Goal: Task Accomplishment & Management: Use online tool/utility

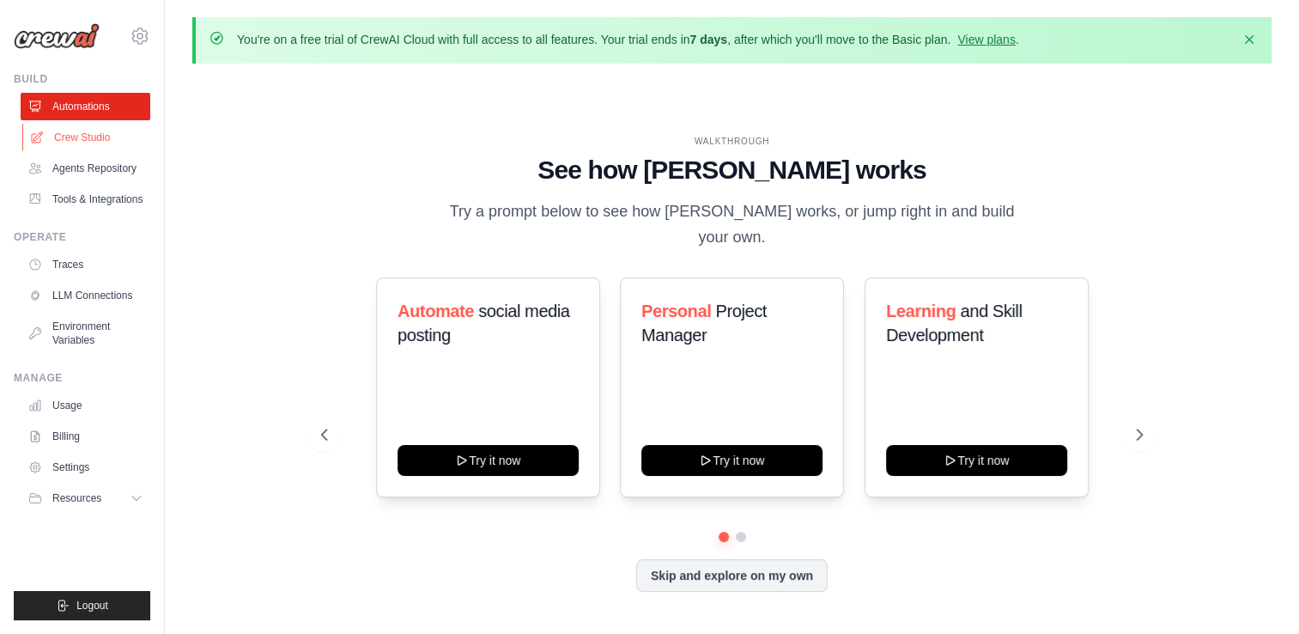
click at [92, 145] on link "Crew Studio" at bounding box center [87, 137] width 130 height 27
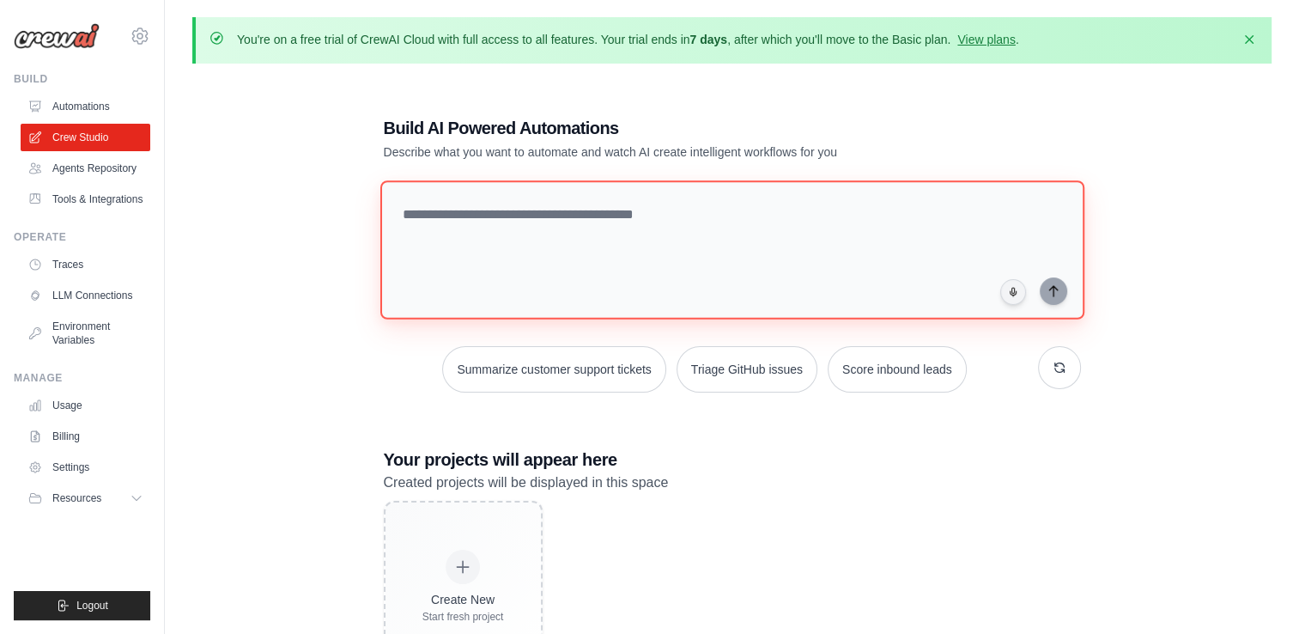
click at [493, 218] on textarea at bounding box center [731, 249] width 704 height 139
click at [498, 252] on textarea at bounding box center [731, 249] width 704 height 139
type textarea "**********"
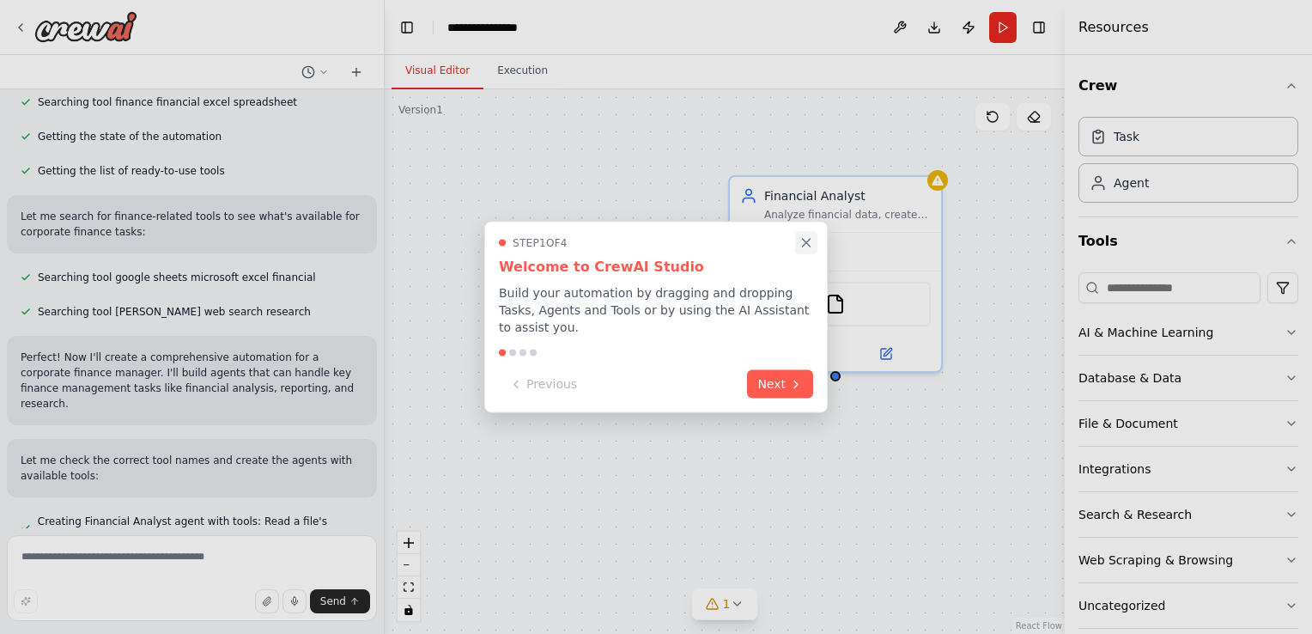
scroll to position [368, 0]
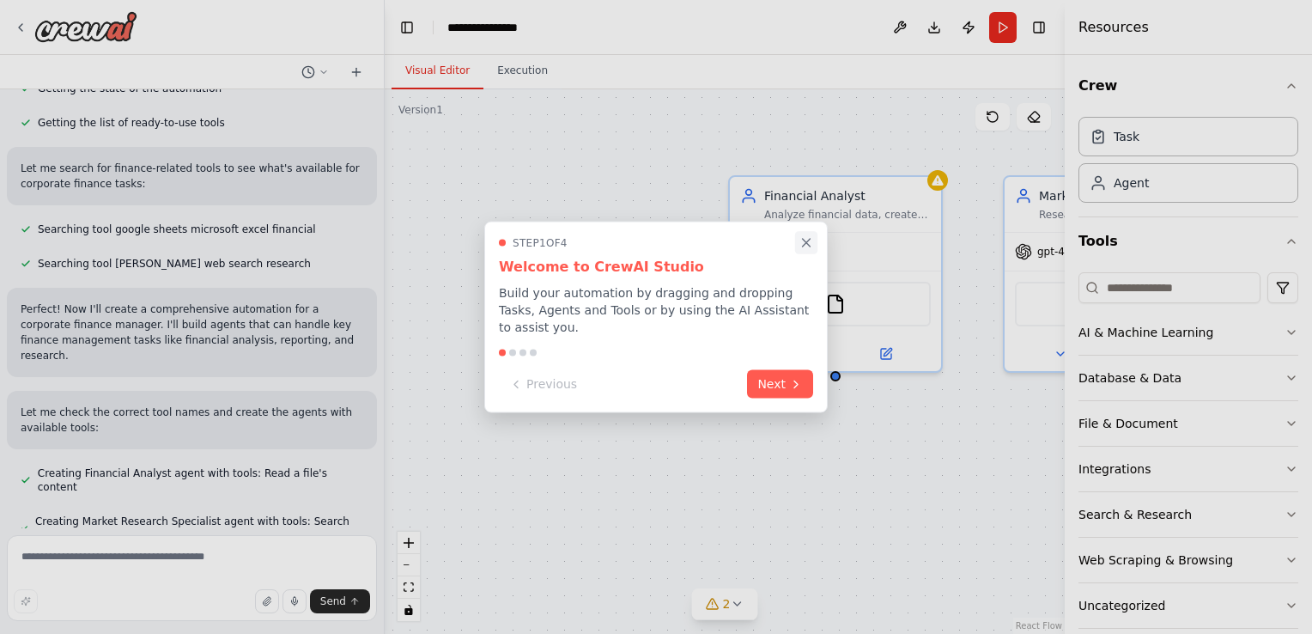
click at [803, 251] on icon "Close walkthrough" at bounding box center [805, 242] width 15 height 15
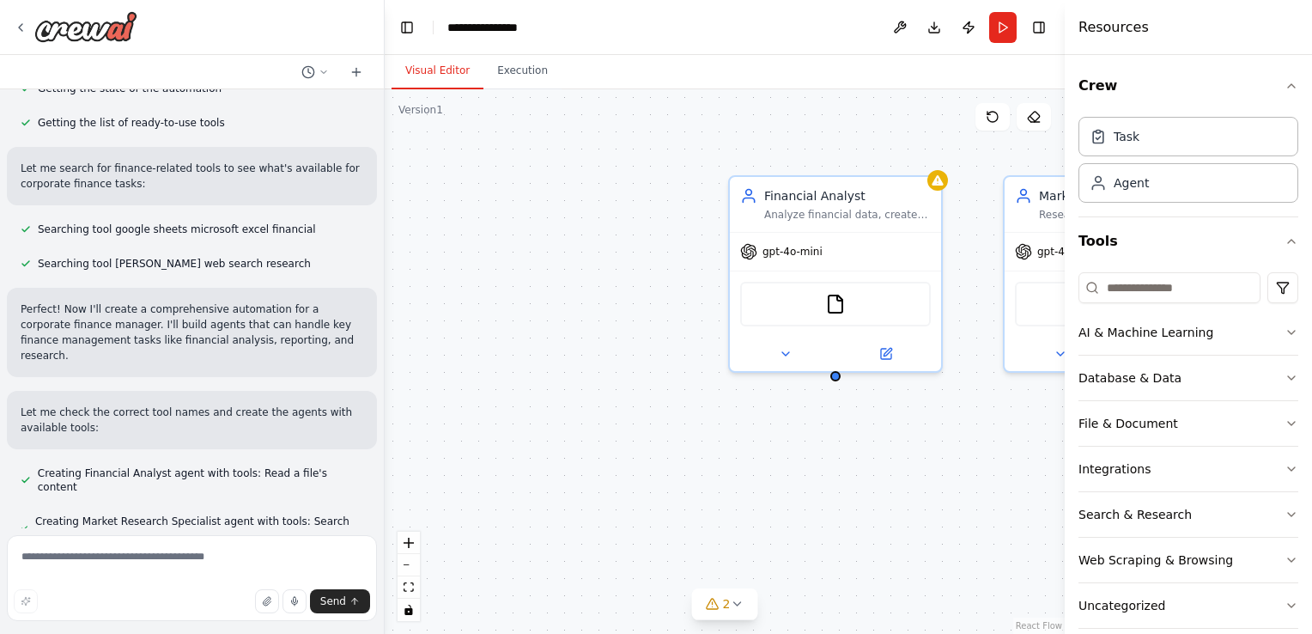
scroll to position [403, 0]
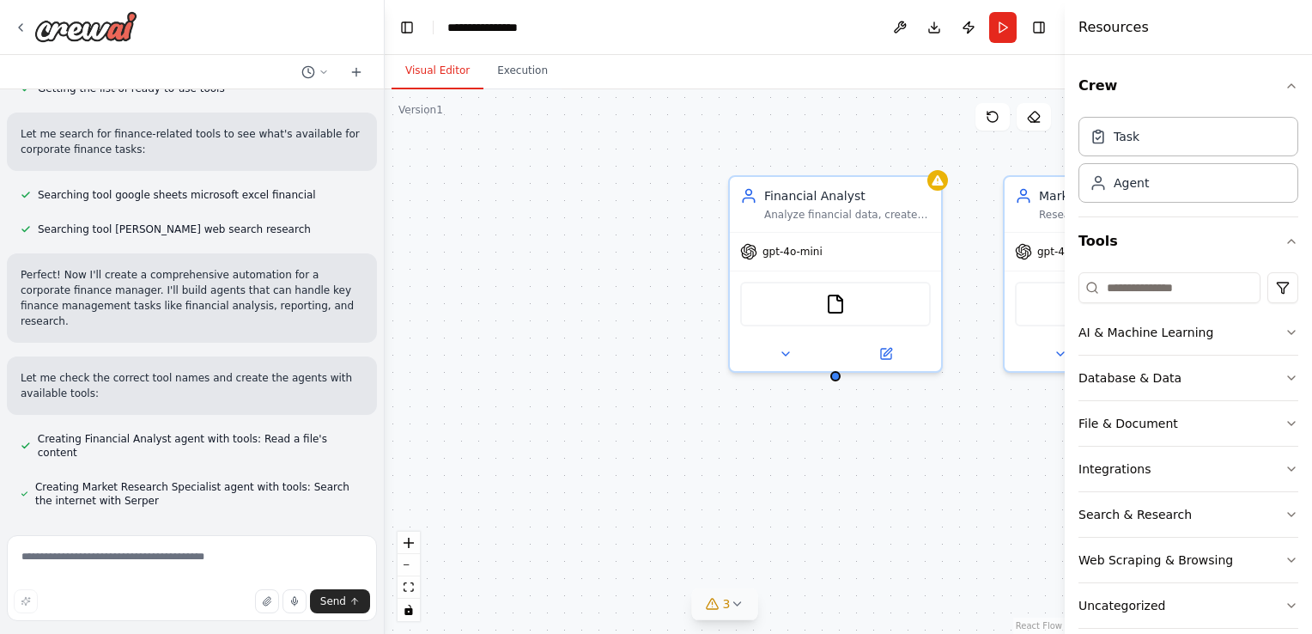
click at [726, 616] on button "3" at bounding box center [725, 604] width 66 height 32
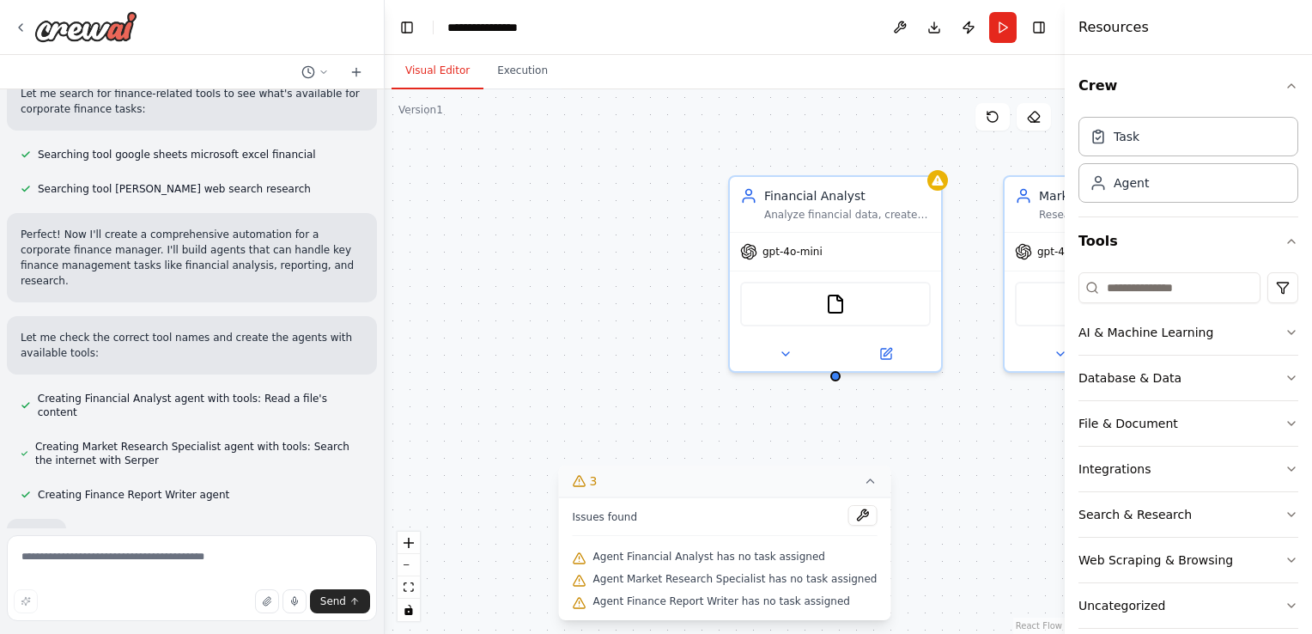
scroll to position [494, 0]
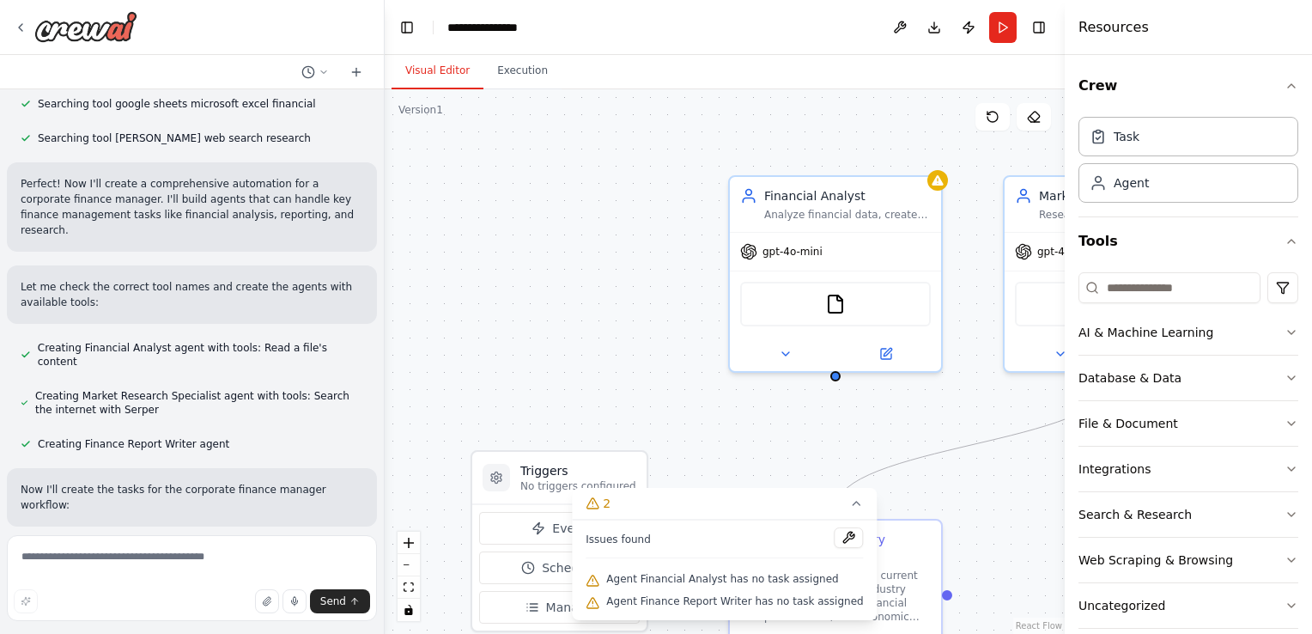
click at [944, 474] on div ".deletable-edge-delete-btn { width: 20px; height: 20px; border: 0px solid #ffff…" at bounding box center [725, 361] width 680 height 544
click at [659, 416] on div ".deletable-edge-delete-btn { width: 20px; height: 20px; border: 0px solid #ffff…" at bounding box center [725, 361] width 680 height 544
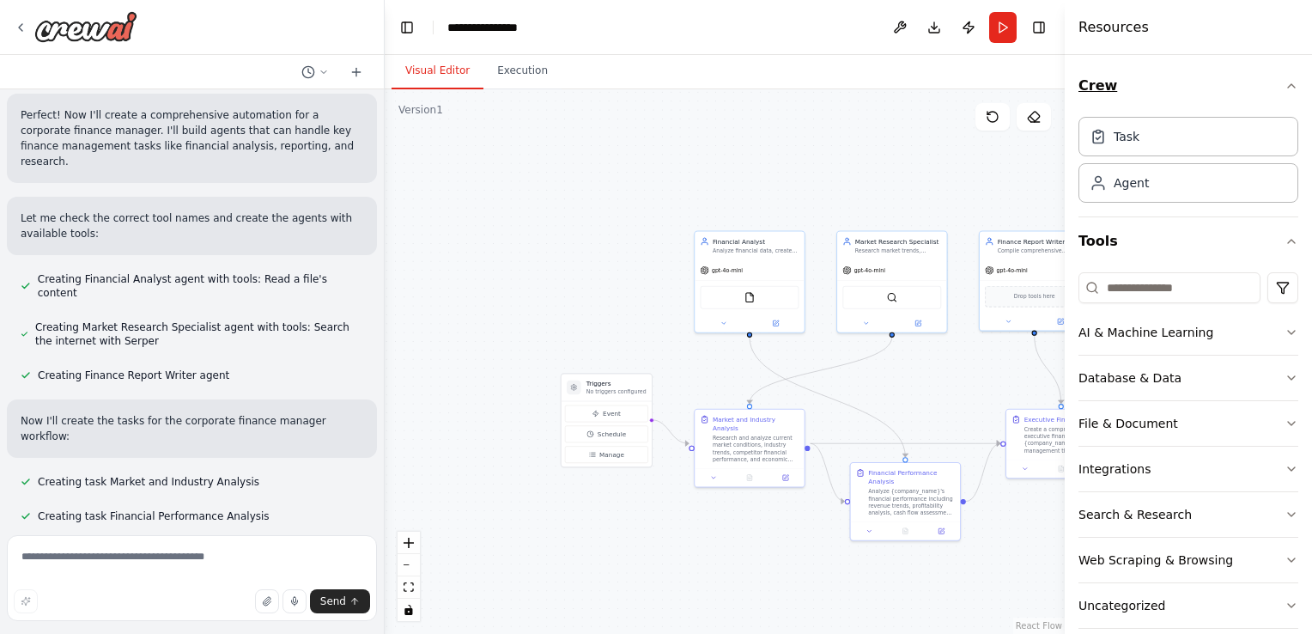
scroll to position [603, 0]
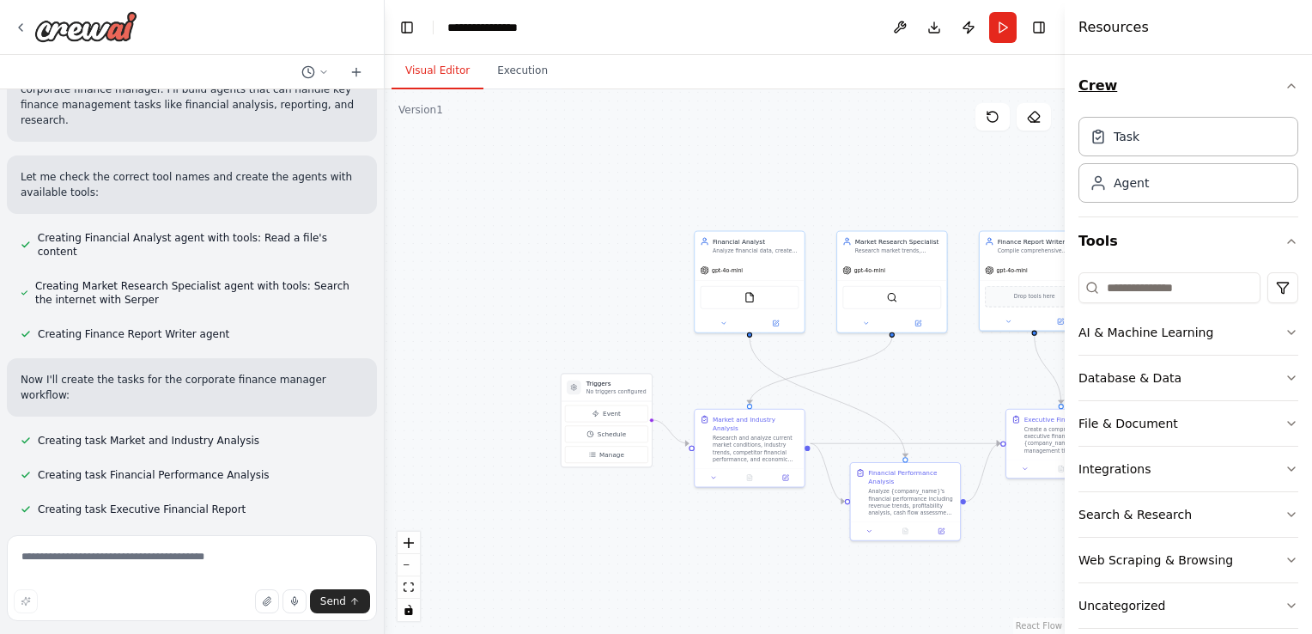
click at [1284, 90] on icon "button" at bounding box center [1291, 86] width 14 height 14
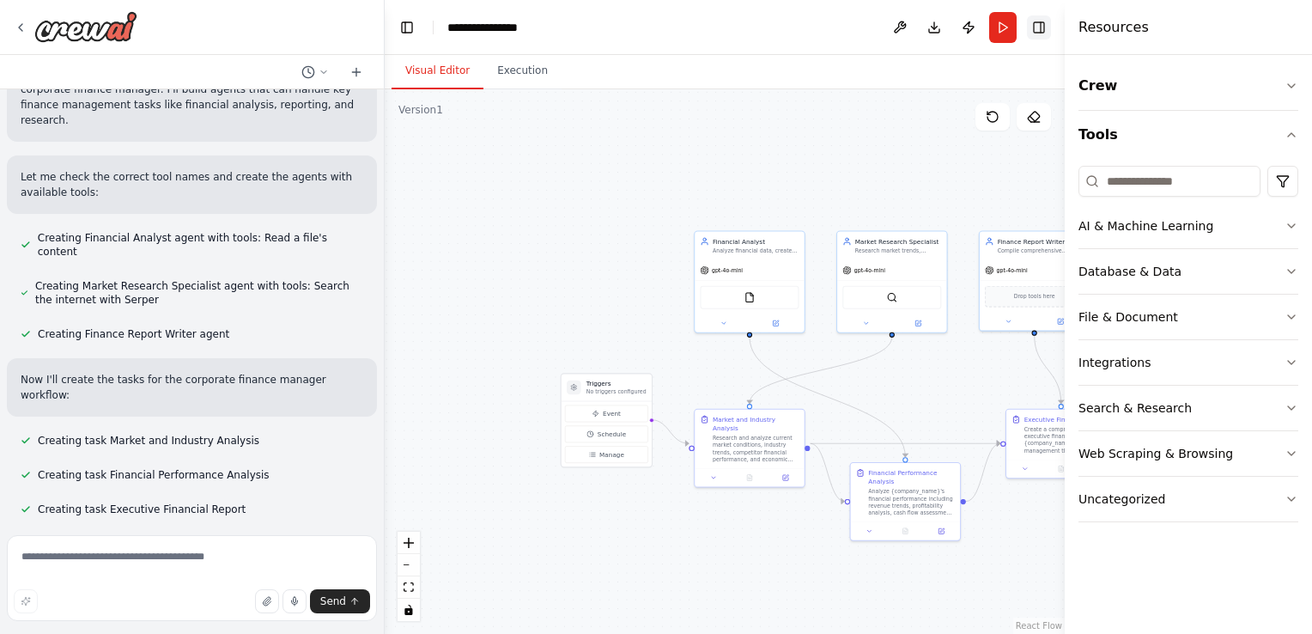
click at [1037, 26] on button "Toggle Right Sidebar" at bounding box center [1039, 27] width 24 height 24
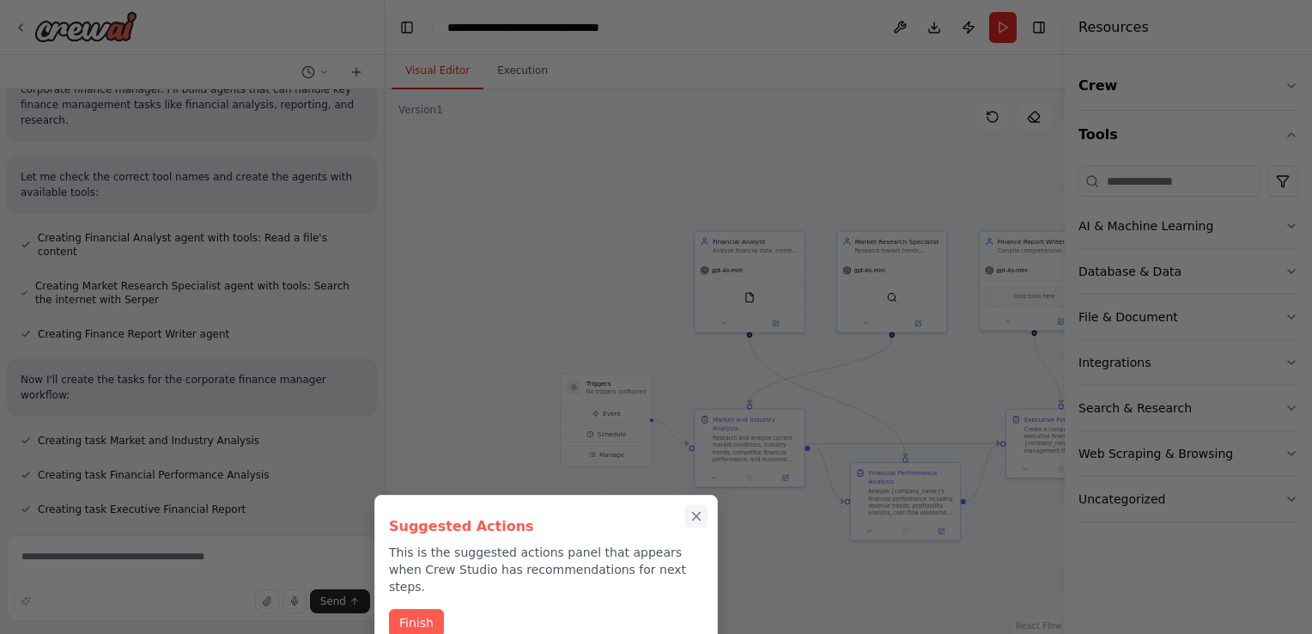
click at [697, 517] on icon "Close walkthrough" at bounding box center [697, 516] width 8 height 8
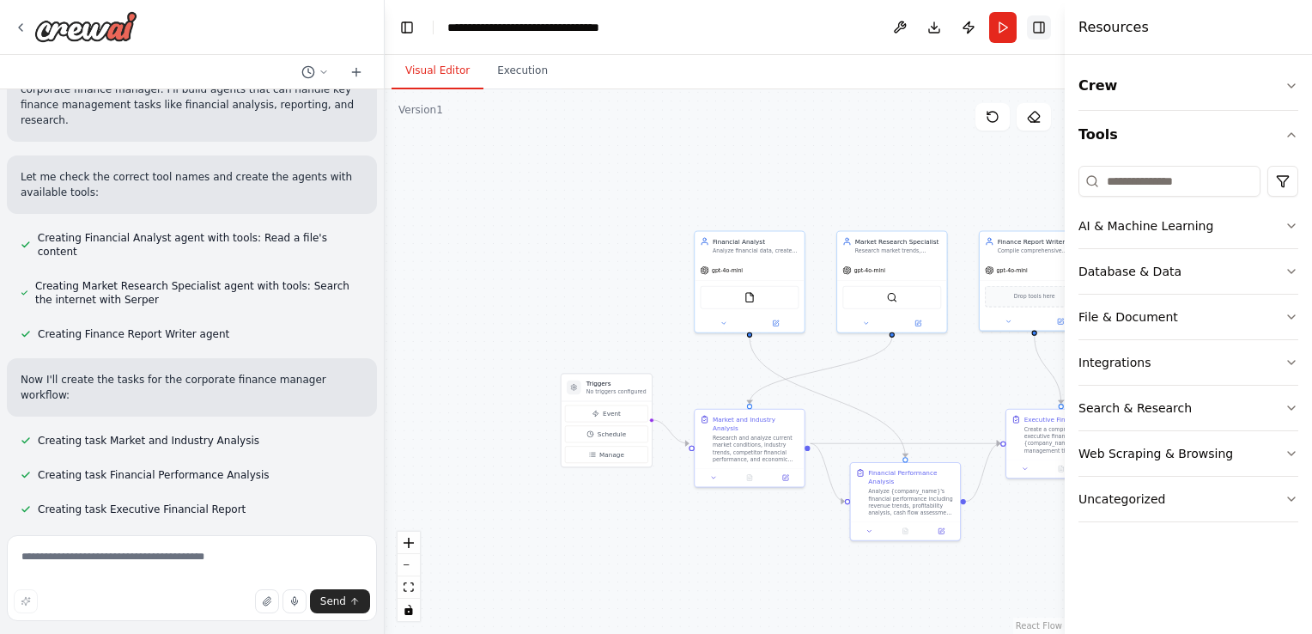
click at [1039, 26] on button "Toggle Right Sidebar" at bounding box center [1039, 27] width 24 height 24
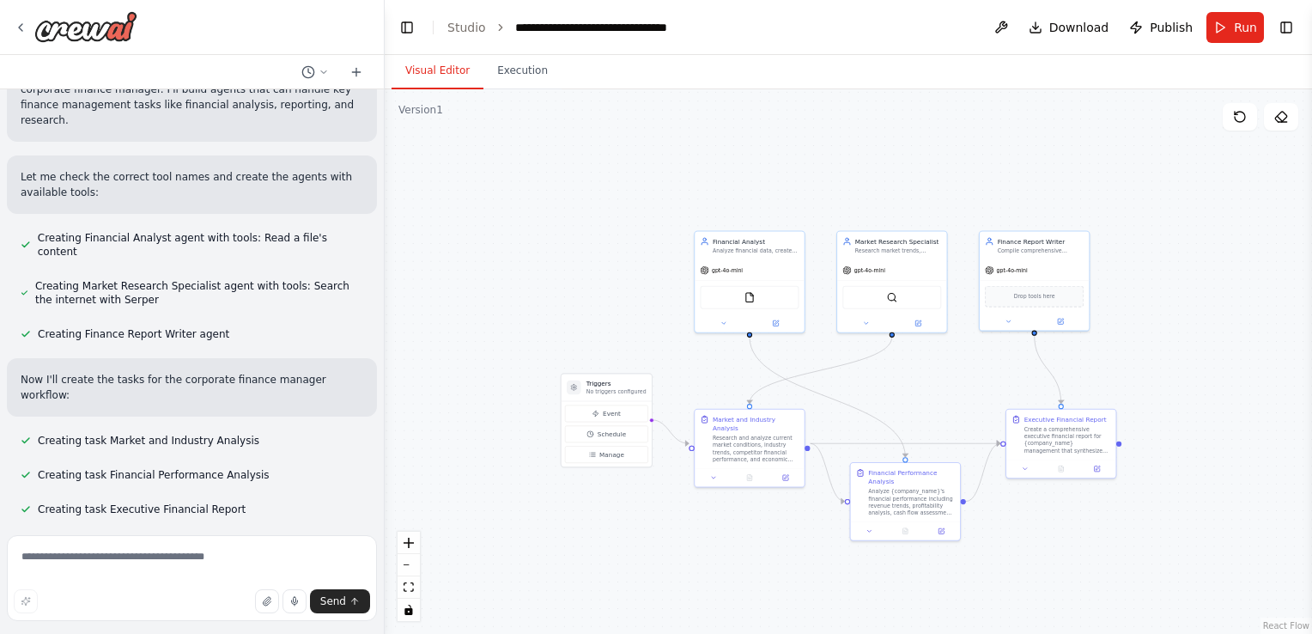
click at [1181, 233] on div ".deletable-edge-delete-btn { width: 20px; height: 20px; border: 0px solid #ffff…" at bounding box center [848, 361] width 927 height 544
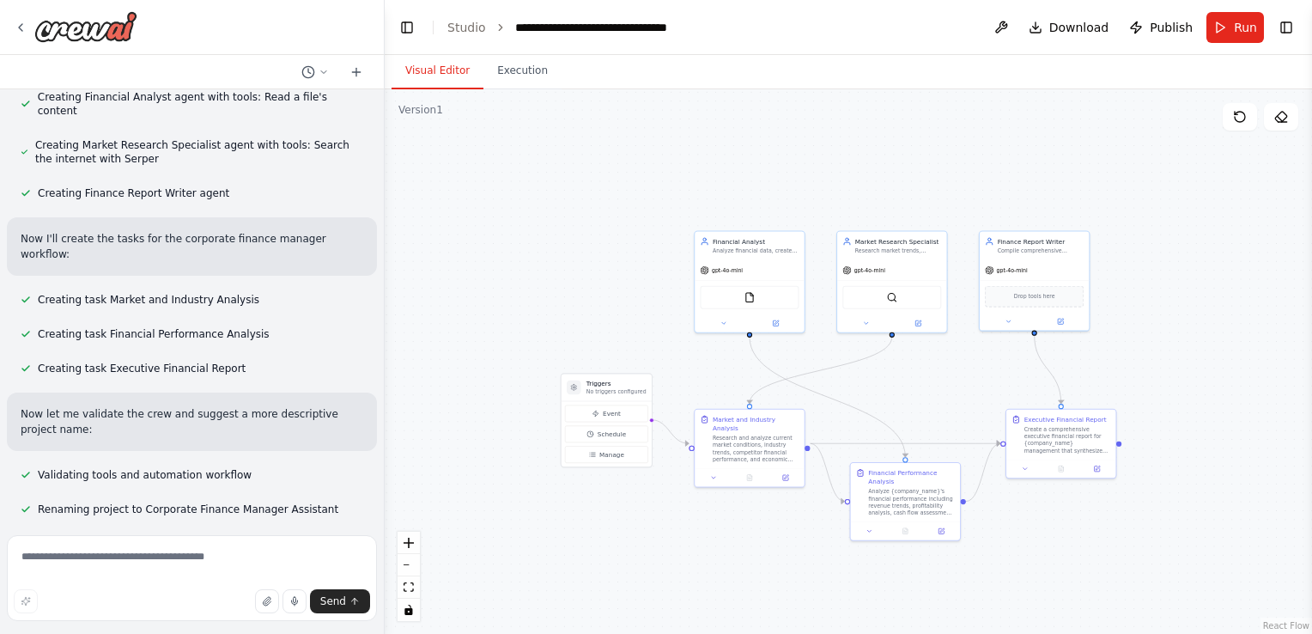
scroll to position [463, 0]
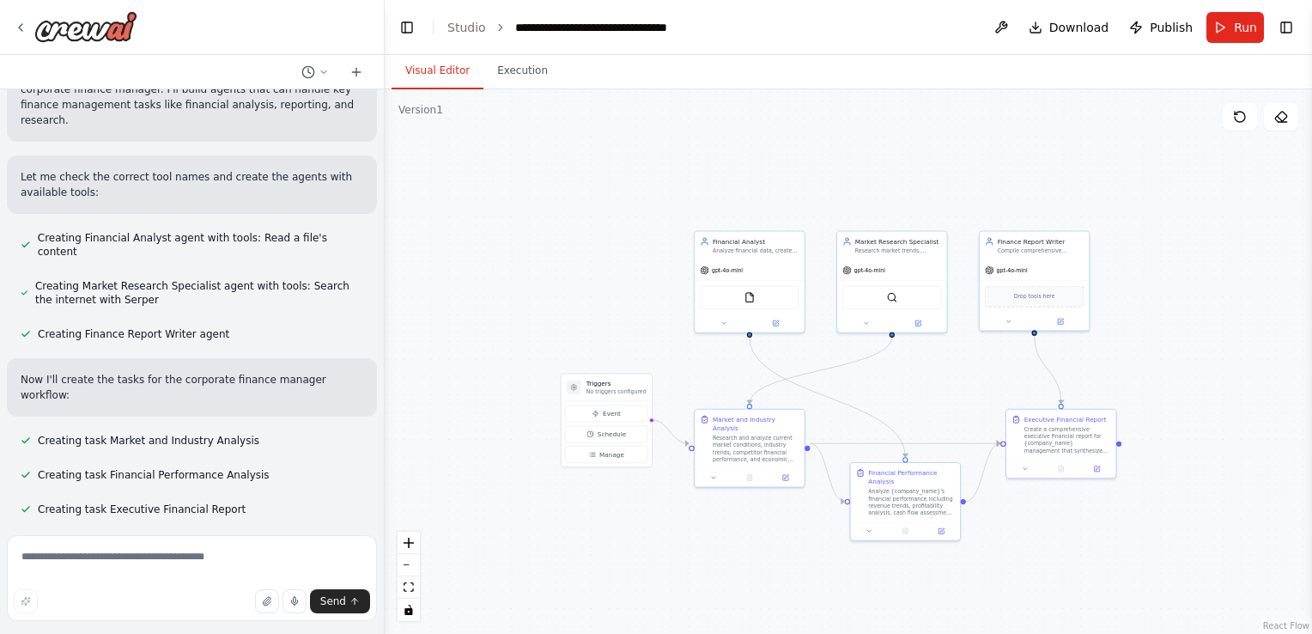
click at [1276, 440] on div ".deletable-edge-delete-btn { width: 20px; height: 20px; border: 0px solid #ffff…" at bounding box center [848, 361] width 927 height 544
click at [731, 293] on div "FileReadTool" at bounding box center [749, 295] width 99 height 23
click at [744, 292] on img at bounding box center [749, 295] width 10 height 10
click at [640, 194] on div ".deletable-edge-delete-btn { width: 20px; height: 20px; border: 0px solid #ffff…" at bounding box center [848, 361] width 927 height 544
click at [31, 24] on div at bounding box center [76, 26] width 124 height 31
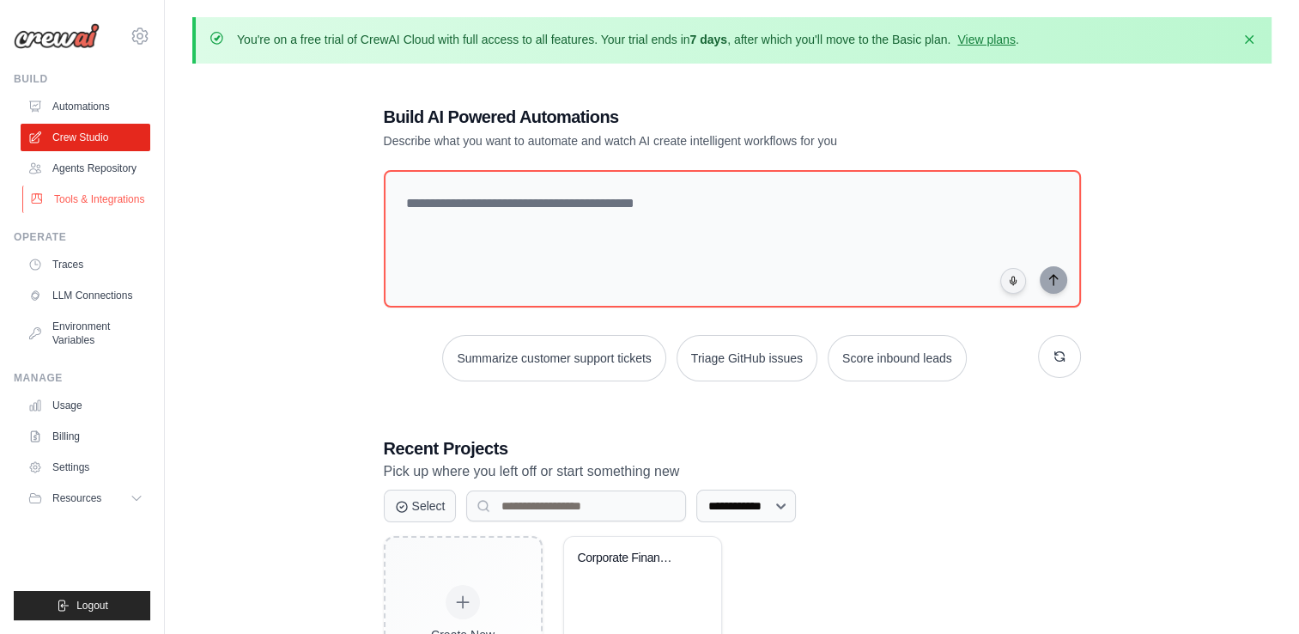
click at [89, 194] on link "Tools & Integrations" at bounding box center [87, 198] width 130 height 27
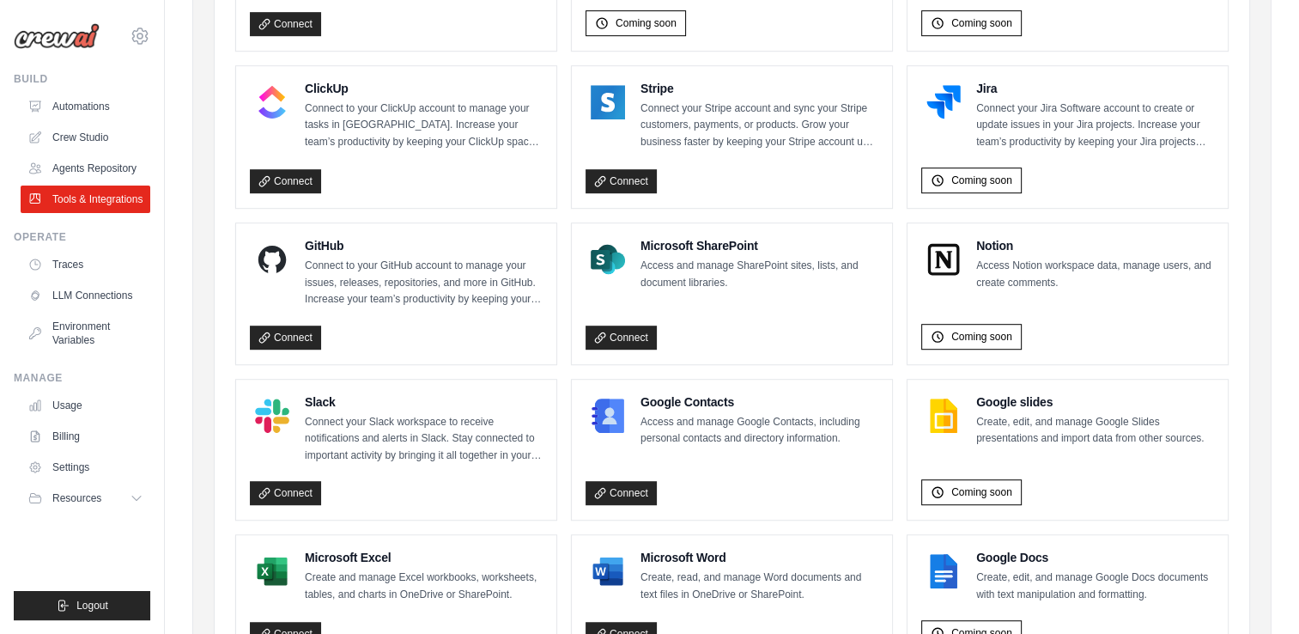
scroll to position [1078, 0]
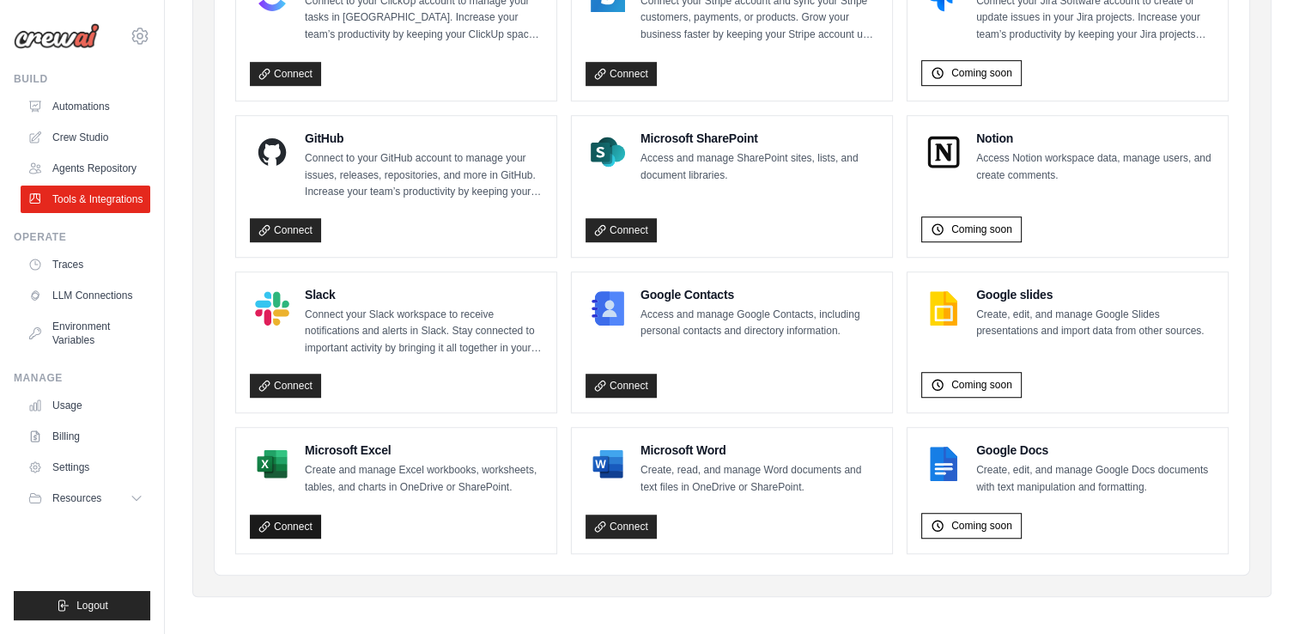
click at [287, 518] on link "Connect" at bounding box center [285, 526] width 71 height 24
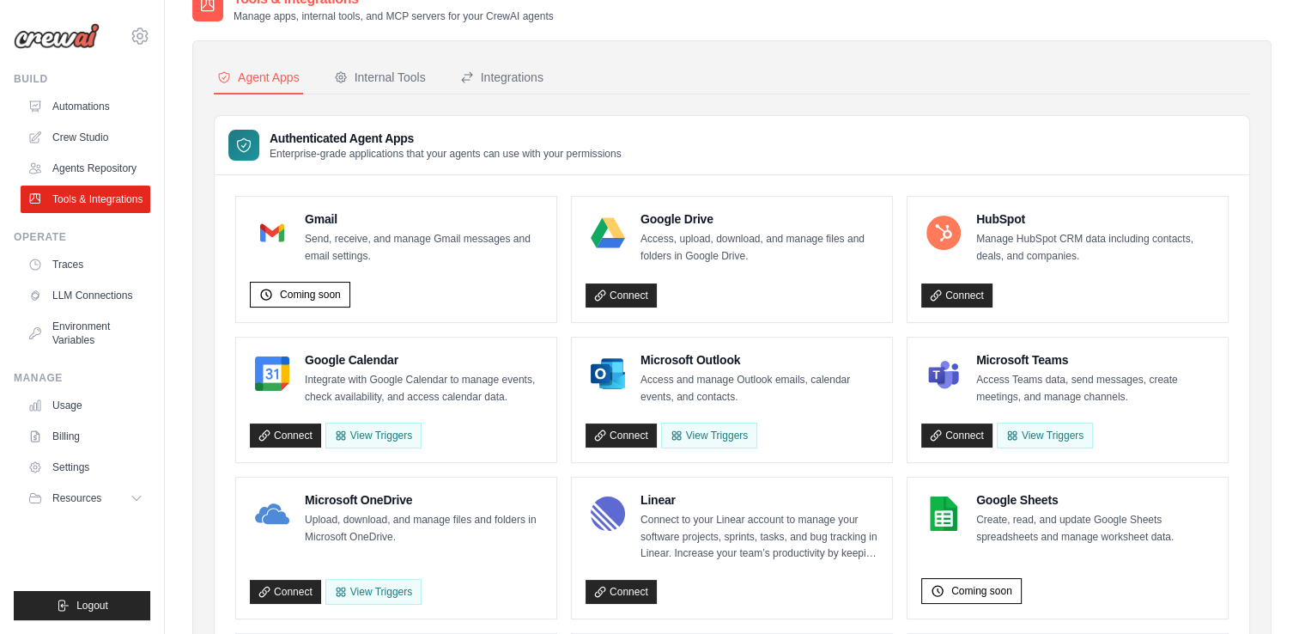
scroll to position [0, 0]
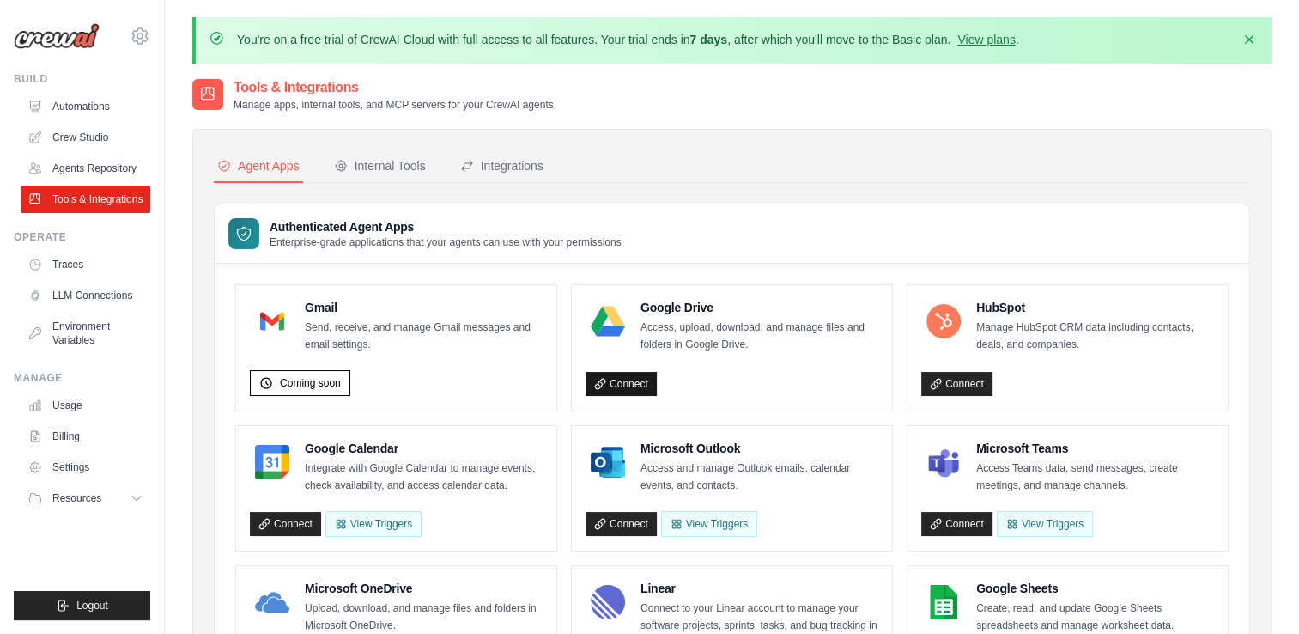
click at [632, 374] on link "Connect" at bounding box center [620, 384] width 71 height 24
click at [77, 140] on link "Crew Studio" at bounding box center [87, 137] width 130 height 27
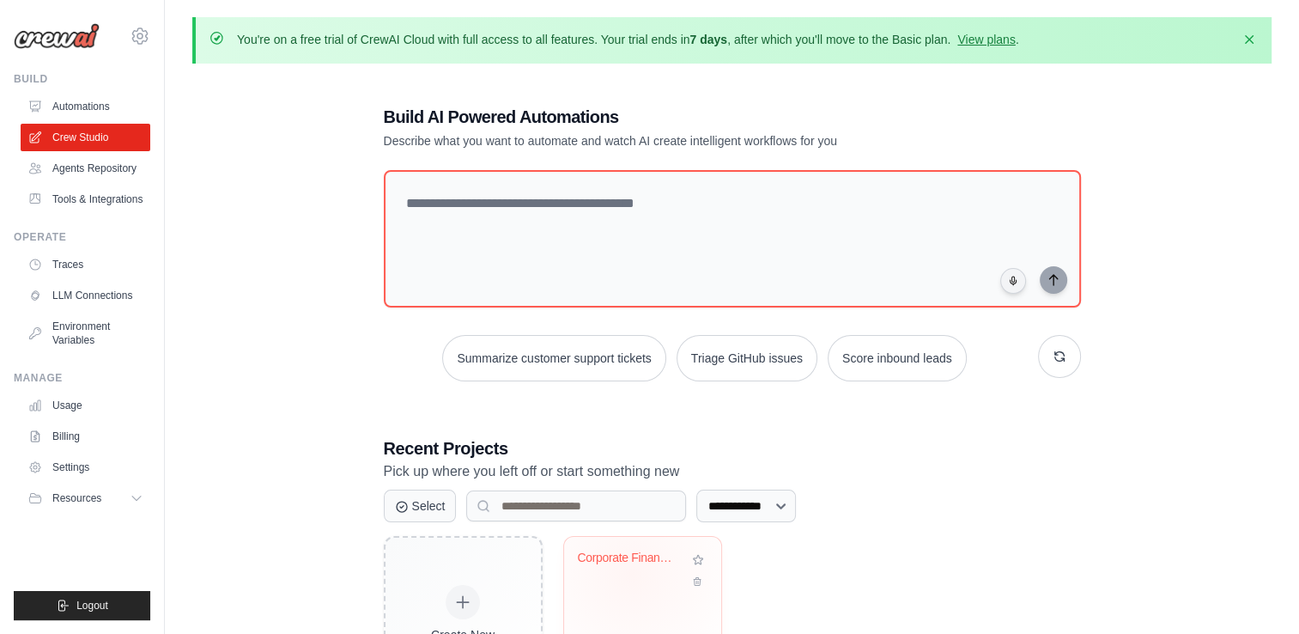
click at [631, 573] on div "Corporate Finance Manager Assistant" at bounding box center [643, 569] width 130 height 39
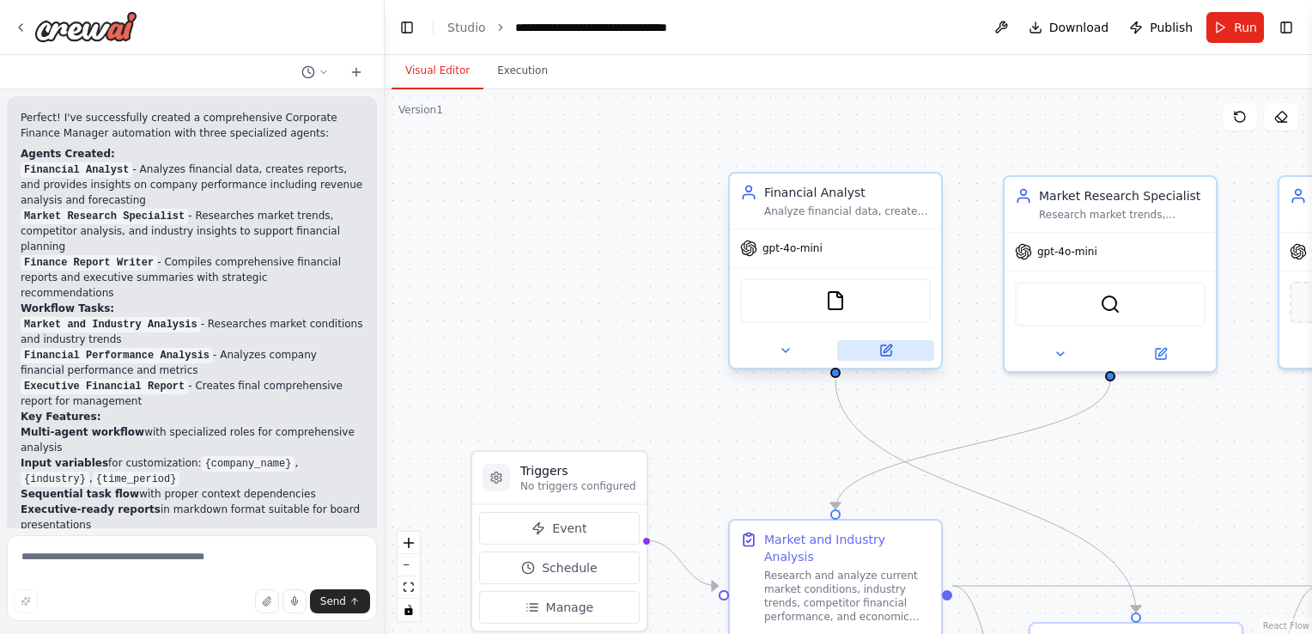
scroll to position [1067, 0]
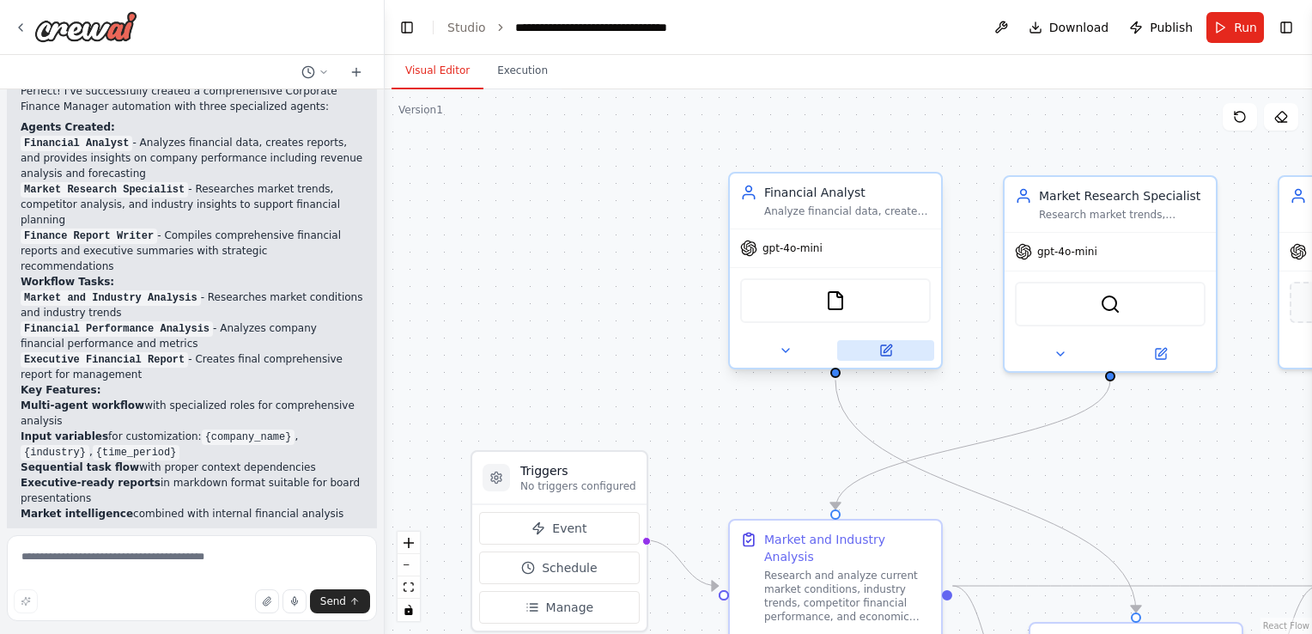
click at [888, 355] on button at bounding box center [885, 350] width 97 height 21
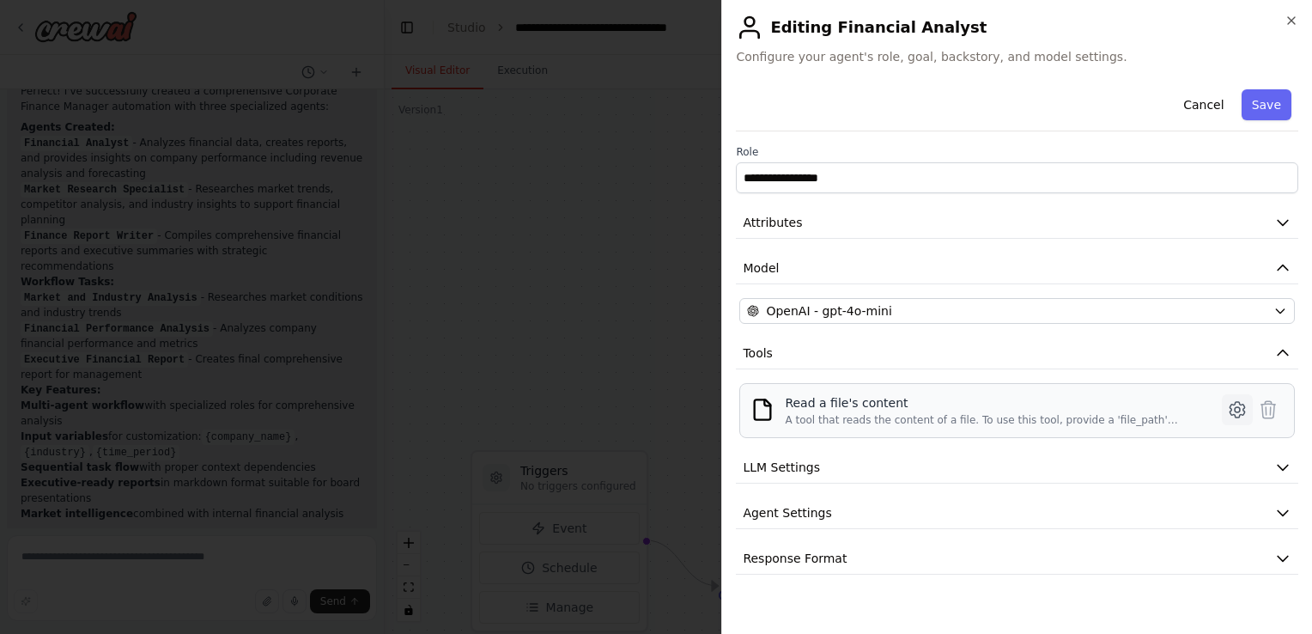
click at [1235, 407] on icon at bounding box center [1237, 409] width 21 height 21
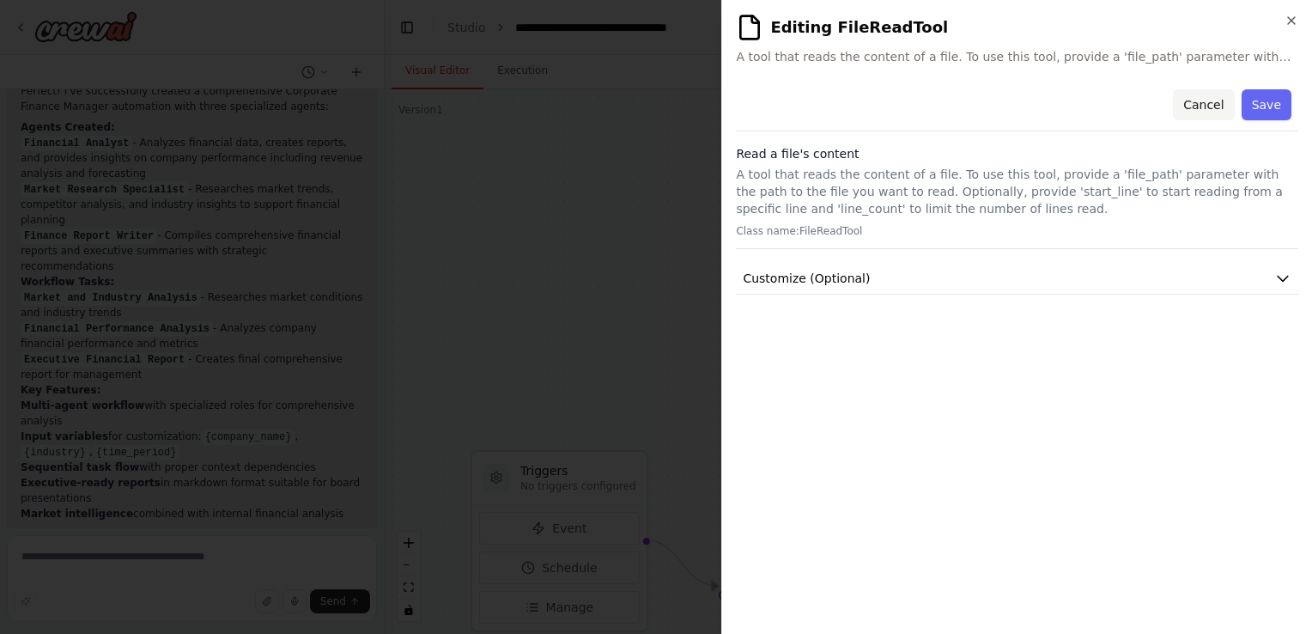
click at [1195, 98] on button "Cancel" at bounding box center [1203, 104] width 61 height 31
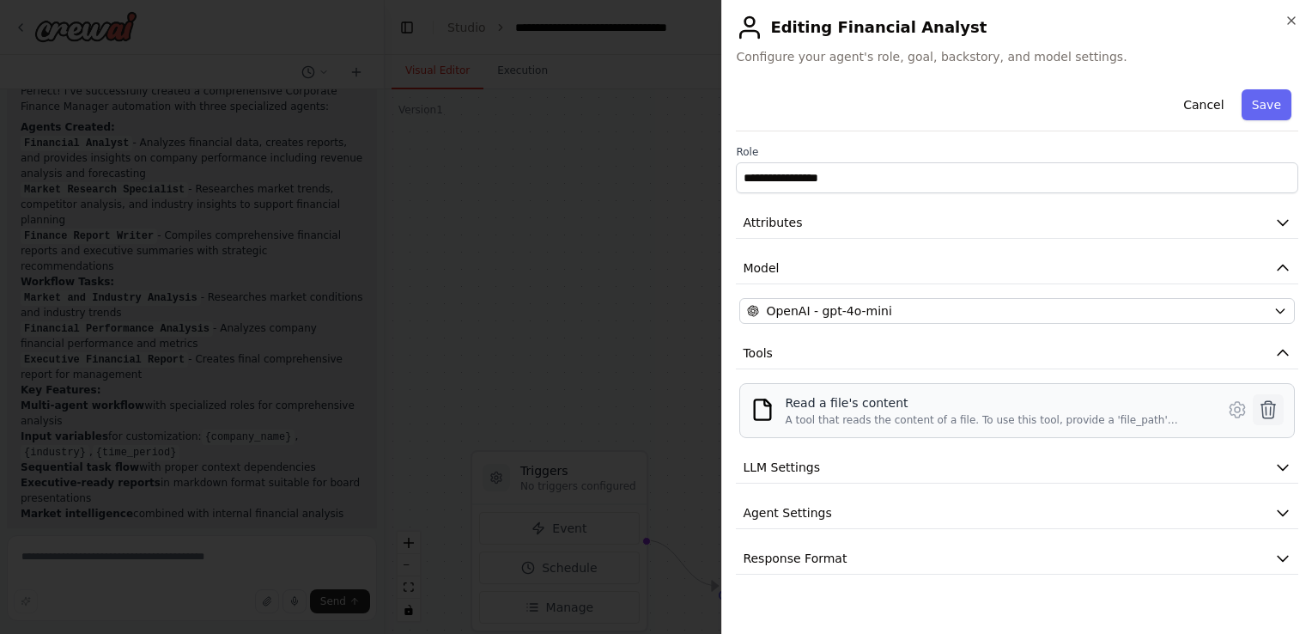
click at [1271, 415] on icon at bounding box center [1268, 409] width 21 height 21
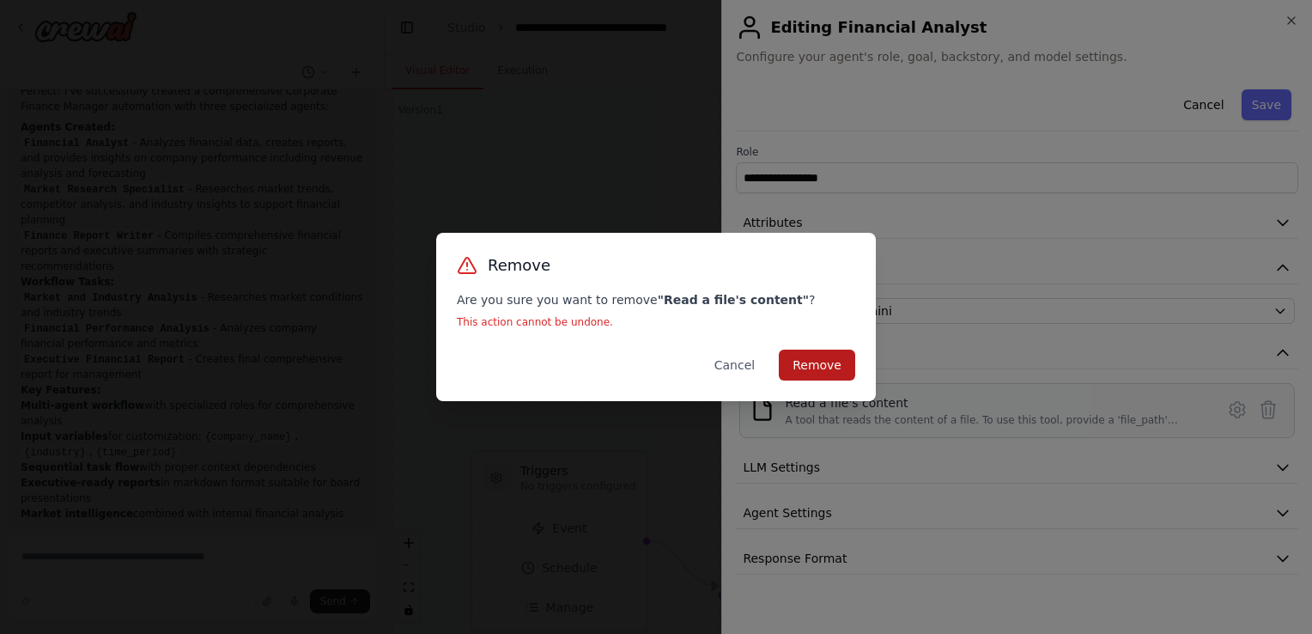
click at [814, 355] on button "Remove" at bounding box center [817, 364] width 76 height 31
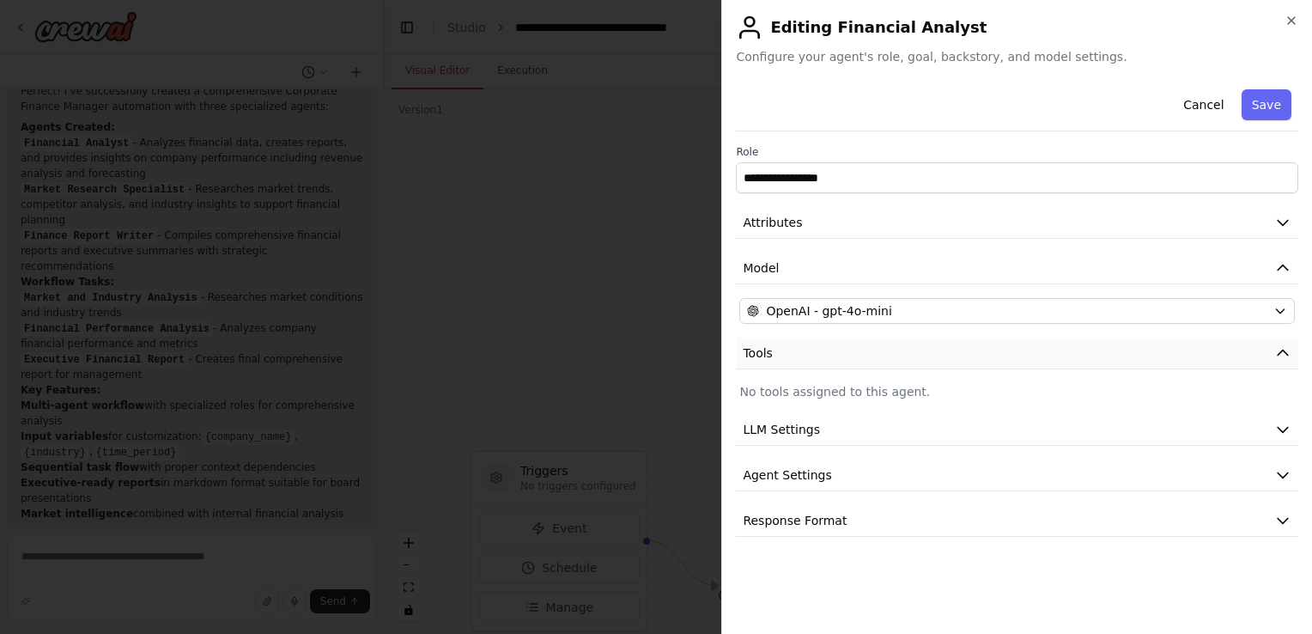
click at [1125, 352] on button "Tools" at bounding box center [1017, 353] width 562 height 32
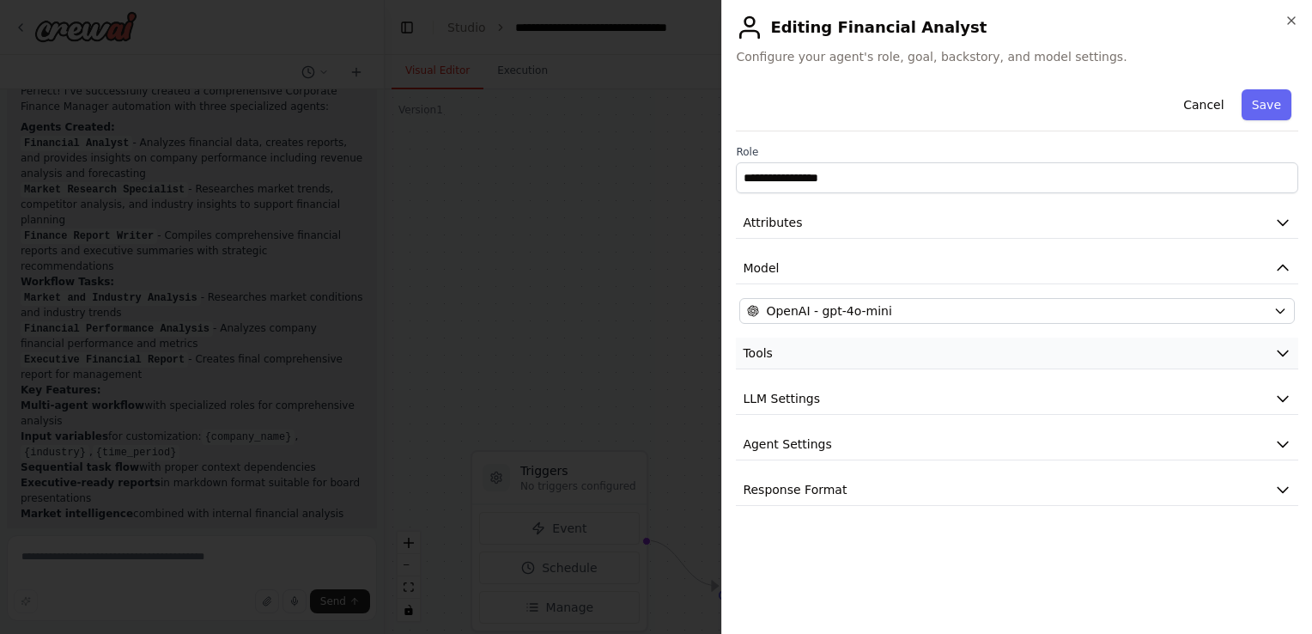
click at [1125, 352] on button "Tools" at bounding box center [1017, 353] width 562 height 32
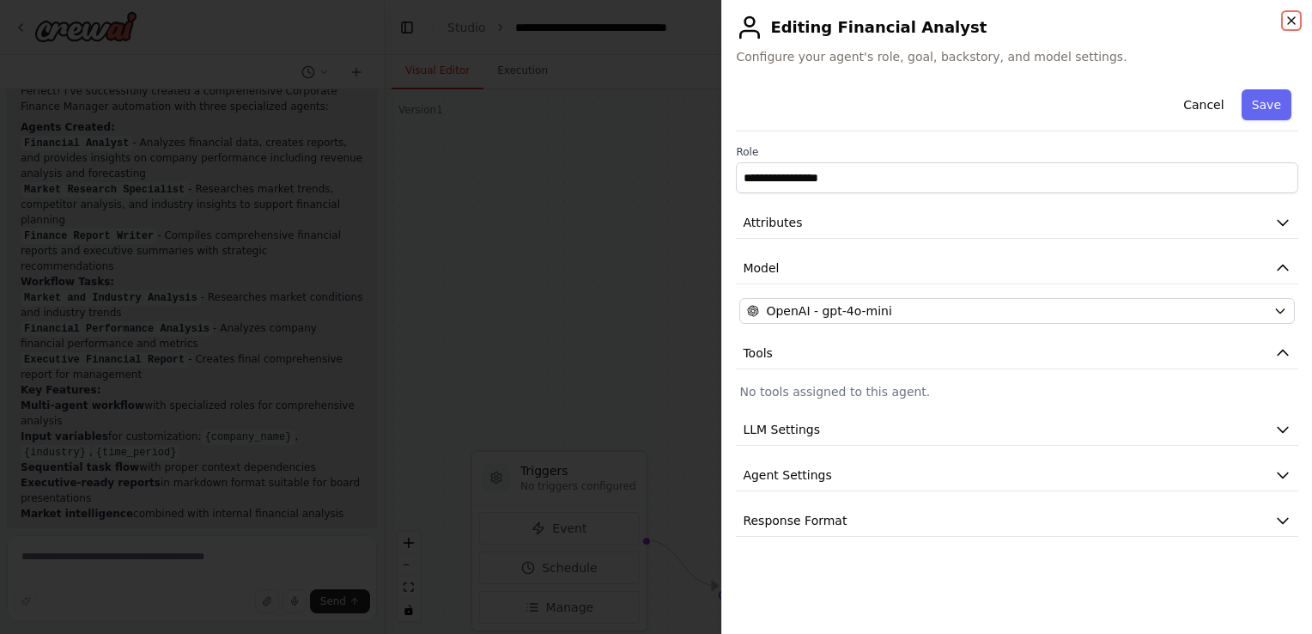
click at [1293, 17] on icon "button" at bounding box center [1291, 21] width 14 height 14
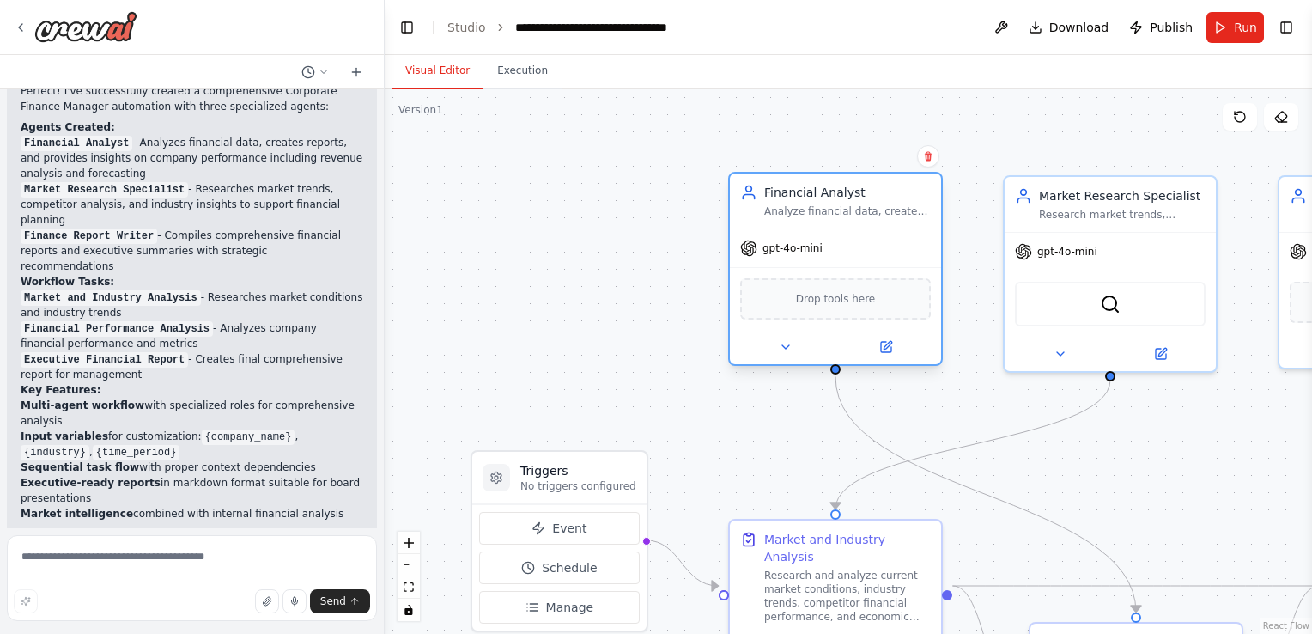
click at [855, 297] on span "Drop tools here" at bounding box center [836, 298] width 80 height 17
click at [794, 343] on button at bounding box center [785, 347] width 97 height 21
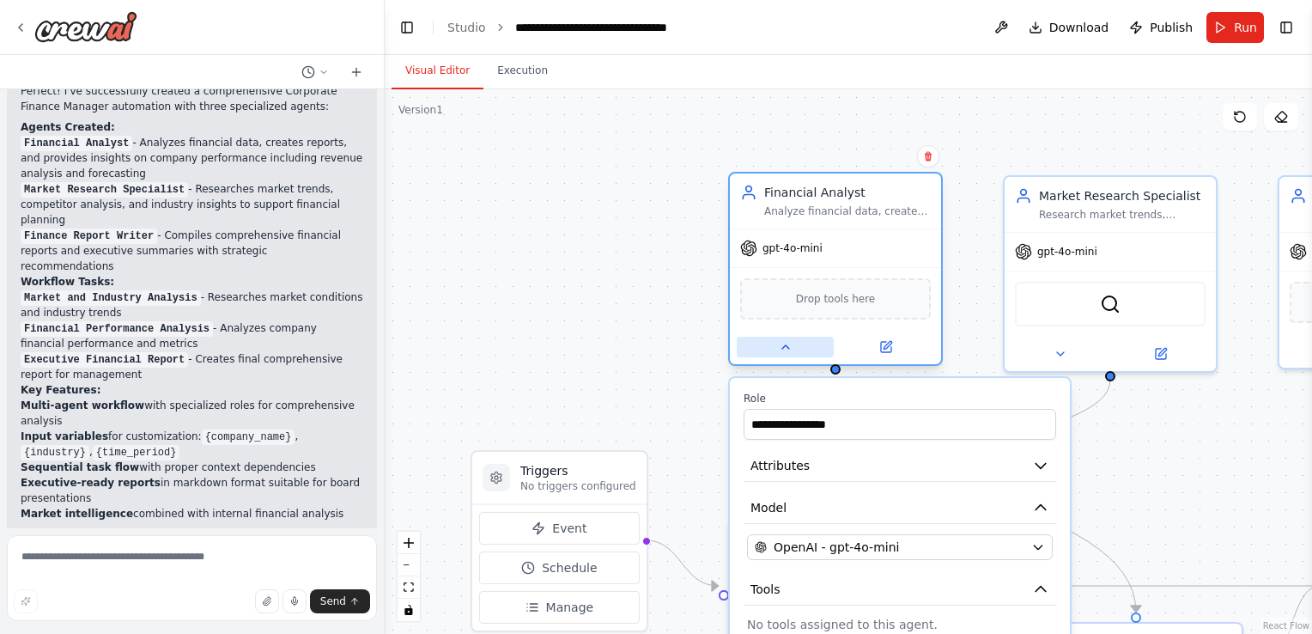
click at [794, 343] on button at bounding box center [785, 347] width 97 height 21
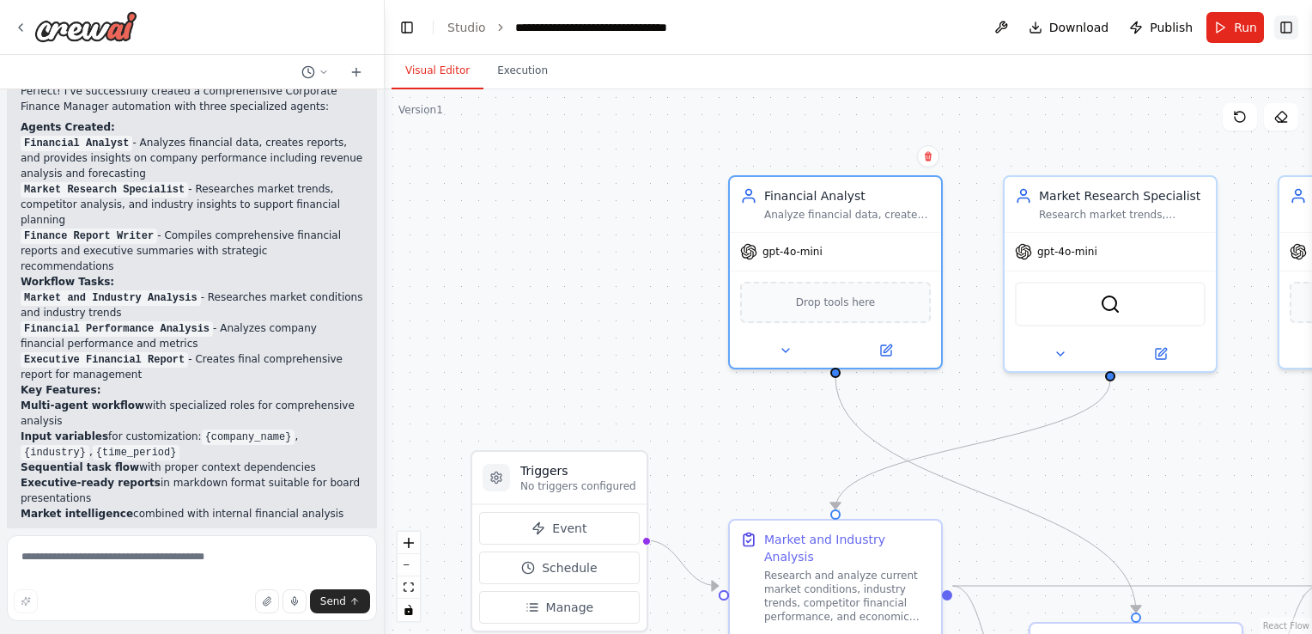
click at [1295, 29] on button "Toggle Right Sidebar" at bounding box center [1286, 27] width 24 height 24
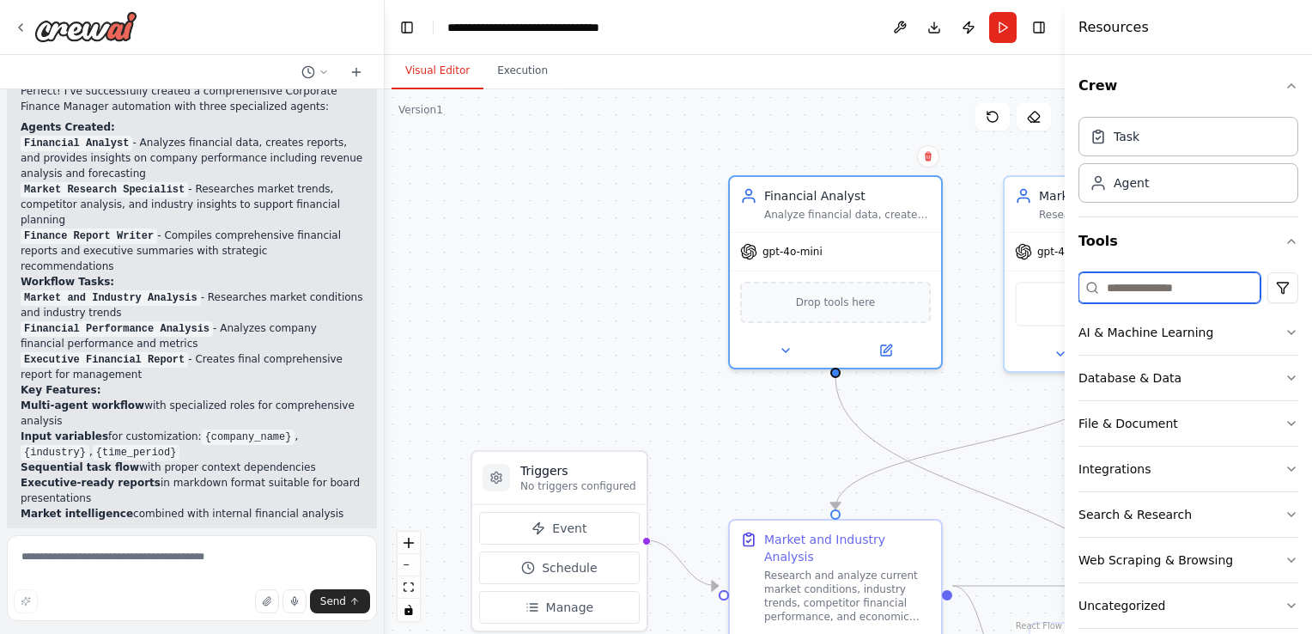
click at [1153, 276] on input at bounding box center [1169, 287] width 182 height 31
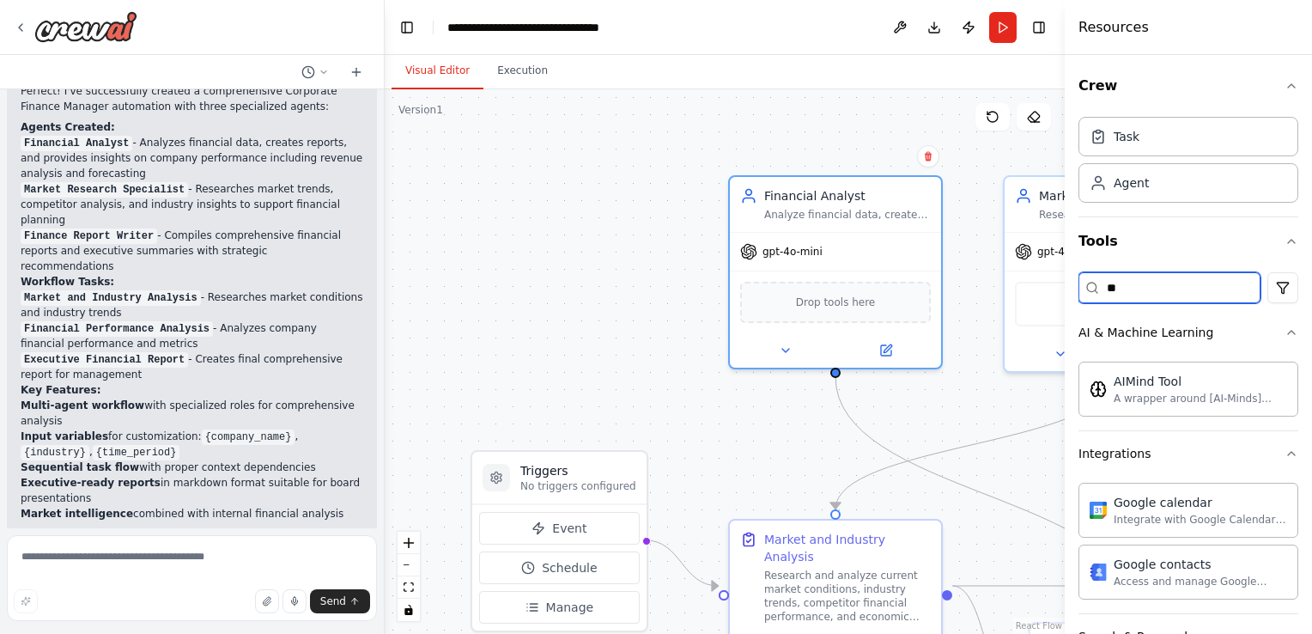
type input "*"
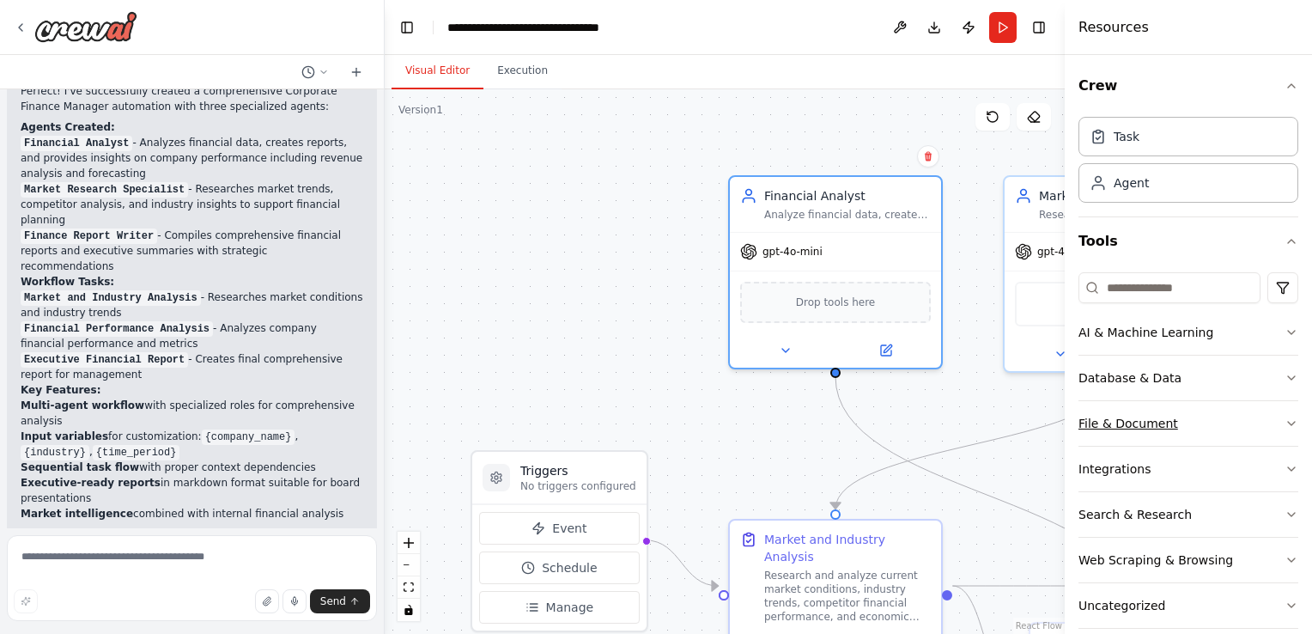
click at [1277, 414] on button "File & Document" at bounding box center [1188, 423] width 220 height 45
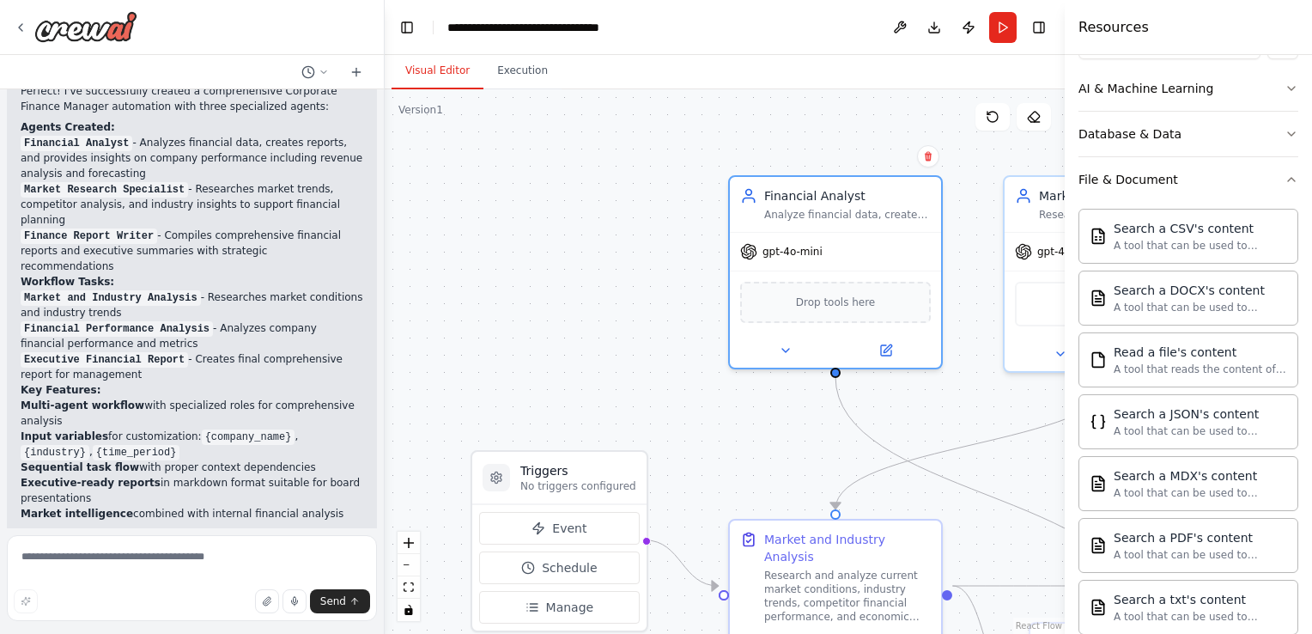
scroll to position [237, 0]
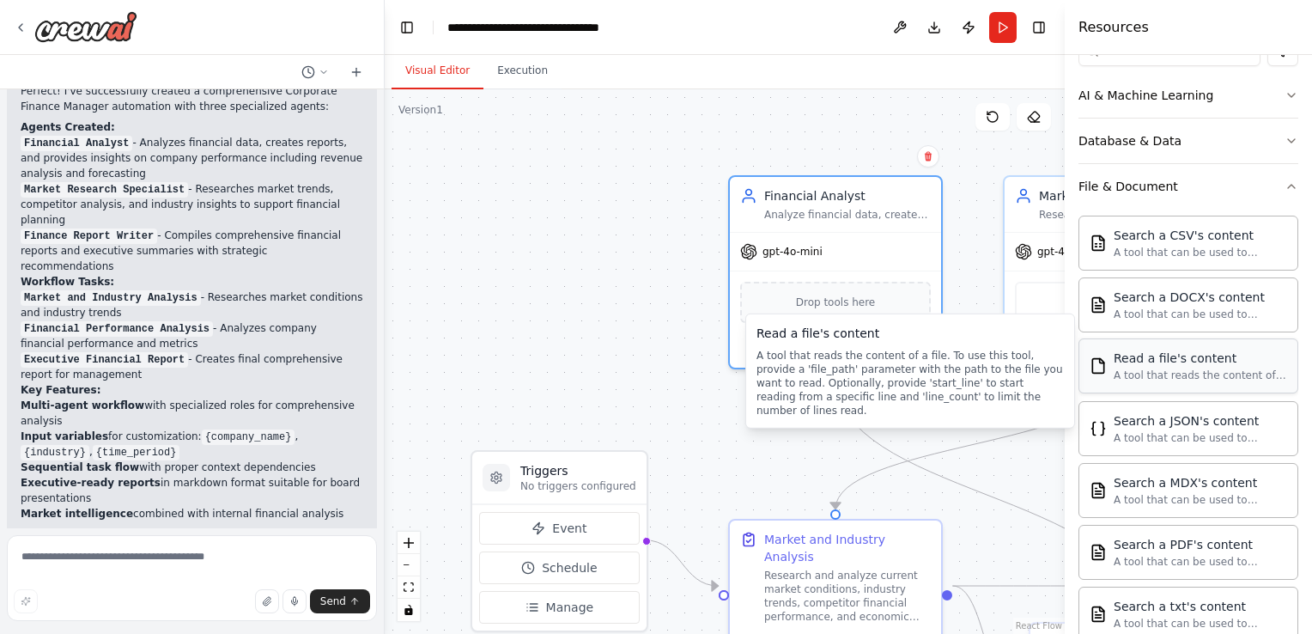
click at [1180, 364] on div "Read a file's content" at bounding box center [1199, 357] width 173 height 17
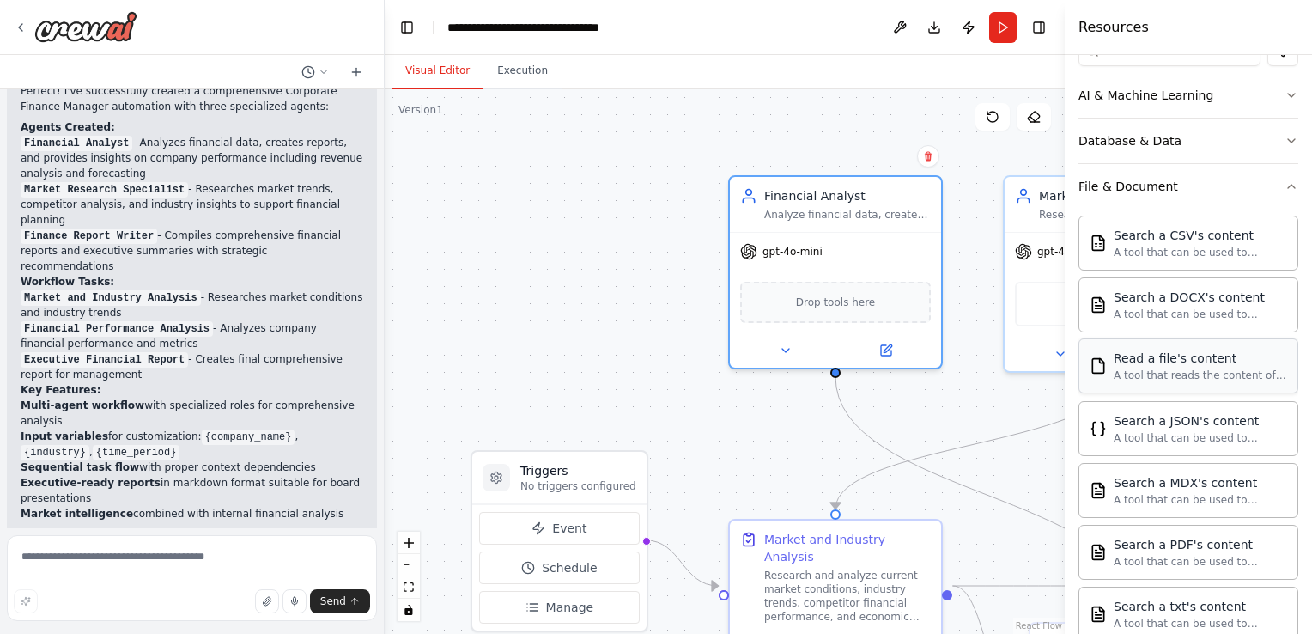
click at [1180, 364] on div "Read a file's content" at bounding box center [1199, 357] width 173 height 17
click at [864, 303] on div "FileReadTool" at bounding box center [835, 300] width 191 height 45
click at [886, 343] on icon at bounding box center [886, 350] width 14 height 14
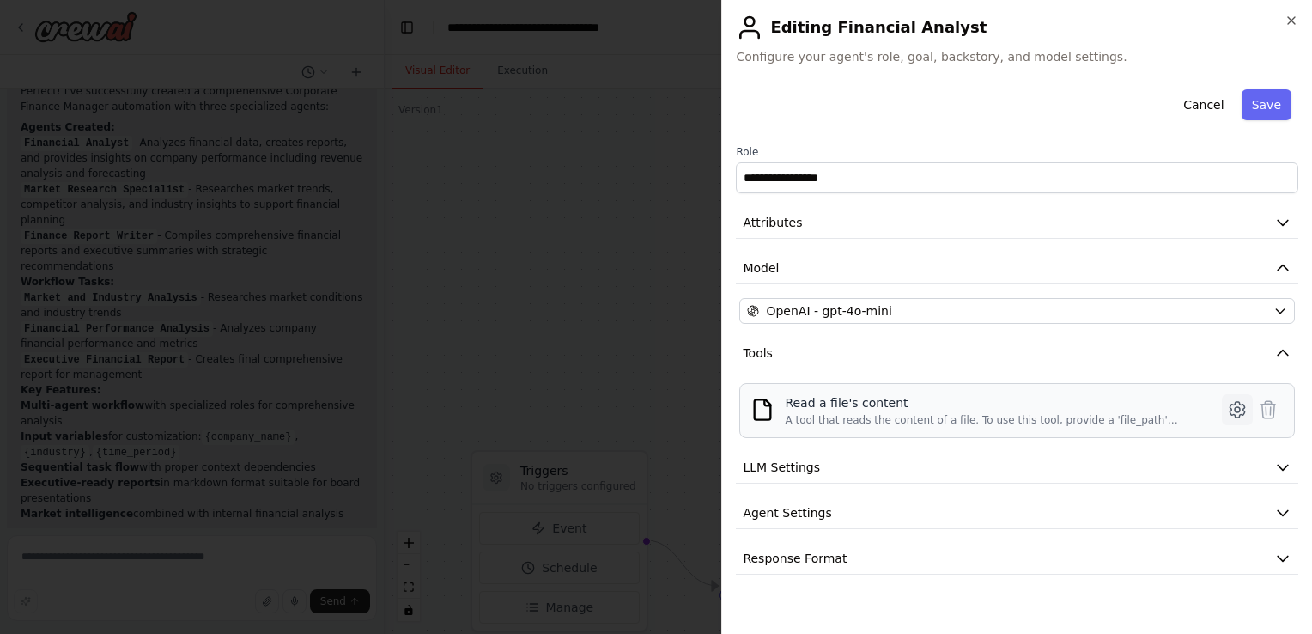
click at [1240, 405] on icon at bounding box center [1237, 409] width 21 height 21
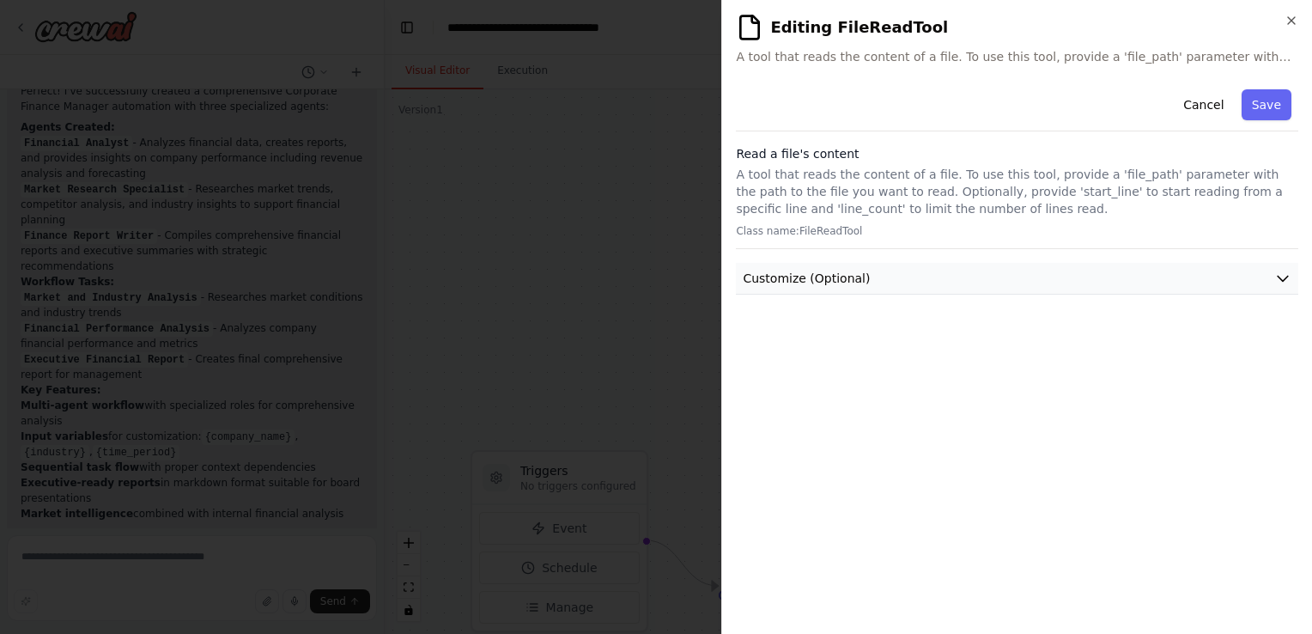
click at [1277, 282] on icon "button" at bounding box center [1282, 278] width 17 height 17
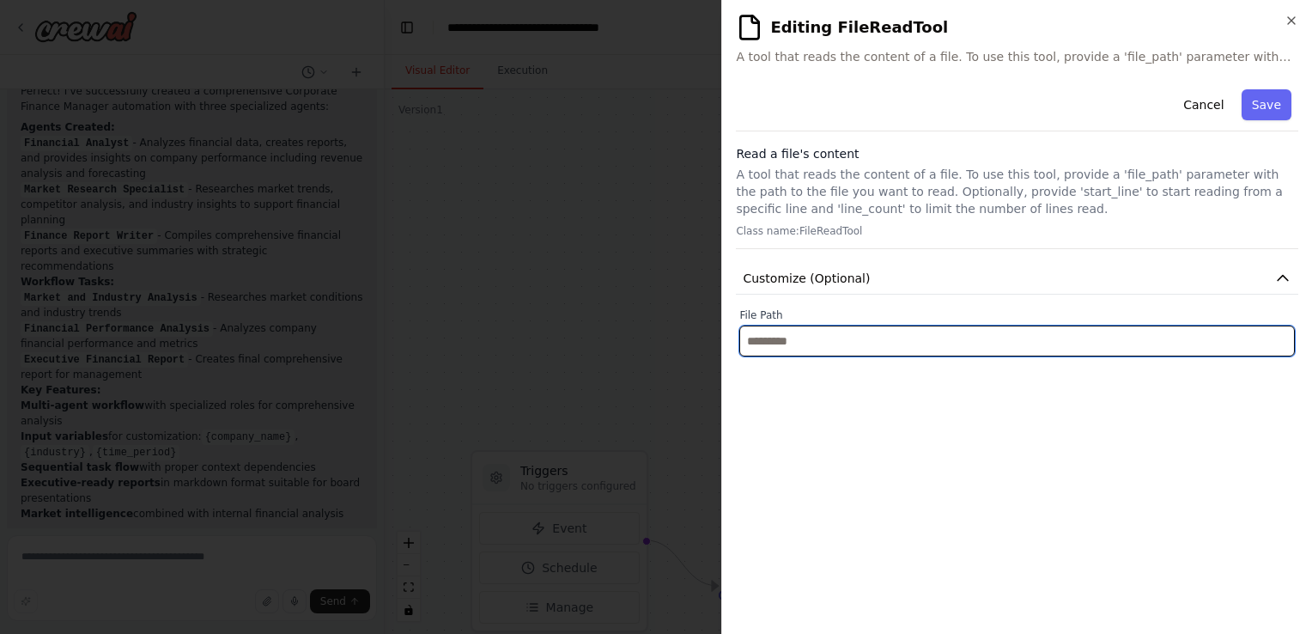
click at [1143, 343] on input "text" at bounding box center [1016, 340] width 555 height 31
type input "*"
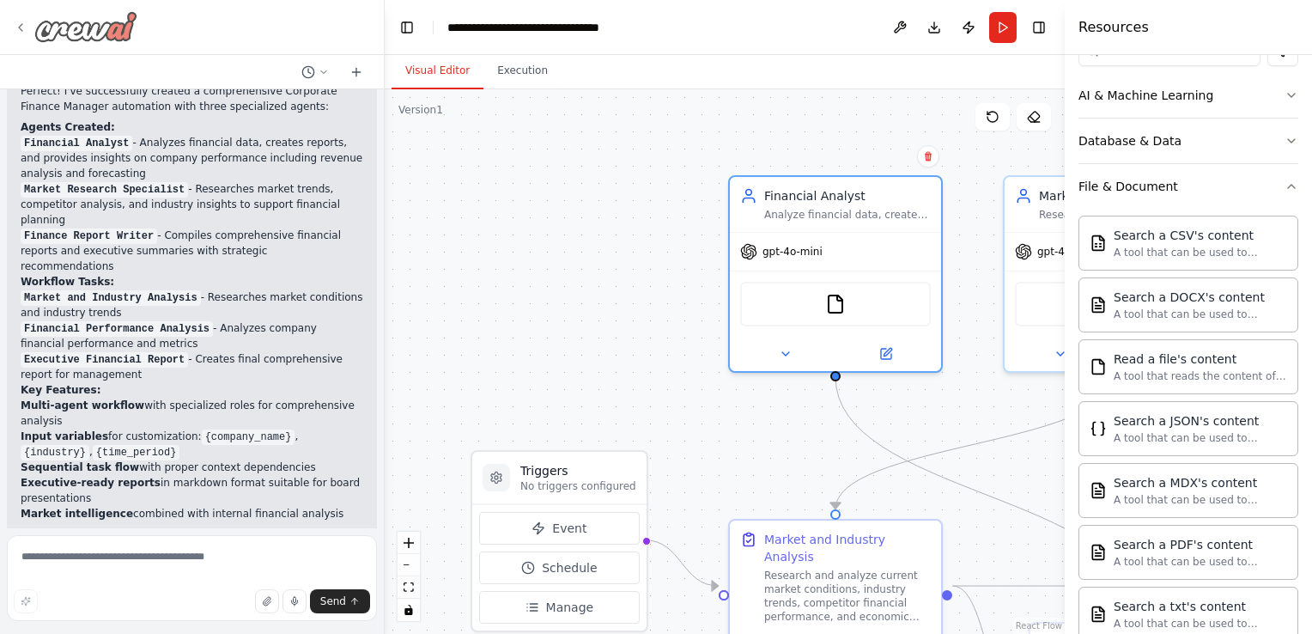
click at [15, 27] on icon at bounding box center [21, 28] width 14 height 14
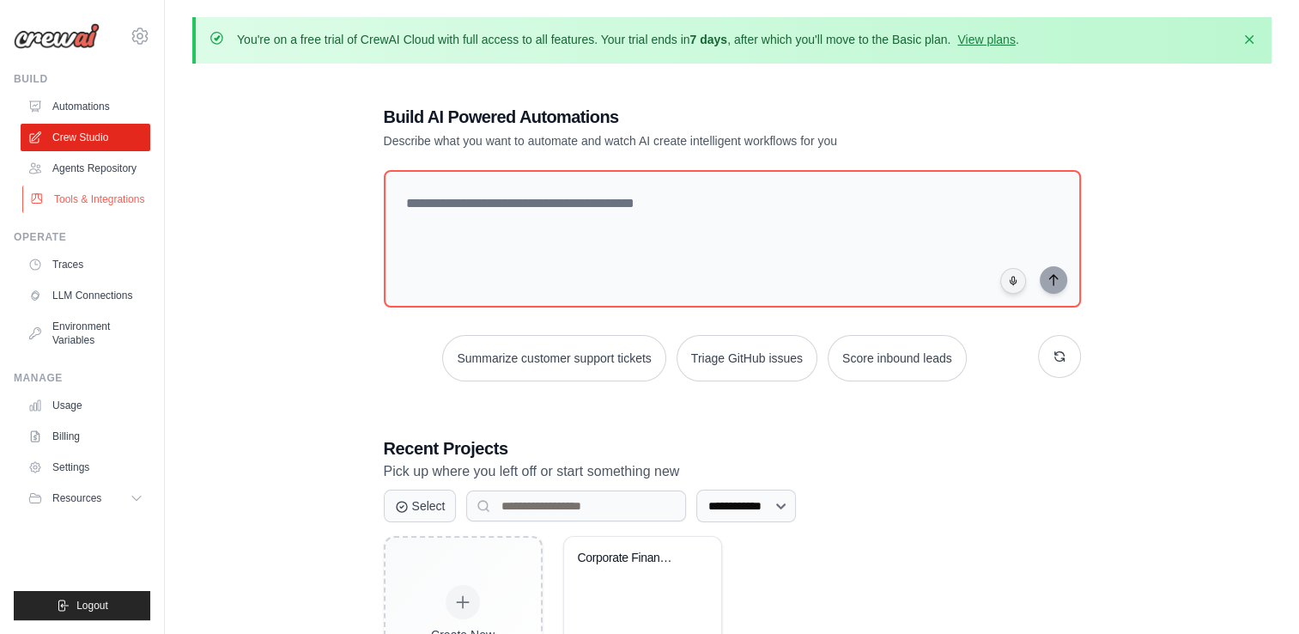
click at [86, 195] on link "Tools & Integrations" at bounding box center [87, 198] width 130 height 27
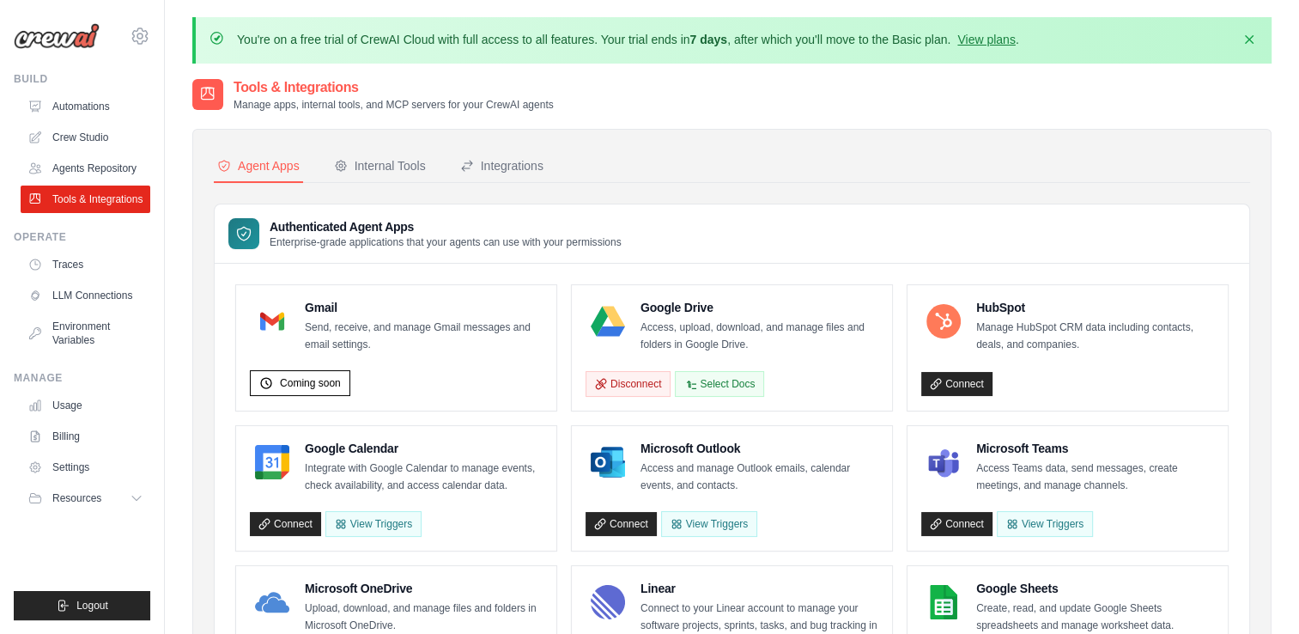
click at [106, 199] on link "Tools & Integrations" at bounding box center [86, 198] width 130 height 27
click at [101, 139] on link "Crew Studio" at bounding box center [87, 137] width 130 height 27
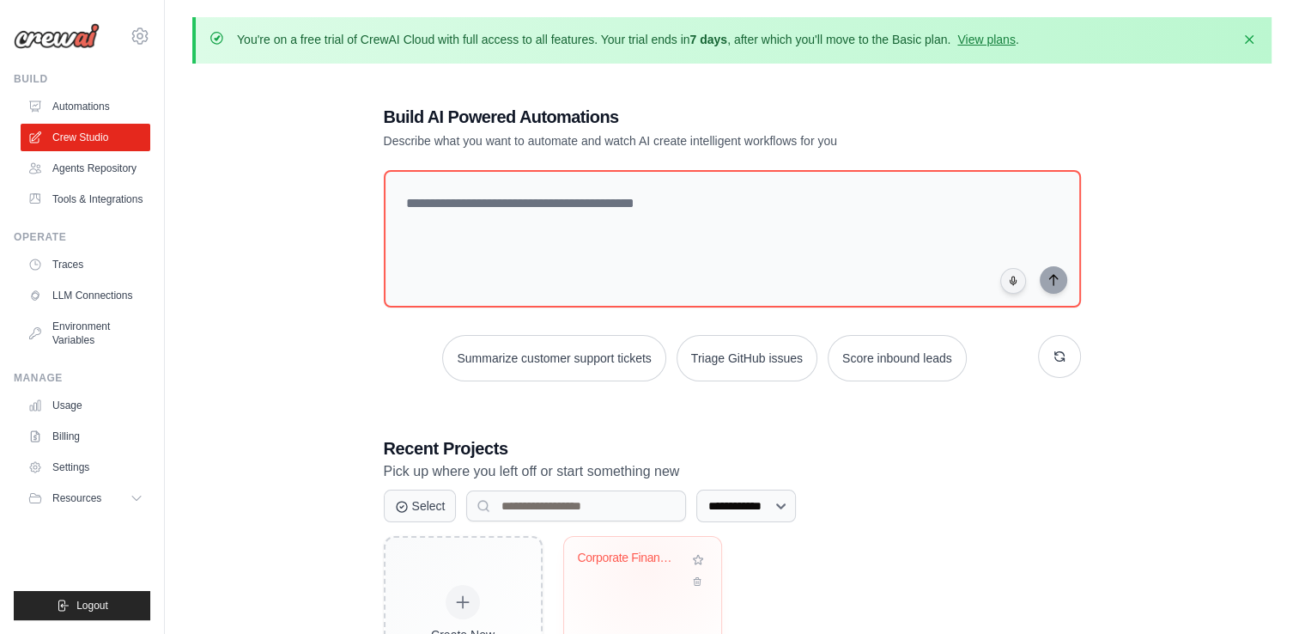
click at [646, 565] on div "Corporate Finance Manager Assistant" at bounding box center [630, 561] width 104 height 22
click at [70, 206] on link "Tools & Integrations" at bounding box center [87, 198] width 130 height 27
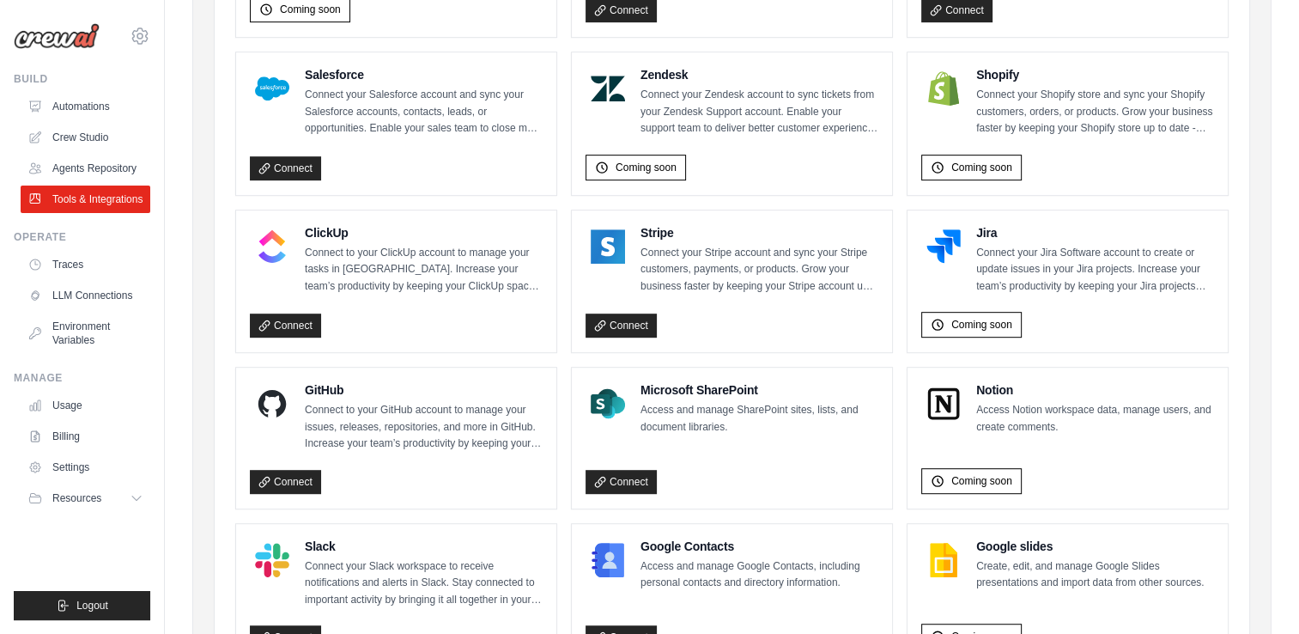
scroll to position [1078, 0]
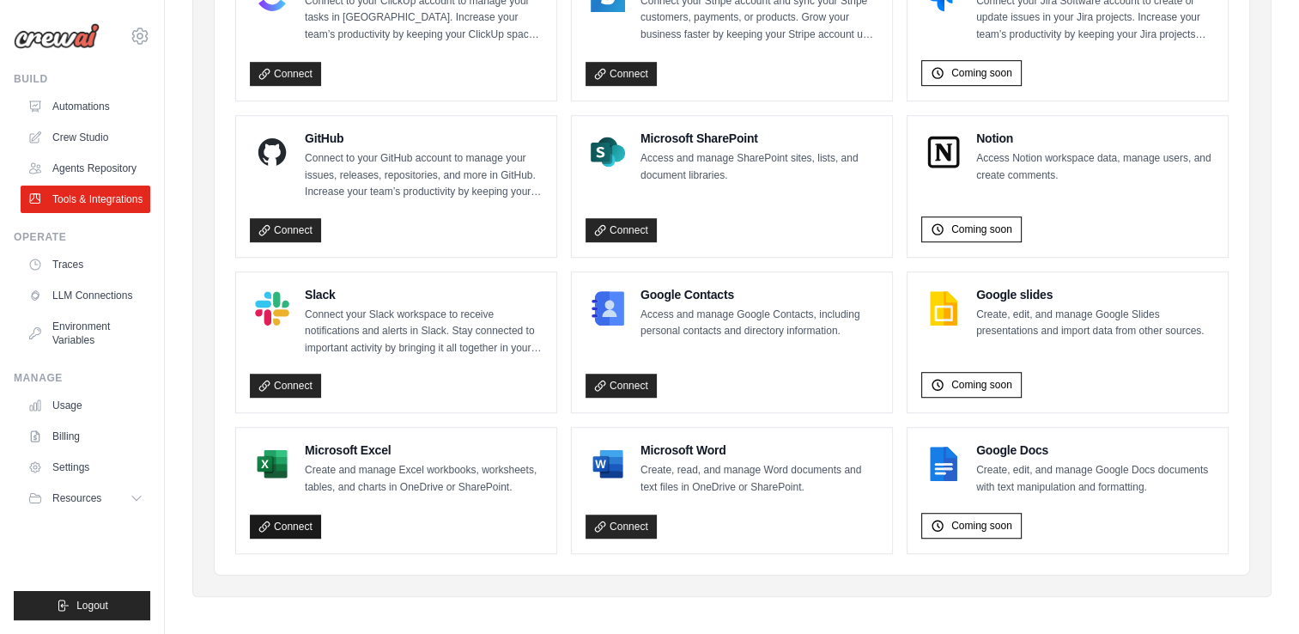
click at [265, 521] on icon at bounding box center [263, 525] width 9 height 9
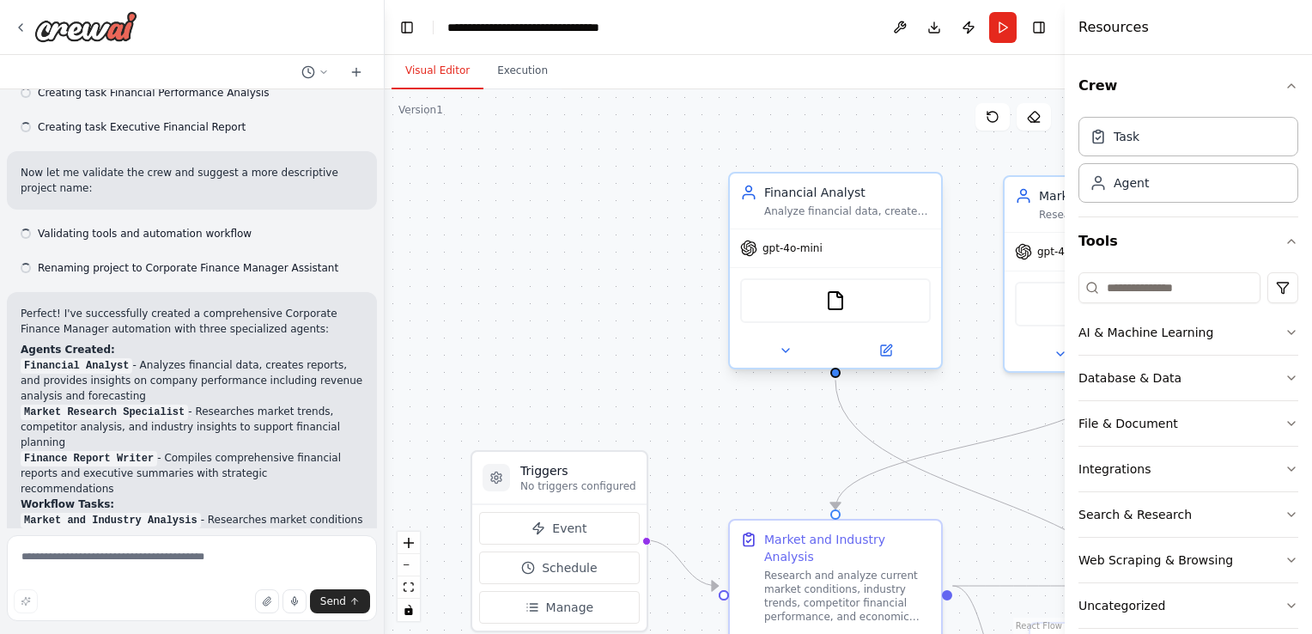
scroll to position [1067, 0]
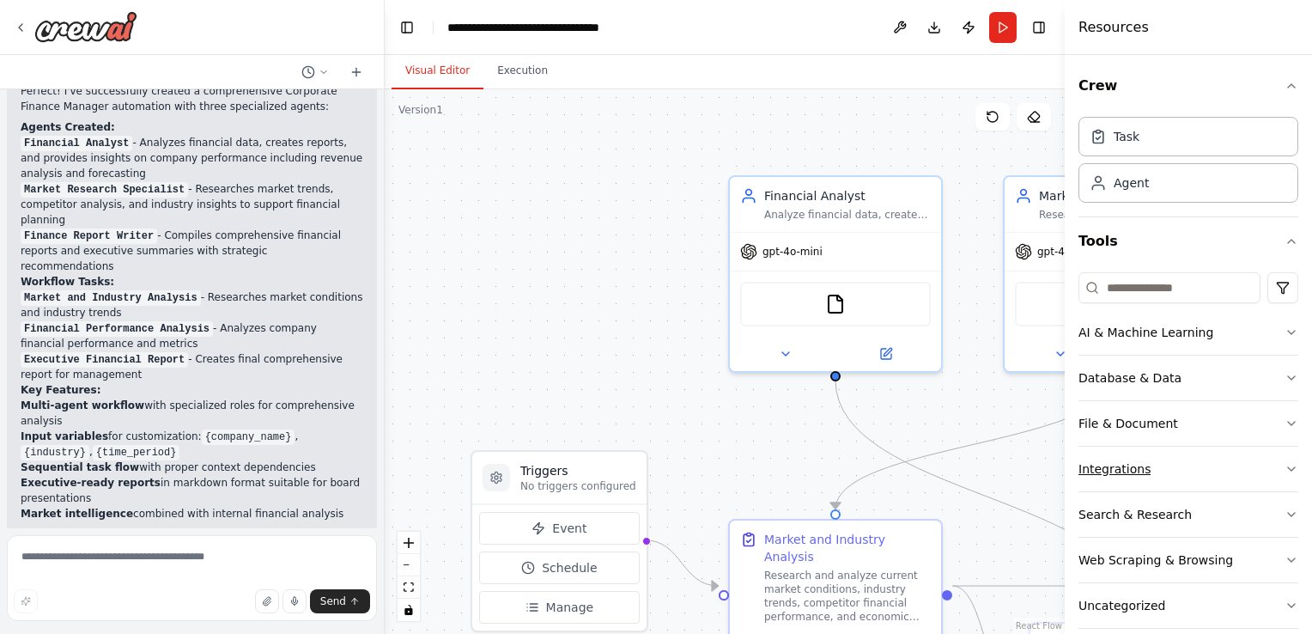
click at [1284, 465] on icon "button" at bounding box center [1291, 469] width 14 height 14
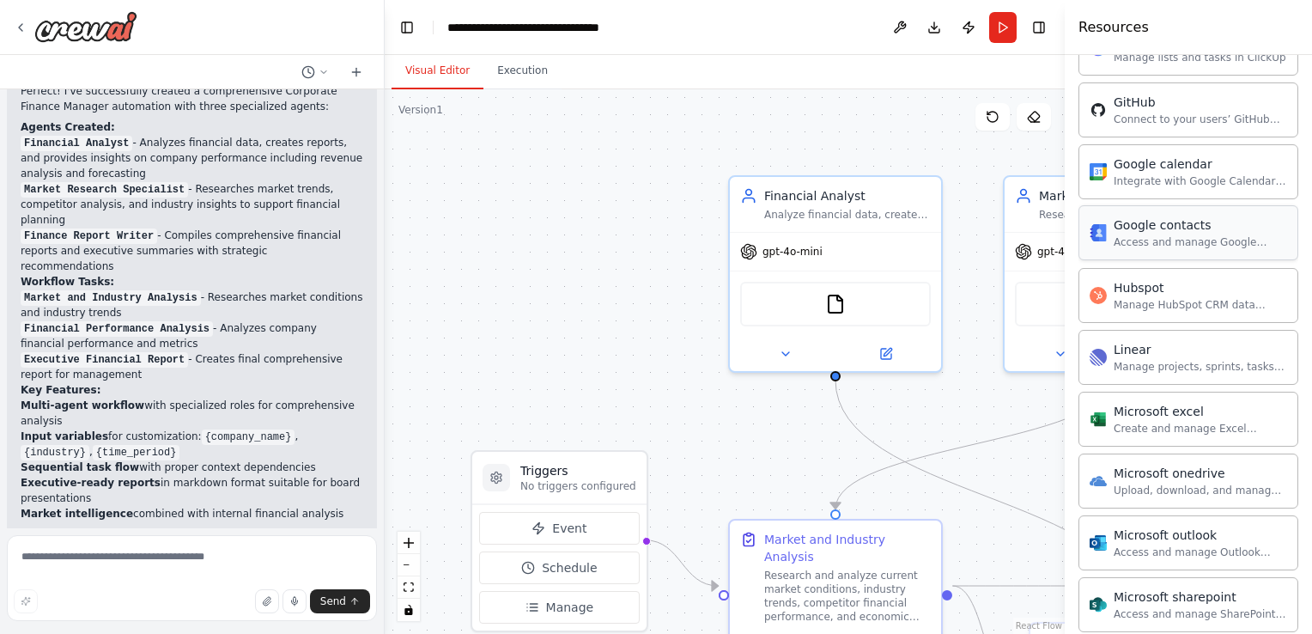
scroll to position [601, 0]
click at [852, 307] on img at bounding box center [852, 300] width 21 height 21
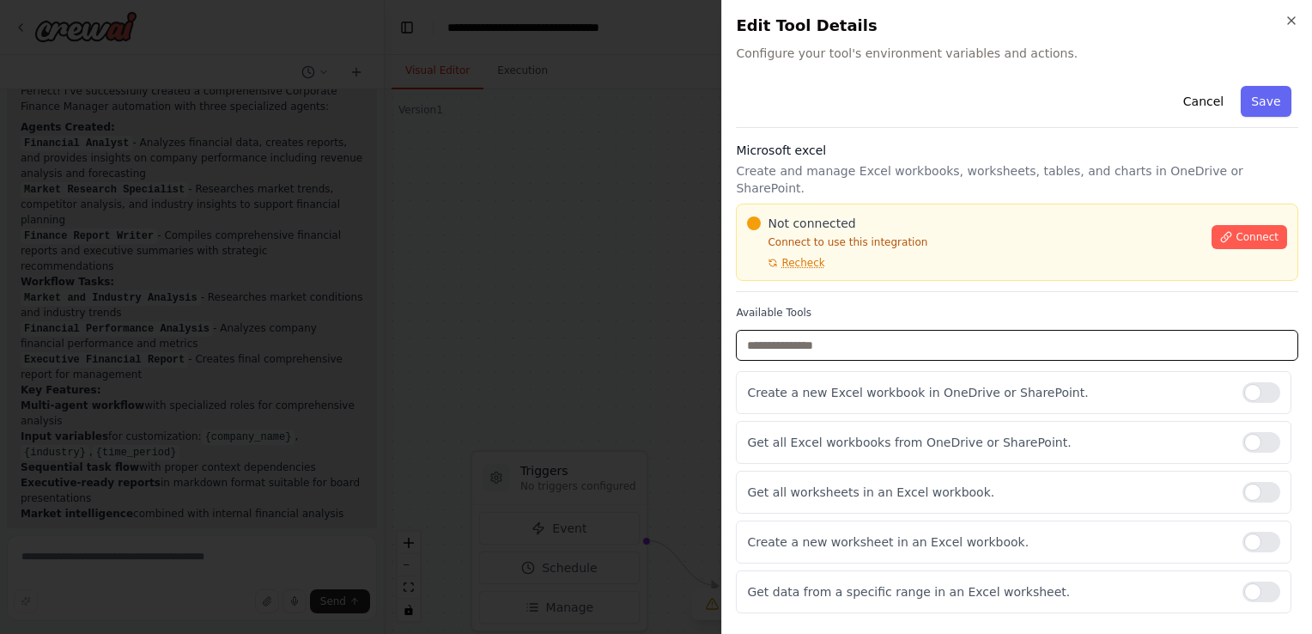
click at [1018, 330] on input "text" at bounding box center [1017, 345] width 562 height 31
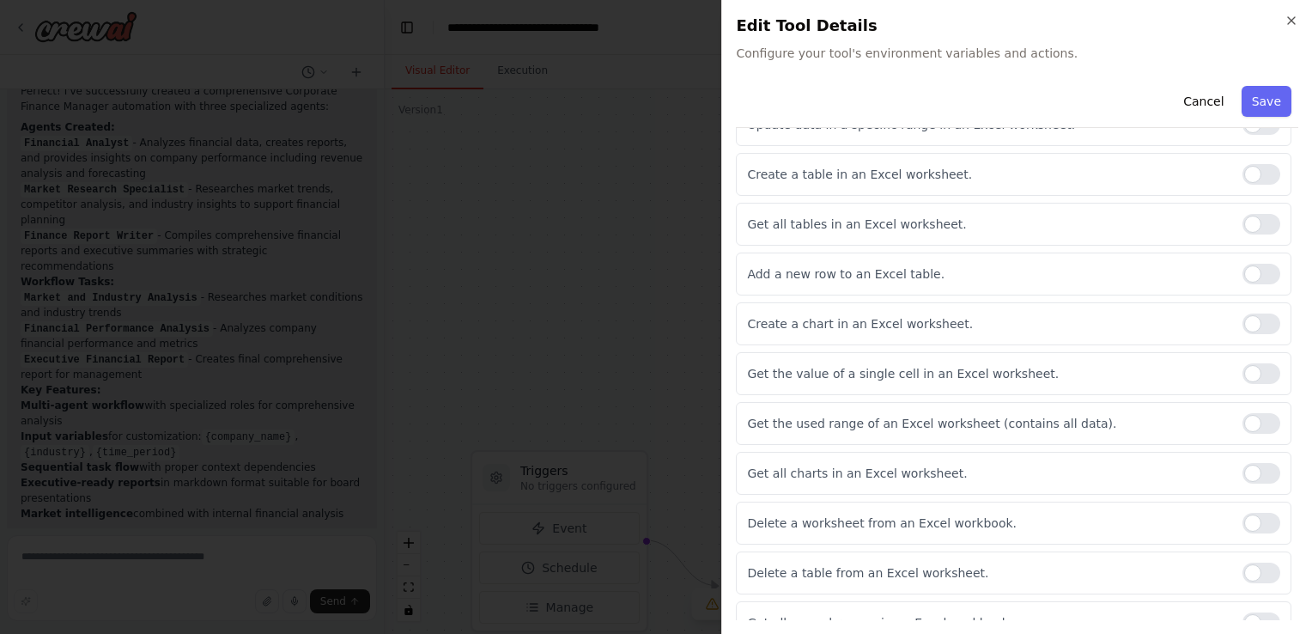
scroll to position [0, 0]
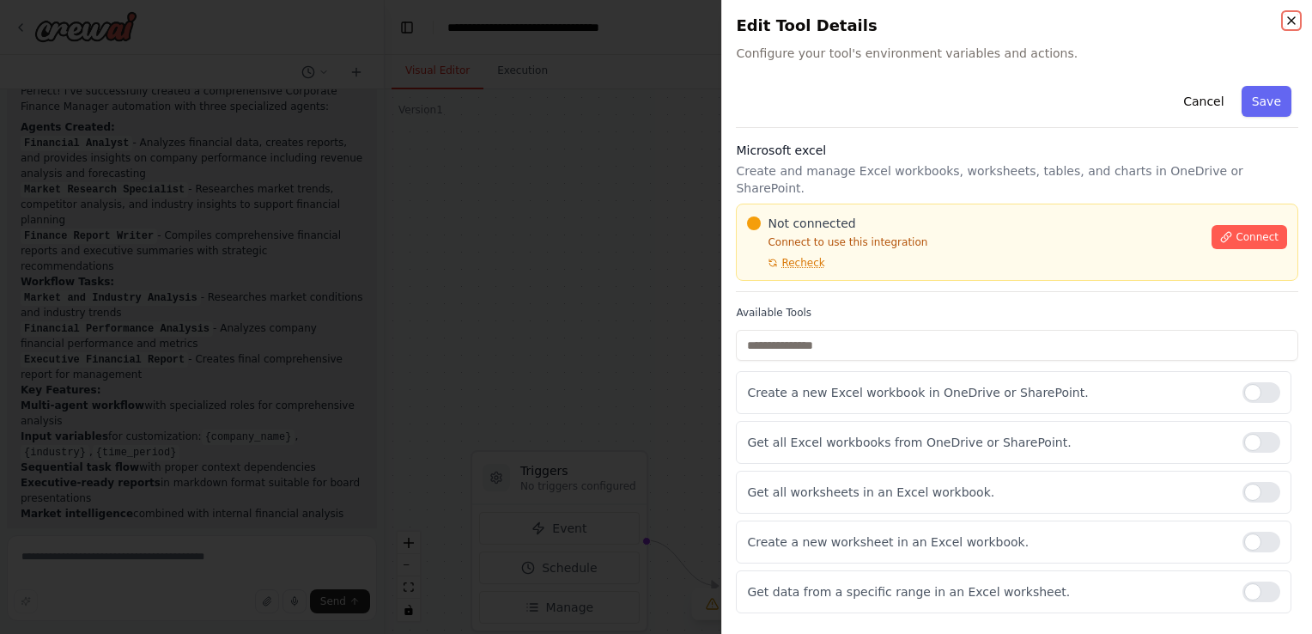
click at [1289, 18] on icon "button" at bounding box center [1291, 21] width 14 height 14
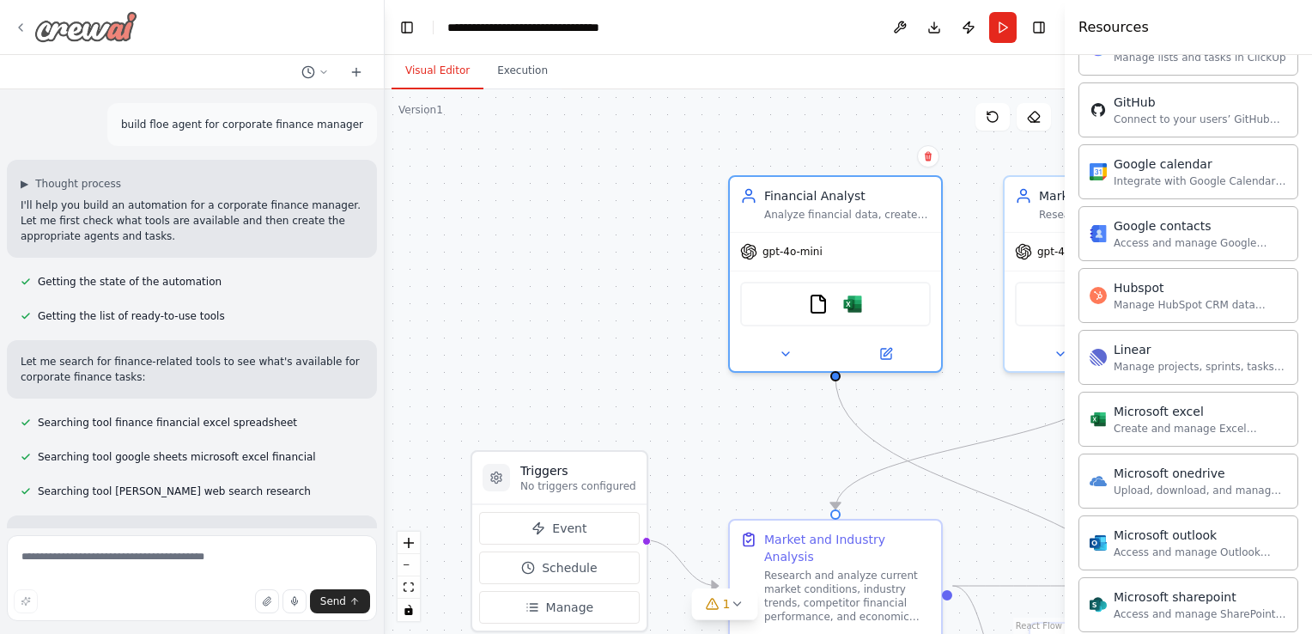
click at [17, 32] on icon at bounding box center [21, 28] width 14 height 14
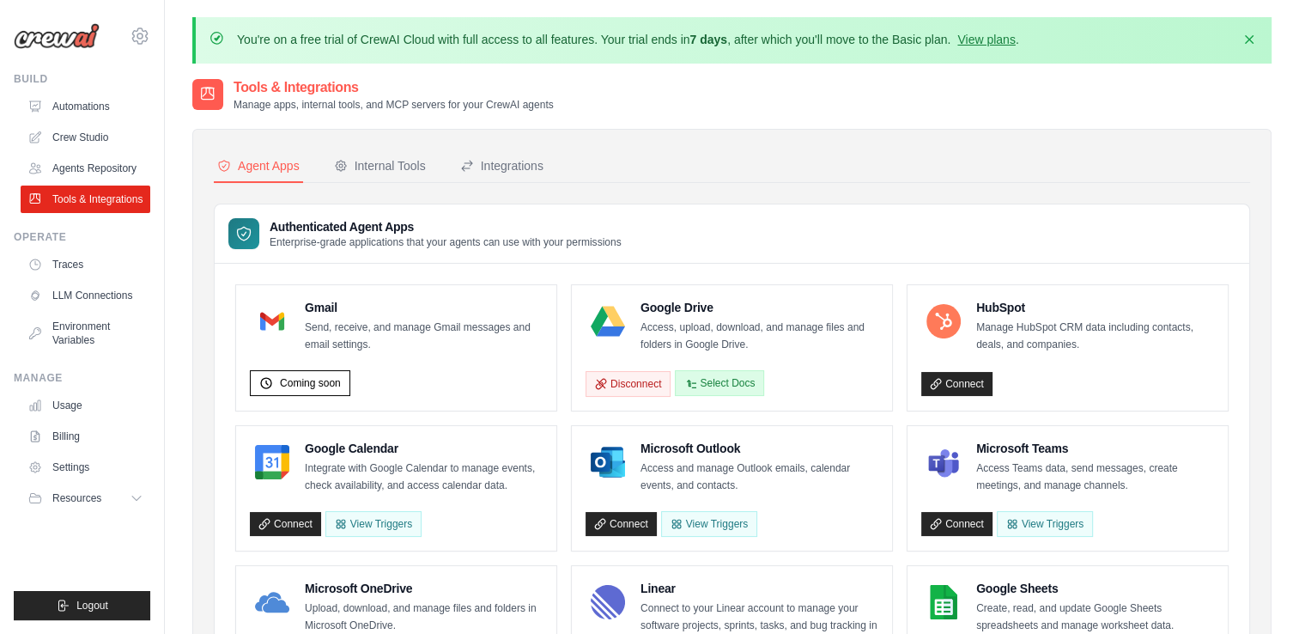
click at [719, 384] on button "Select Docs" at bounding box center [719, 383] width 89 height 26
click at [369, 160] on div "Internal Tools" at bounding box center [380, 165] width 92 height 17
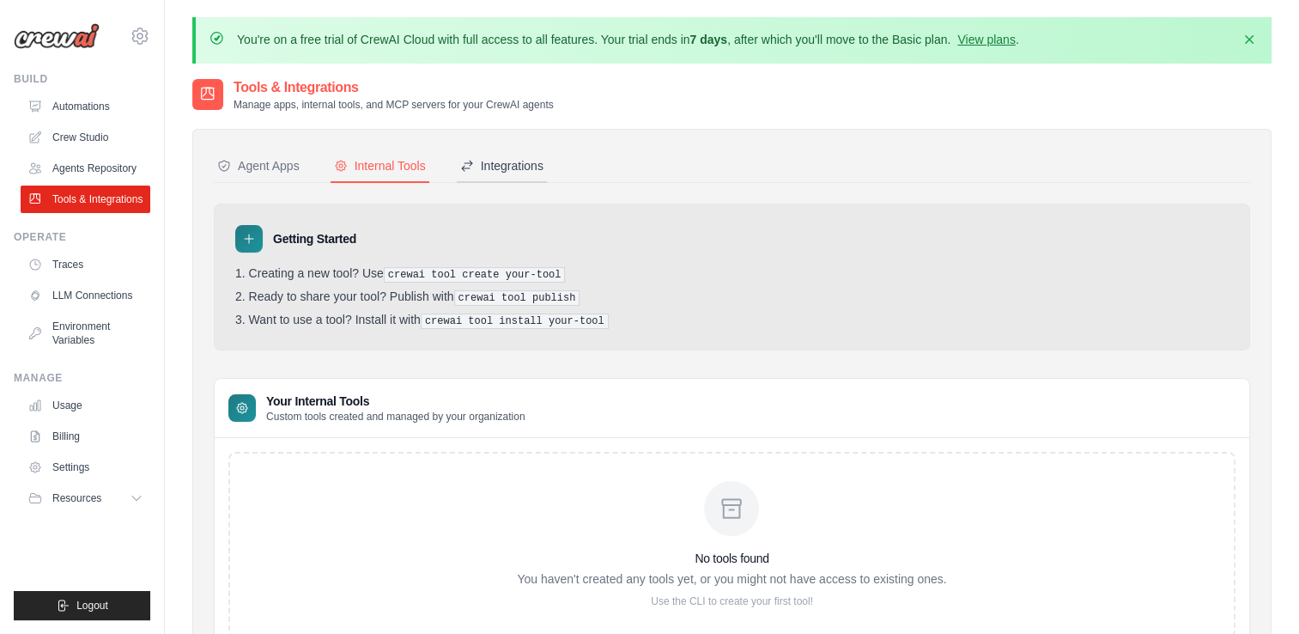
click at [491, 157] on div "Integrations" at bounding box center [501, 165] width 83 height 17
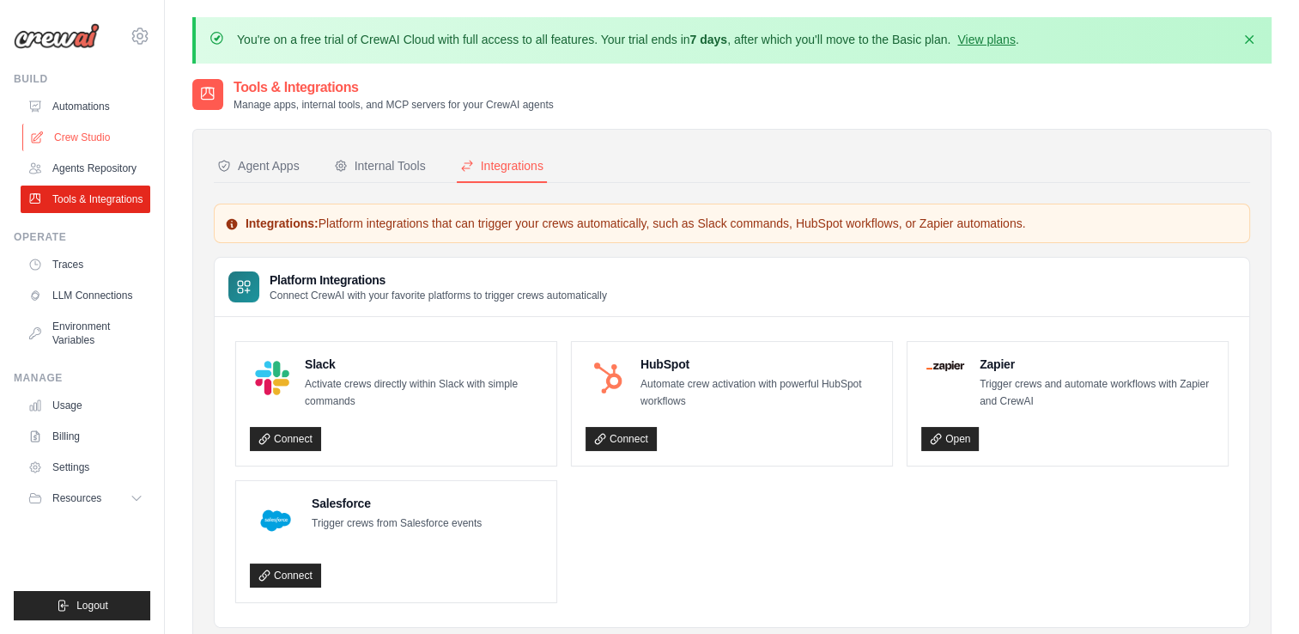
click at [65, 132] on link "Crew Studio" at bounding box center [87, 137] width 130 height 27
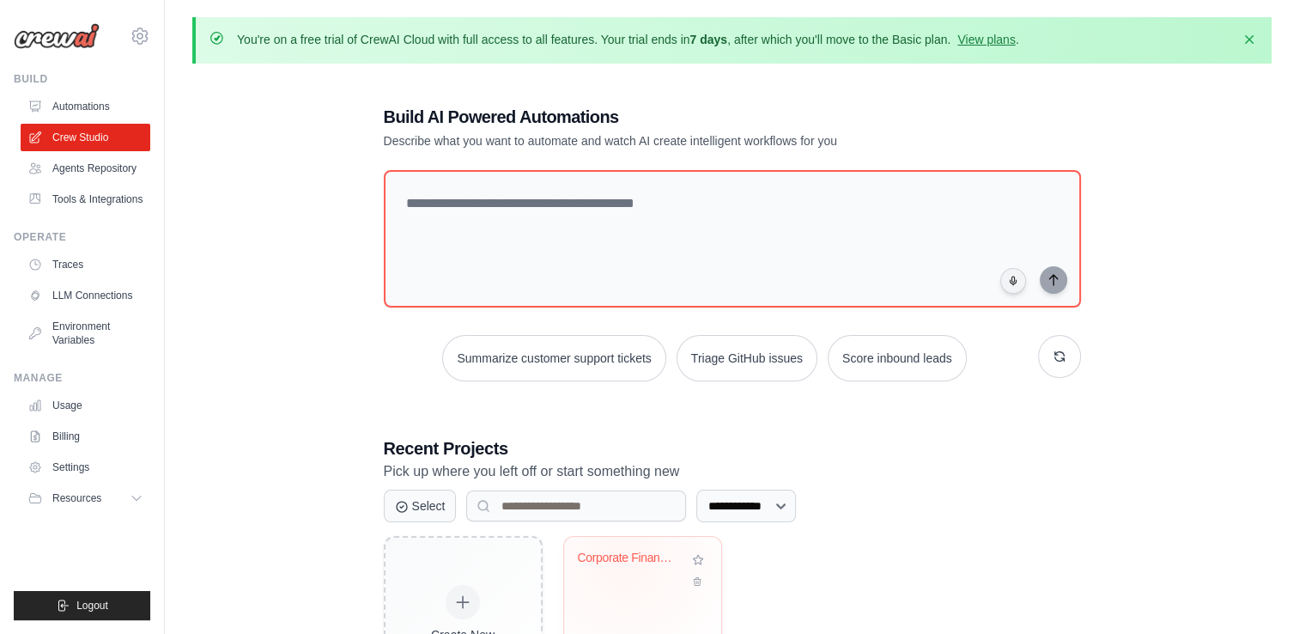
click at [623, 561] on div "Corporate Finance Manager Assistant" at bounding box center [630, 557] width 104 height 15
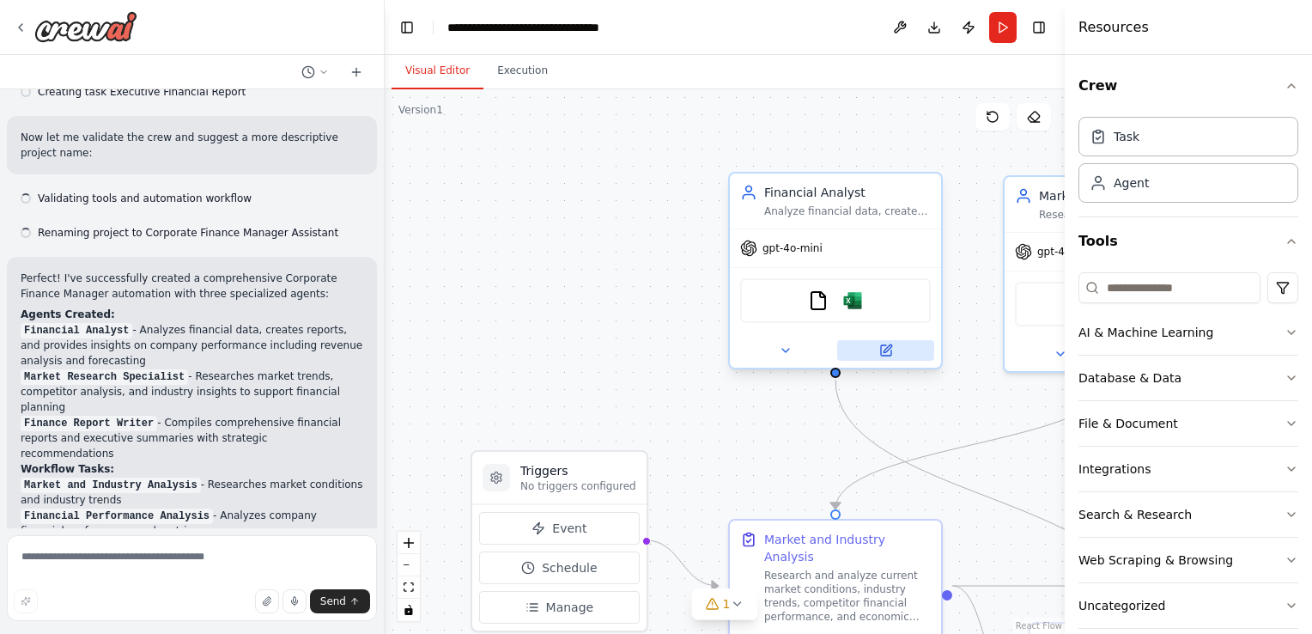
scroll to position [1067, 0]
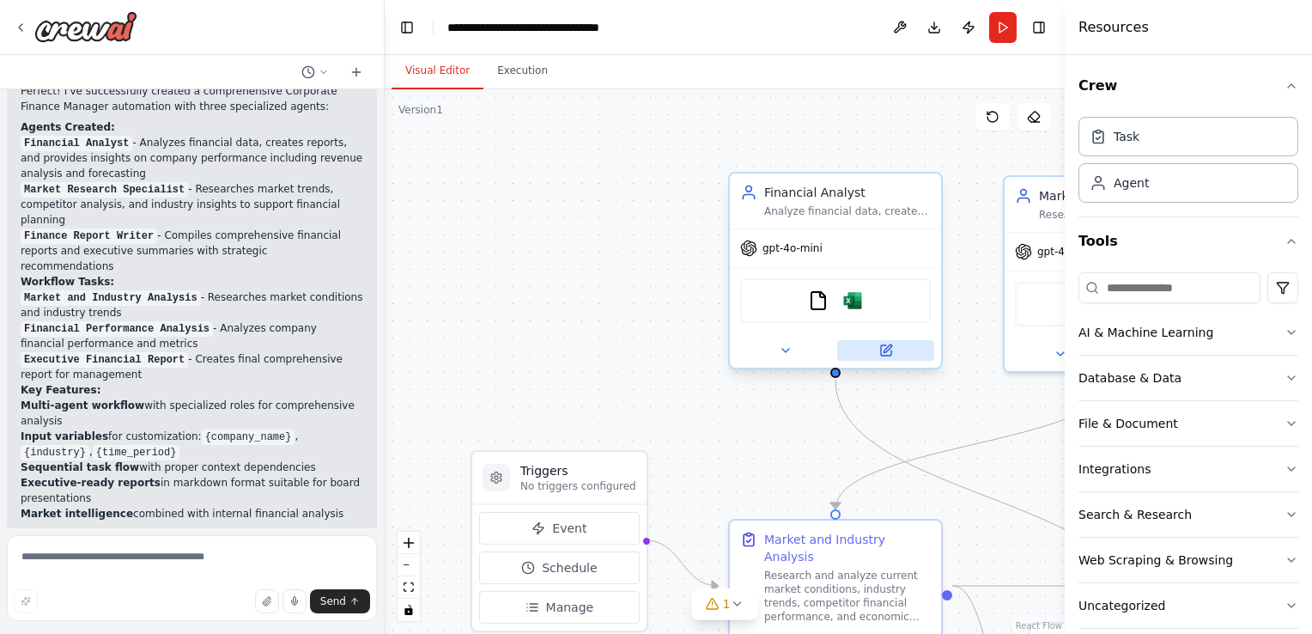
click at [883, 346] on icon at bounding box center [886, 350] width 10 height 10
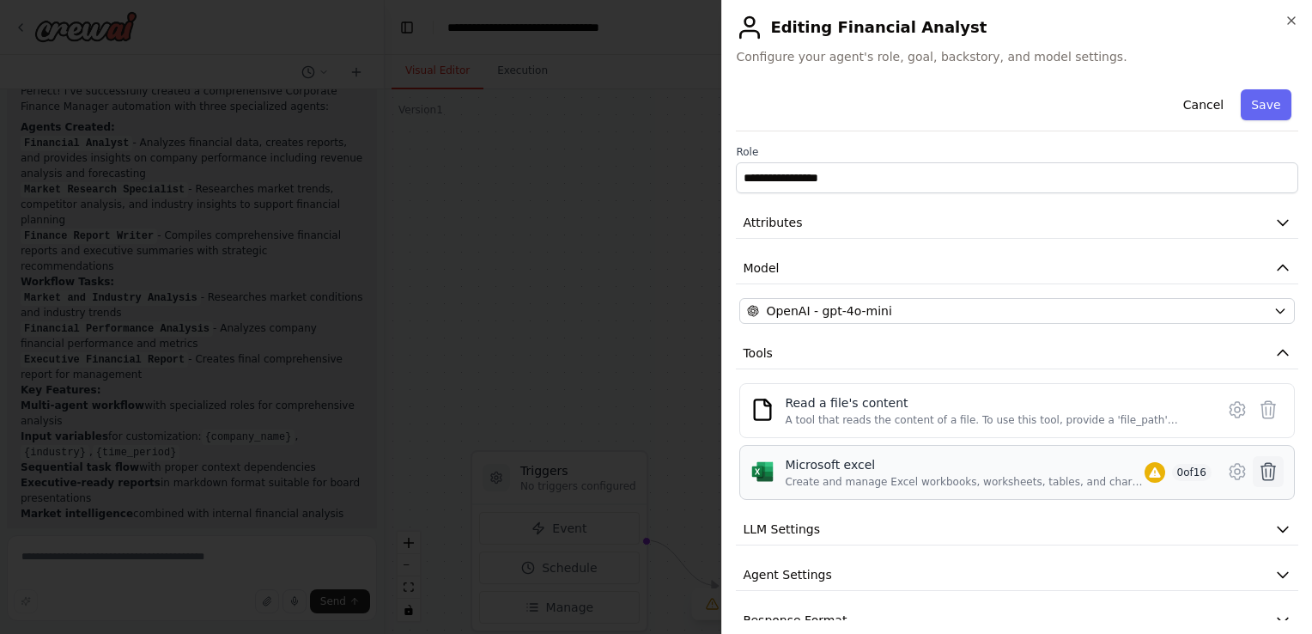
click at [1258, 472] on icon at bounding box center [1268, 471] width 21 height 21
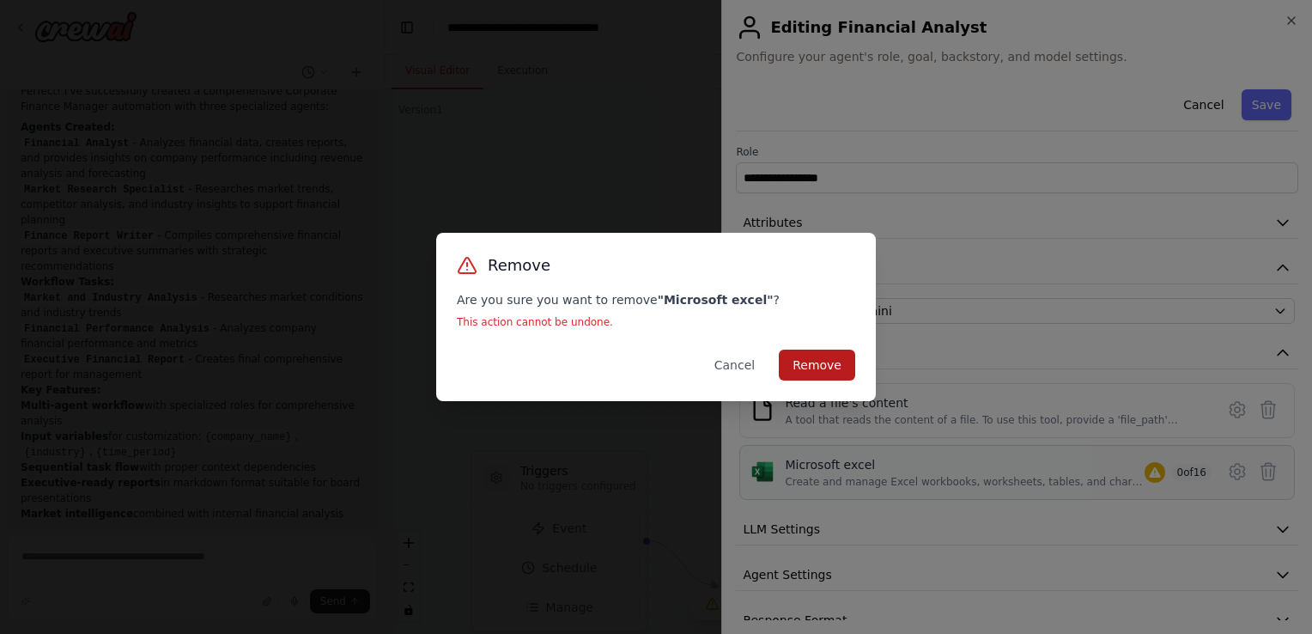
click at [821, 356] on button "Remove" at bounding box center [817, 364] width 76 height 31
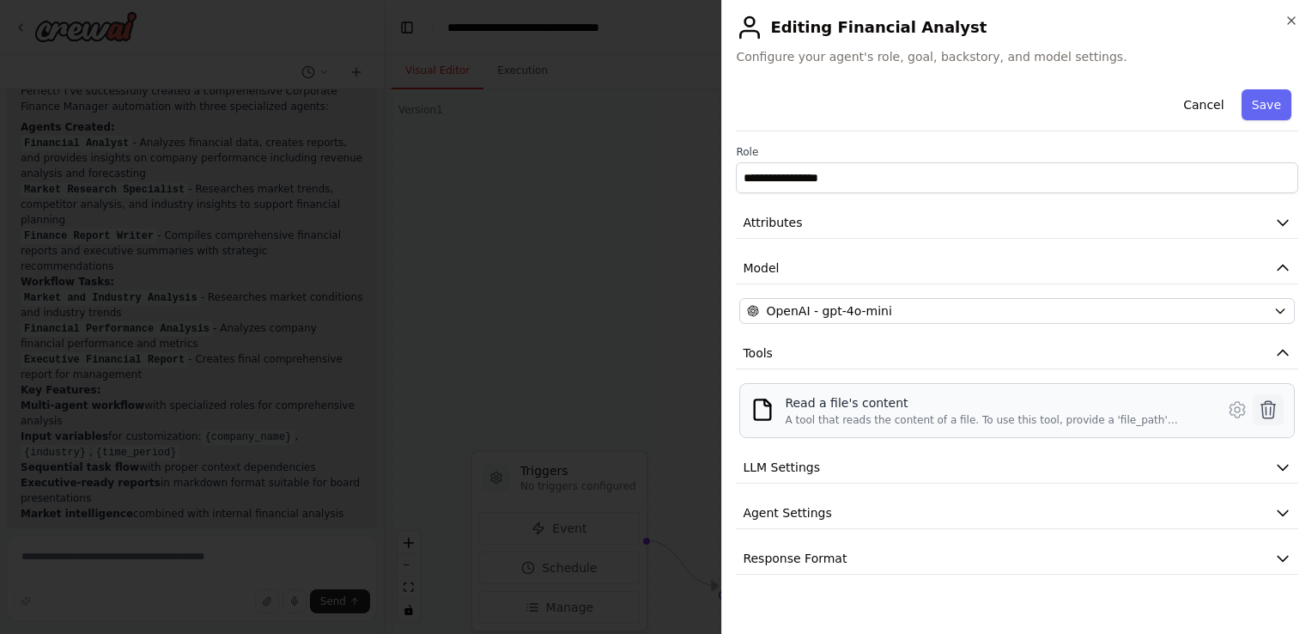
click at [1270, 405] on icon at bounding box center [1268, 409] width 15 height 17
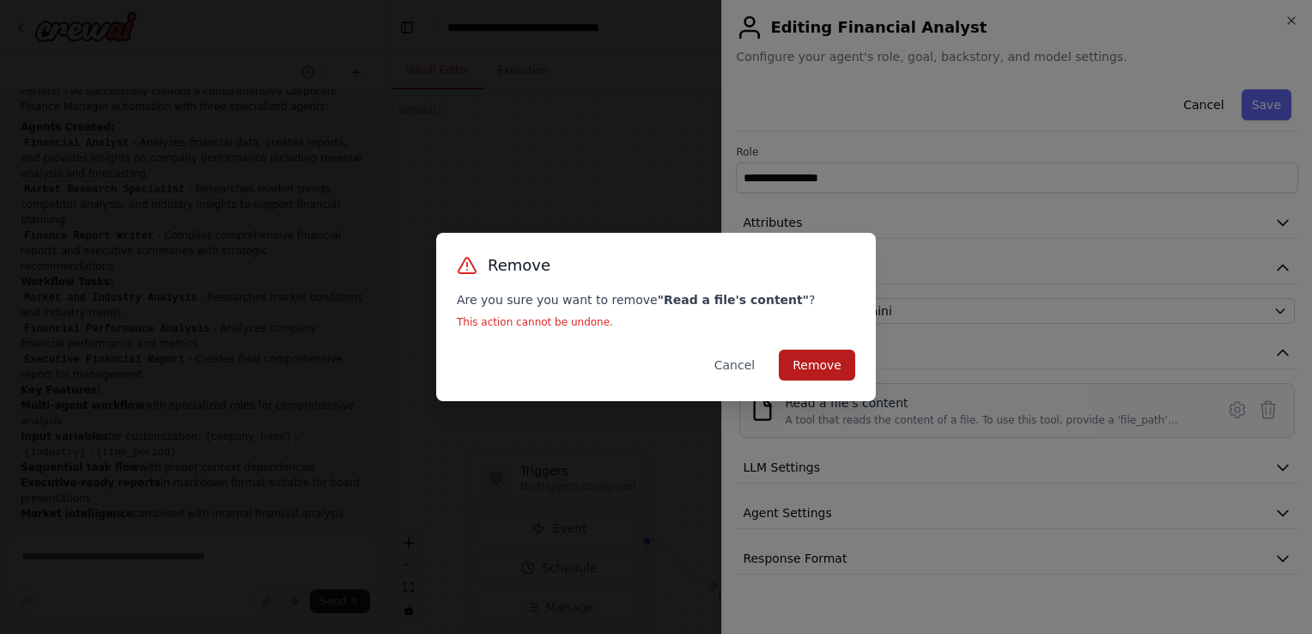
click at [845, 356] on button "Remove" at bounding box center [817, 364] width 76 height 31
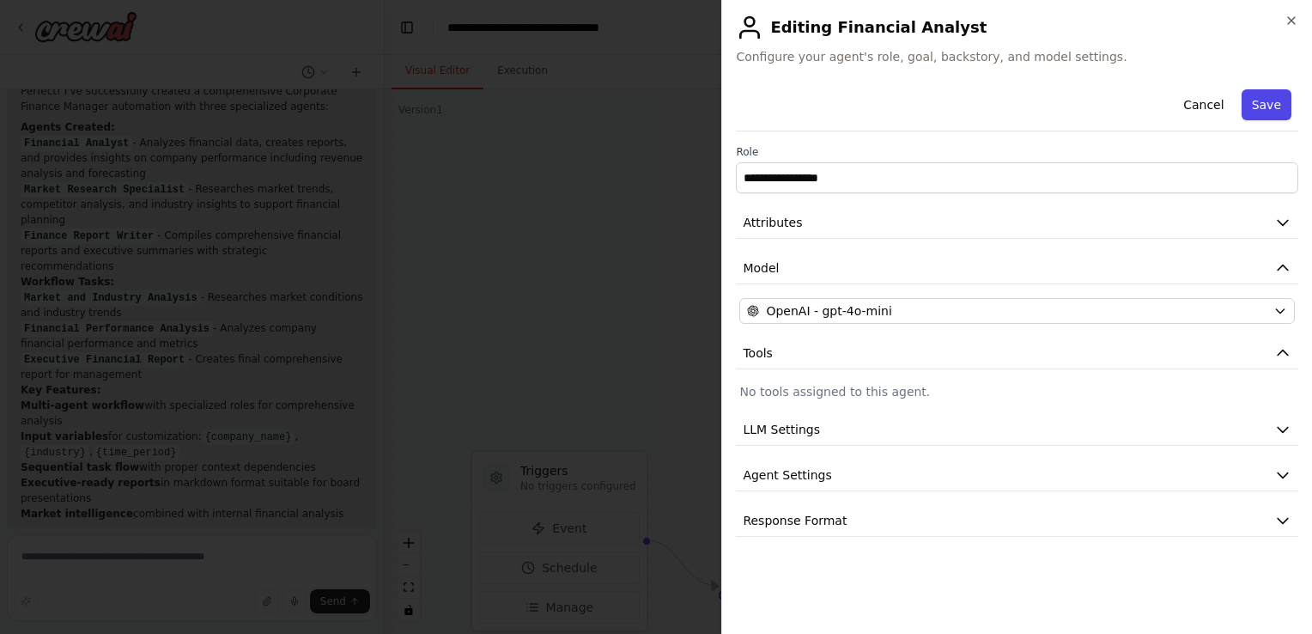
click at [1283, 103] on button "Save" at bounding box center [1266, 104] width 50 height 31
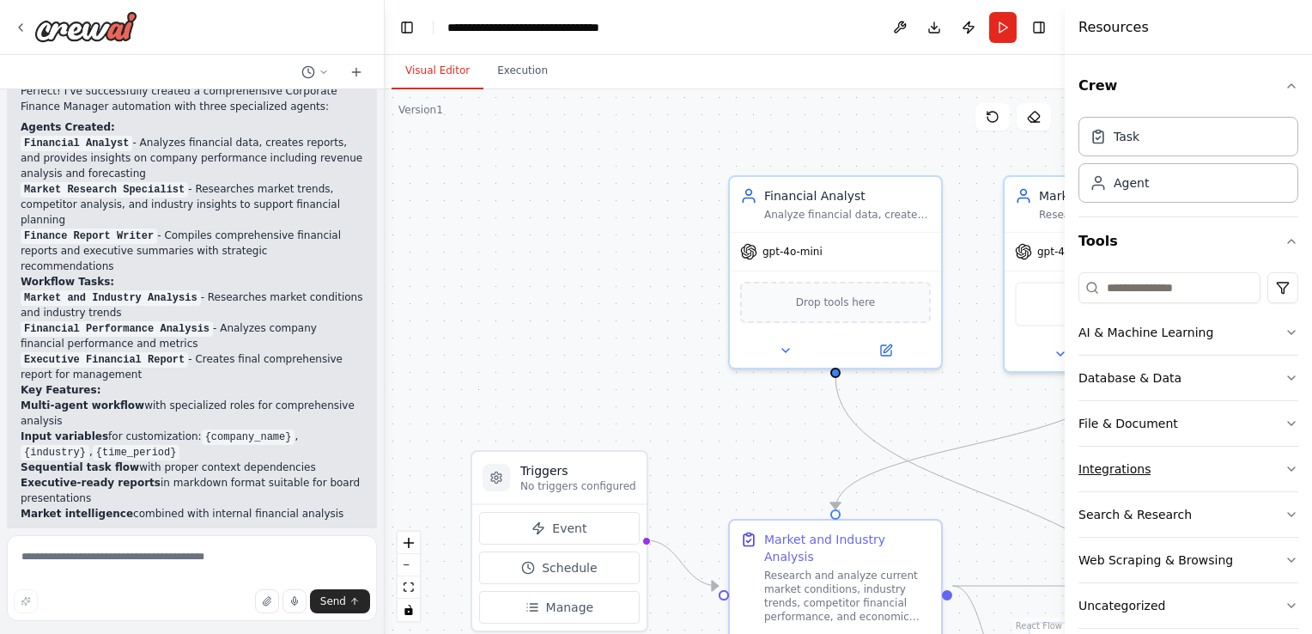
click at [1268, 474] on button "Integrations" at bounding box center [1188, 468] width 220 height 45
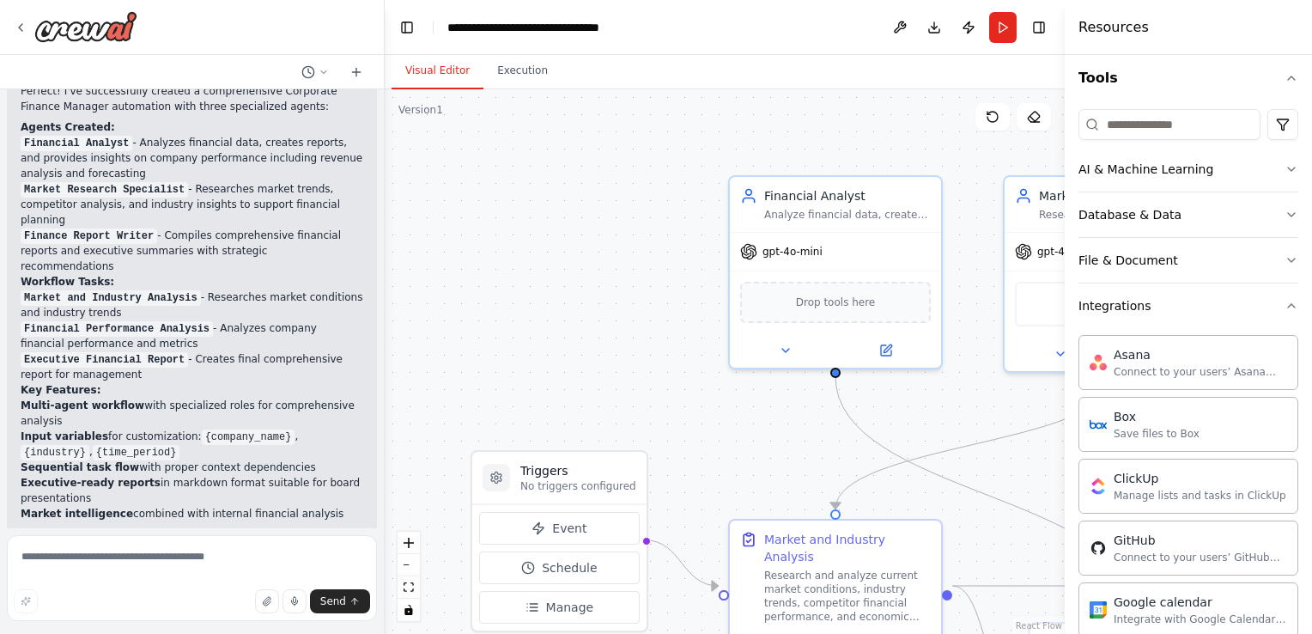
scroll to position [161, 0]
click at [1284, 215] on icon "button" at bounding box center [1291, 216] width 14 height 14
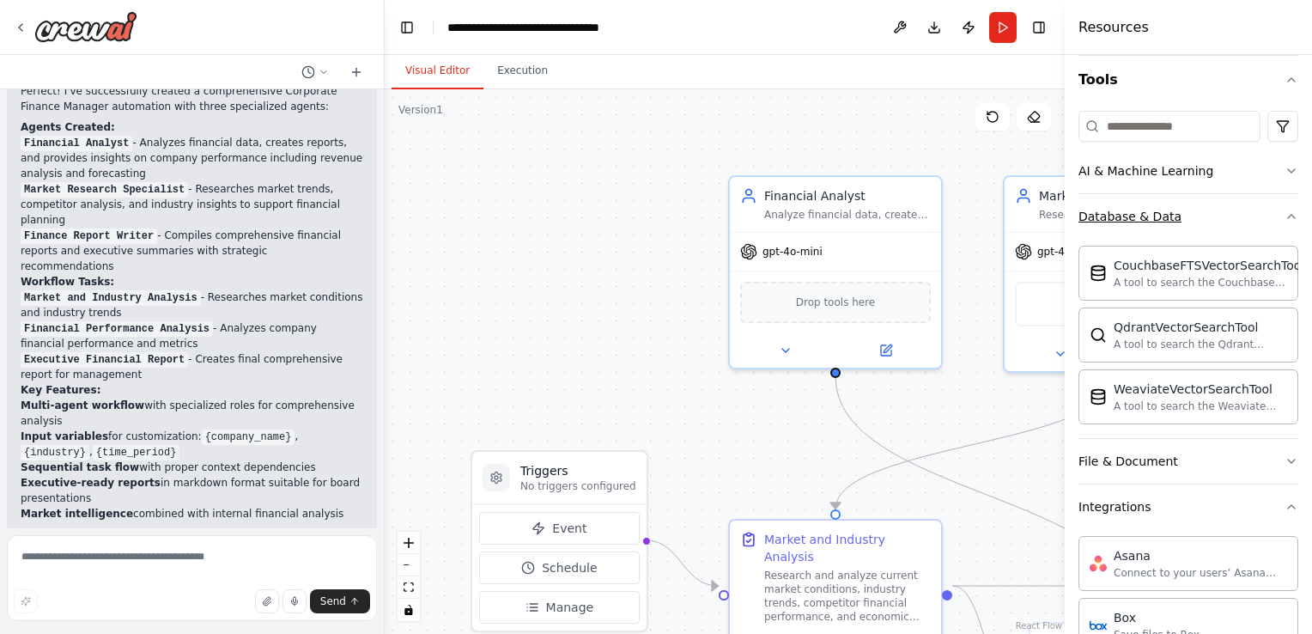
click at [1284, 215] on icon "button" at bounding box center [1291, 216] width 14 height 14
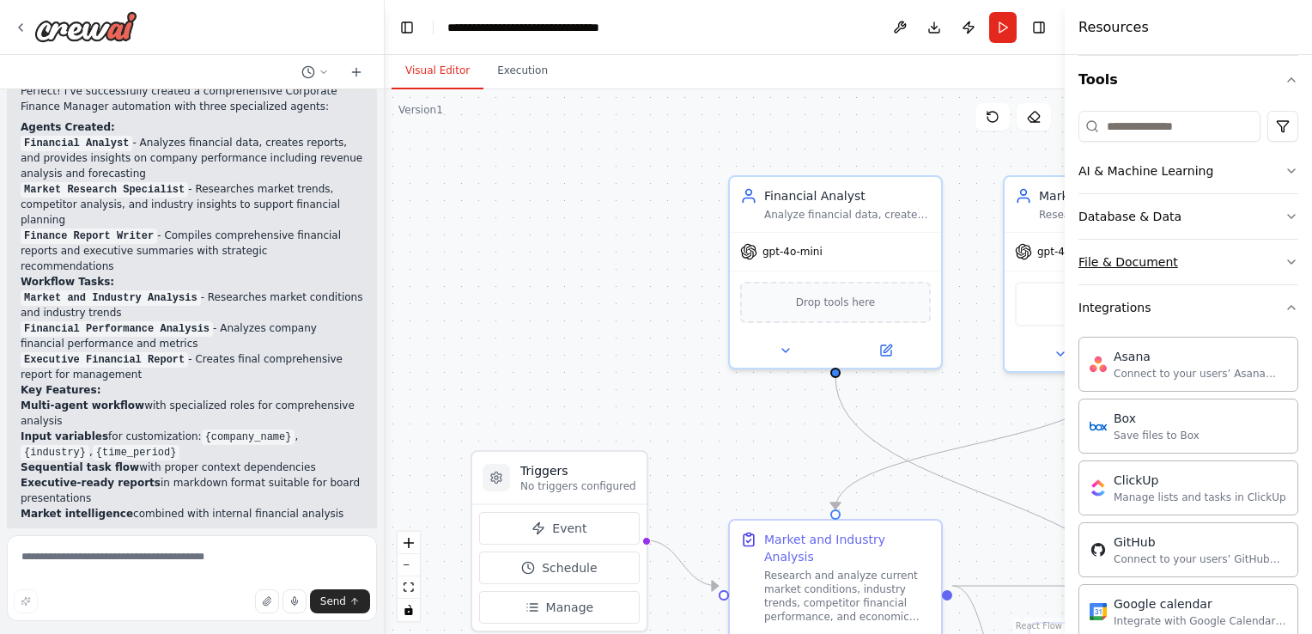
click at [1270, 262] on button "File & Document" at bounding box center [1188, 262] width 220 height 45
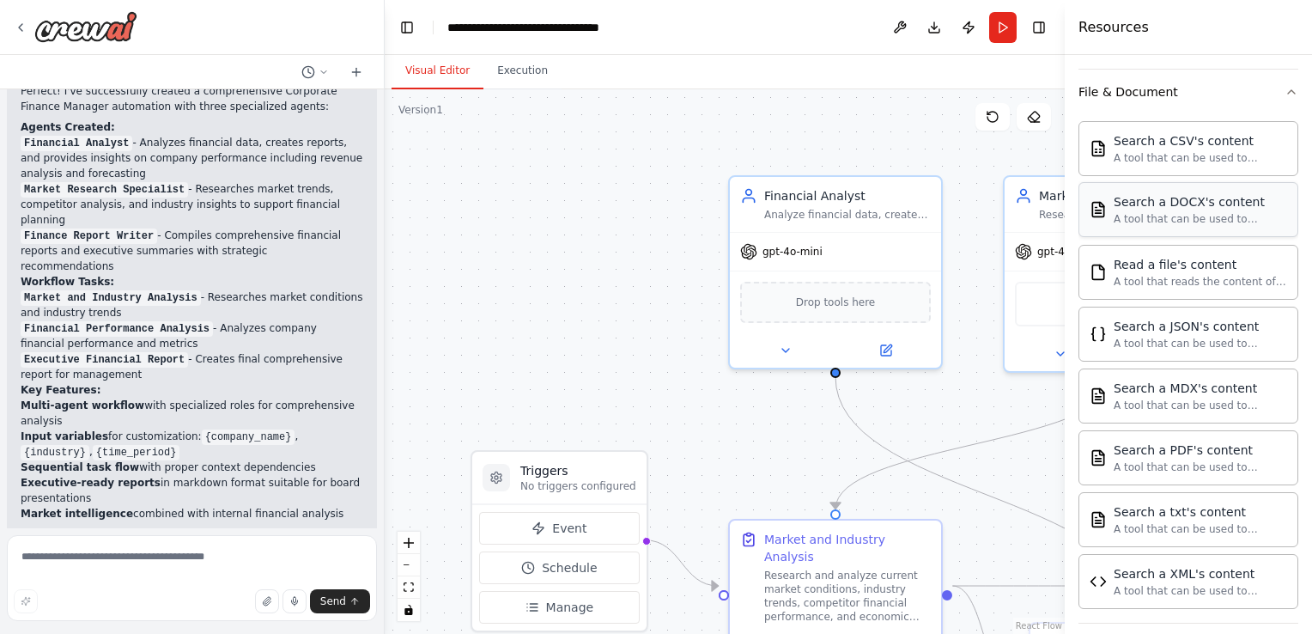
scroll to position [333, 0]
click at [835, 300] on img at bounding box center [835, 300] width 21 height 21
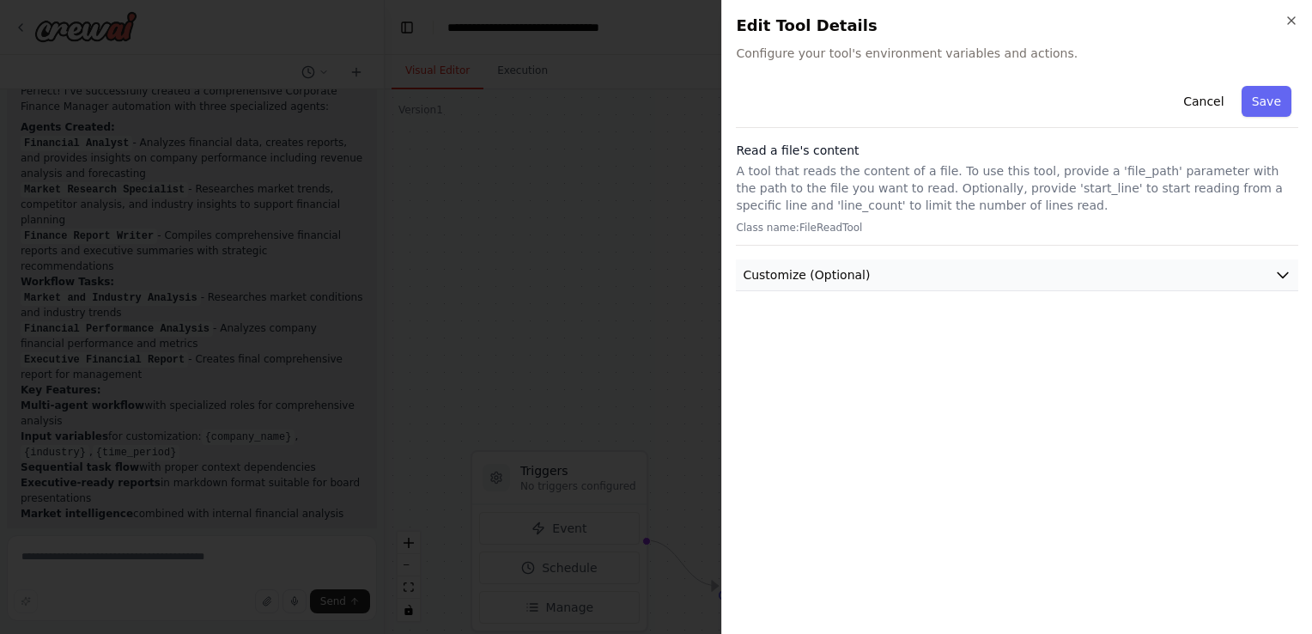
click at [986, 276] on button "Customize (Optional)" at bounding box center [1017, 275] width 562 height 32
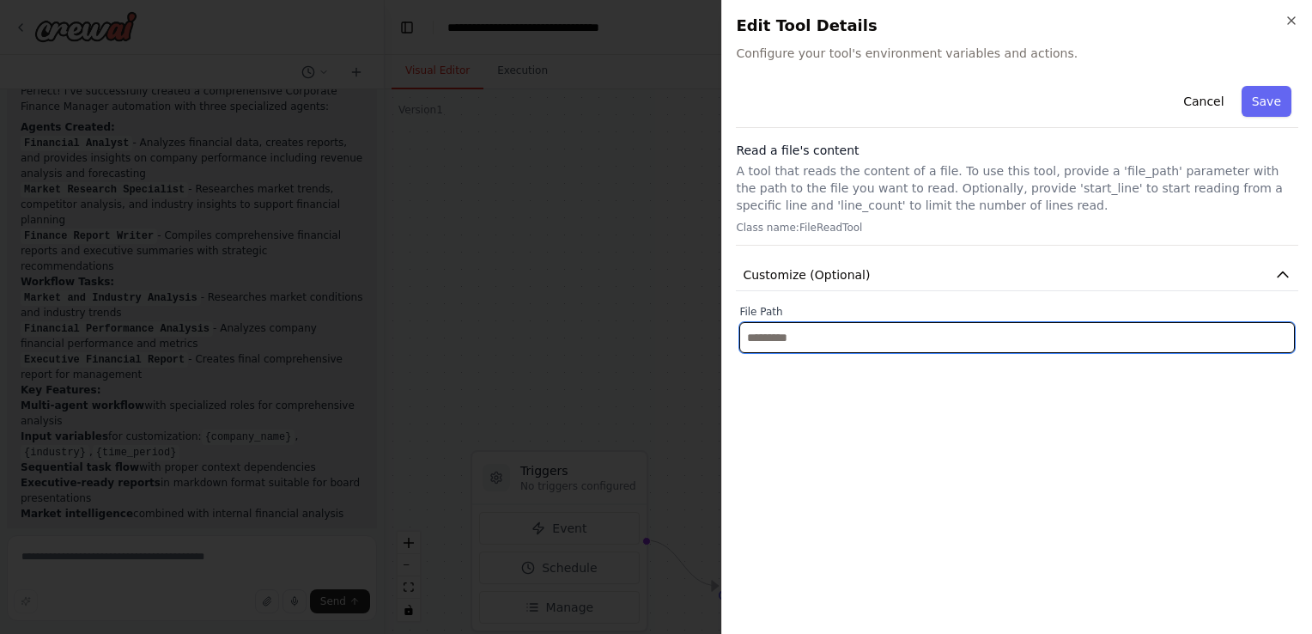
click at [995, 336] on input "text" at bounding box center [1016, 337] width 555 height 31
paste input "**********"
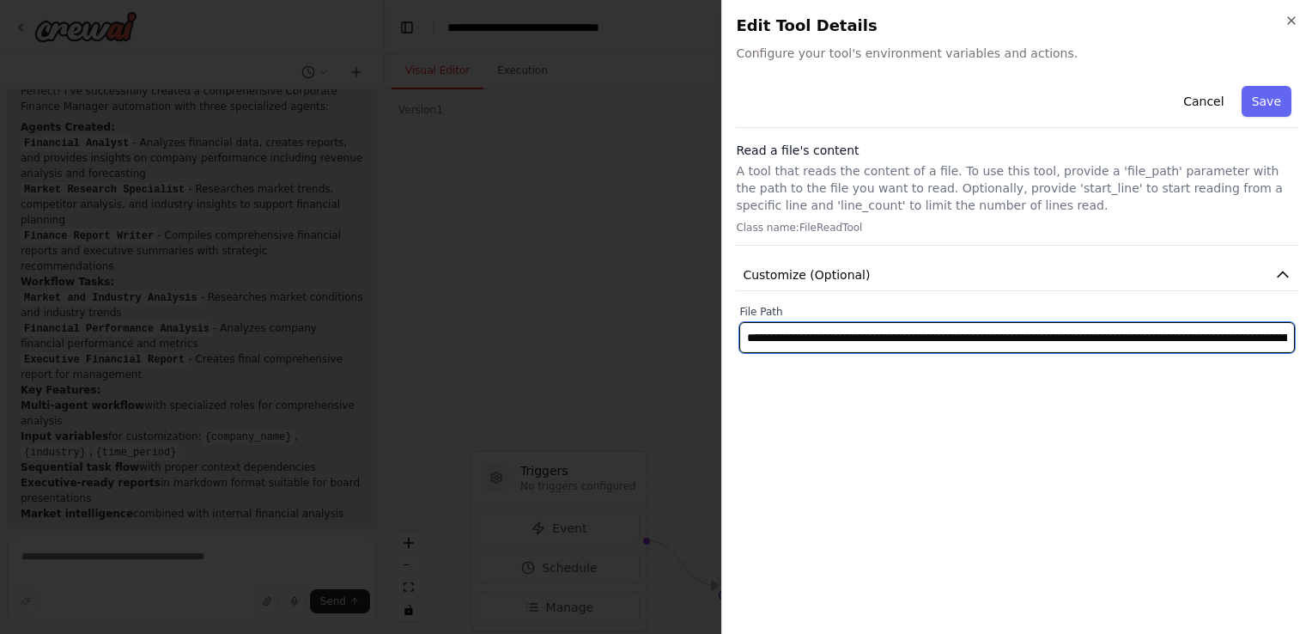
scroll to position [0, 290]
type input "**********"
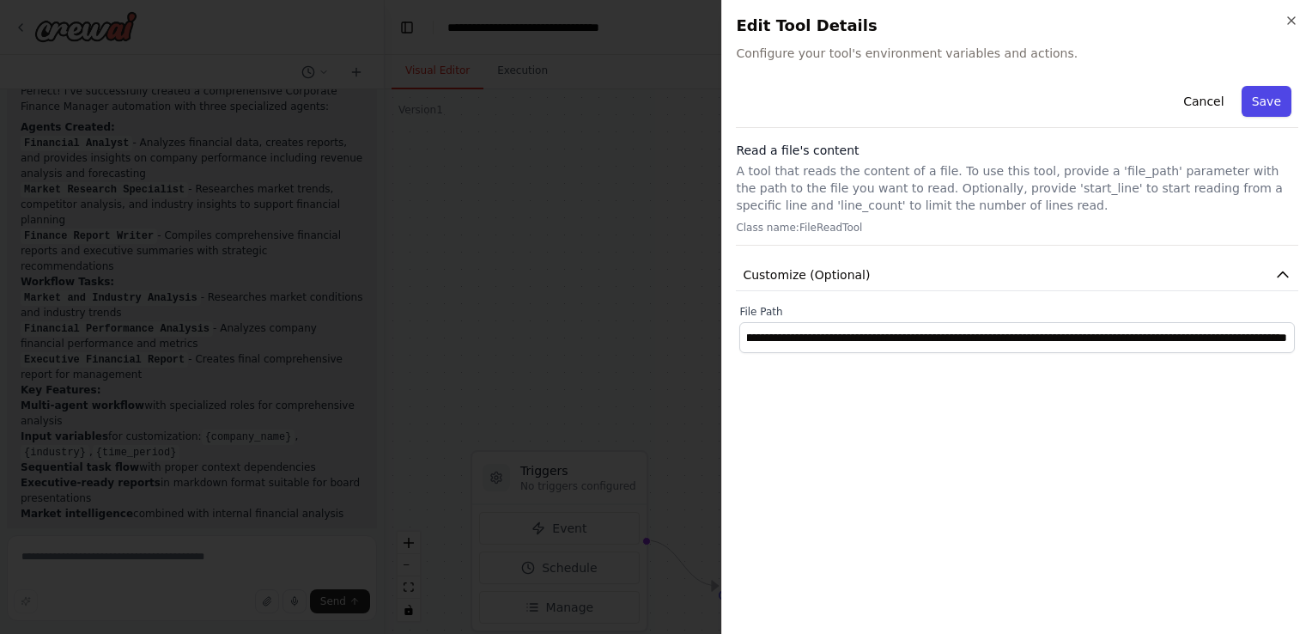
click at [1278, 100] on button "Save" at bounding box center [1266, 101] width 50 height 31
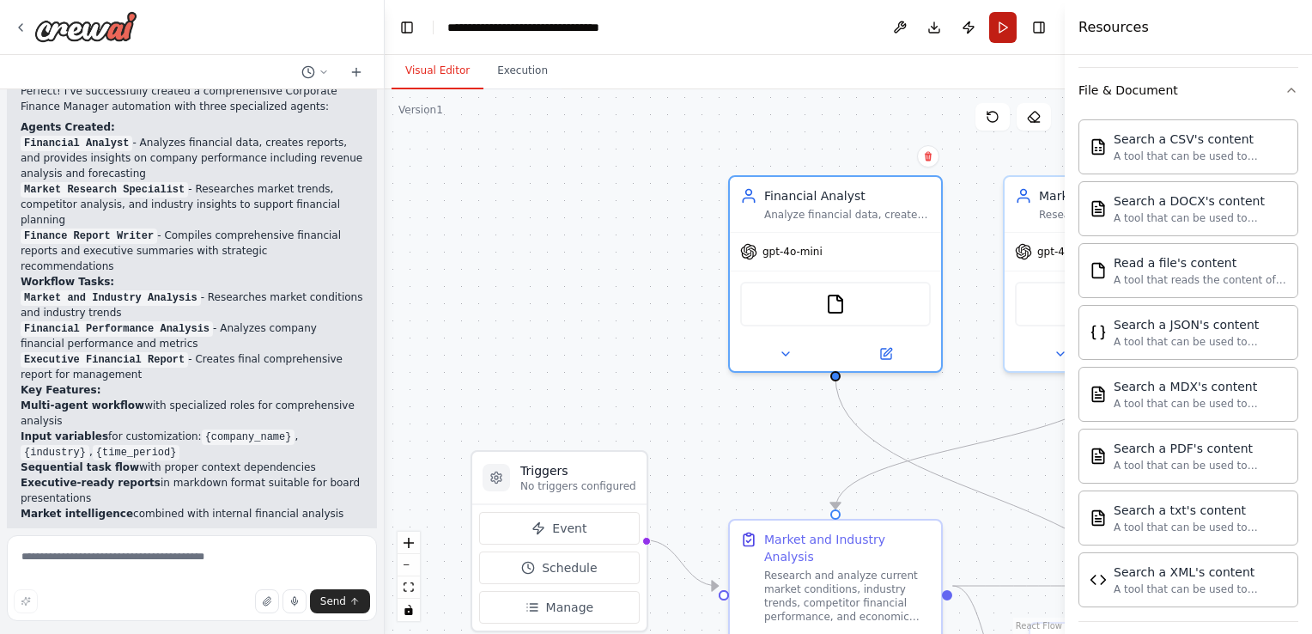
click at [1003, 33] on button "Run" at bounding box center [1002, 27] width 27 height 31
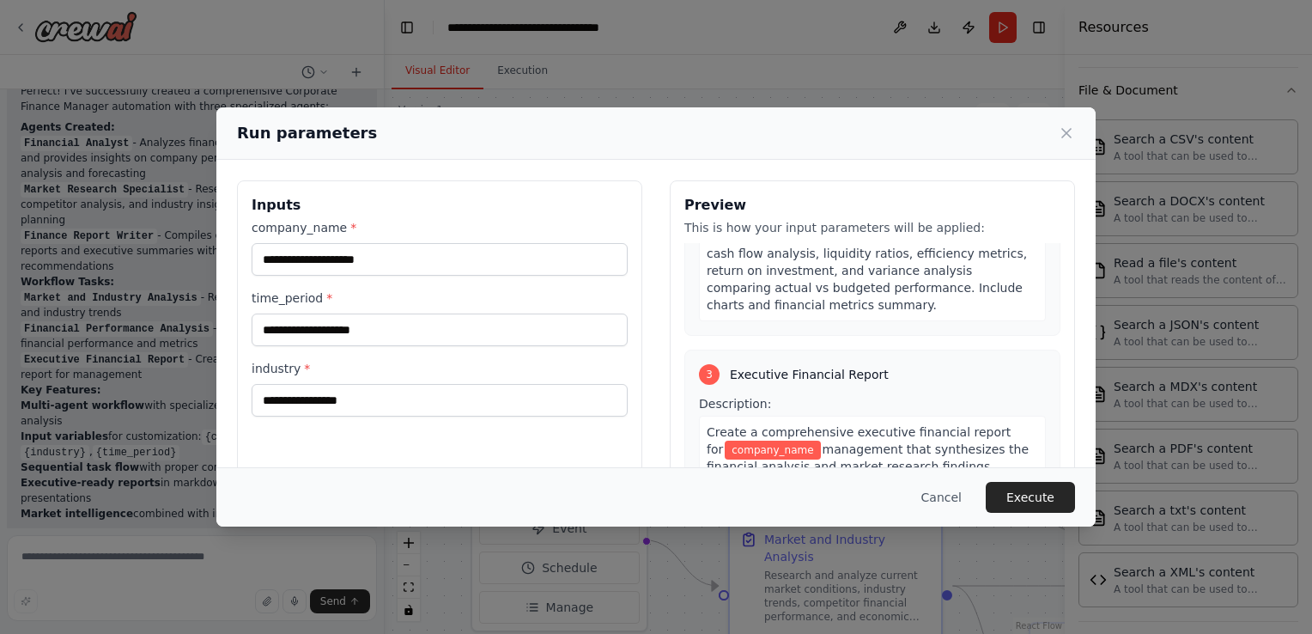
scroll to position [723, 0]
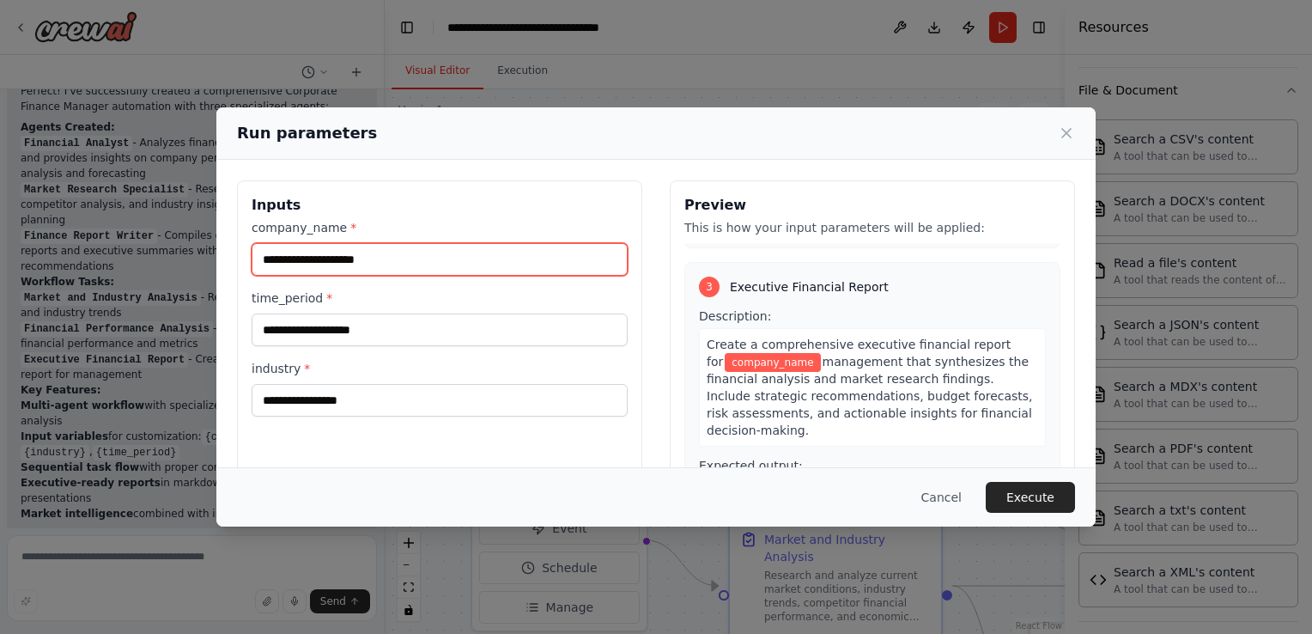
click at [448, 264] on input "company_name *" at bounding box center [440, 259] width 376 height 33
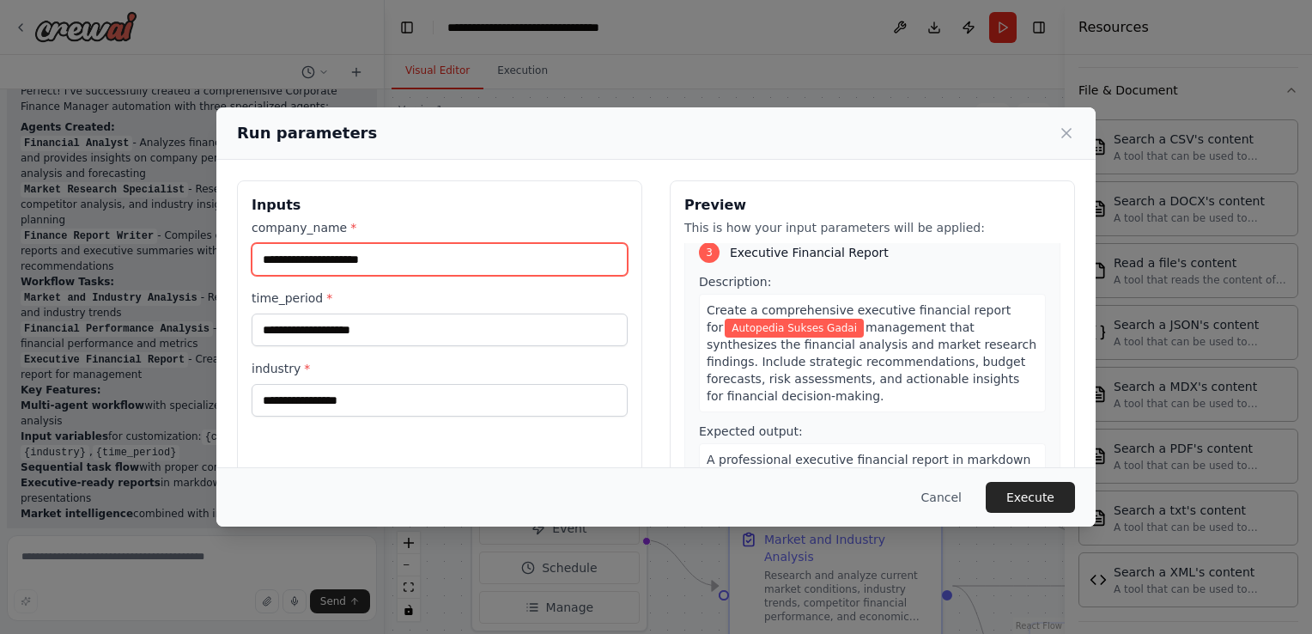
type input "**********"
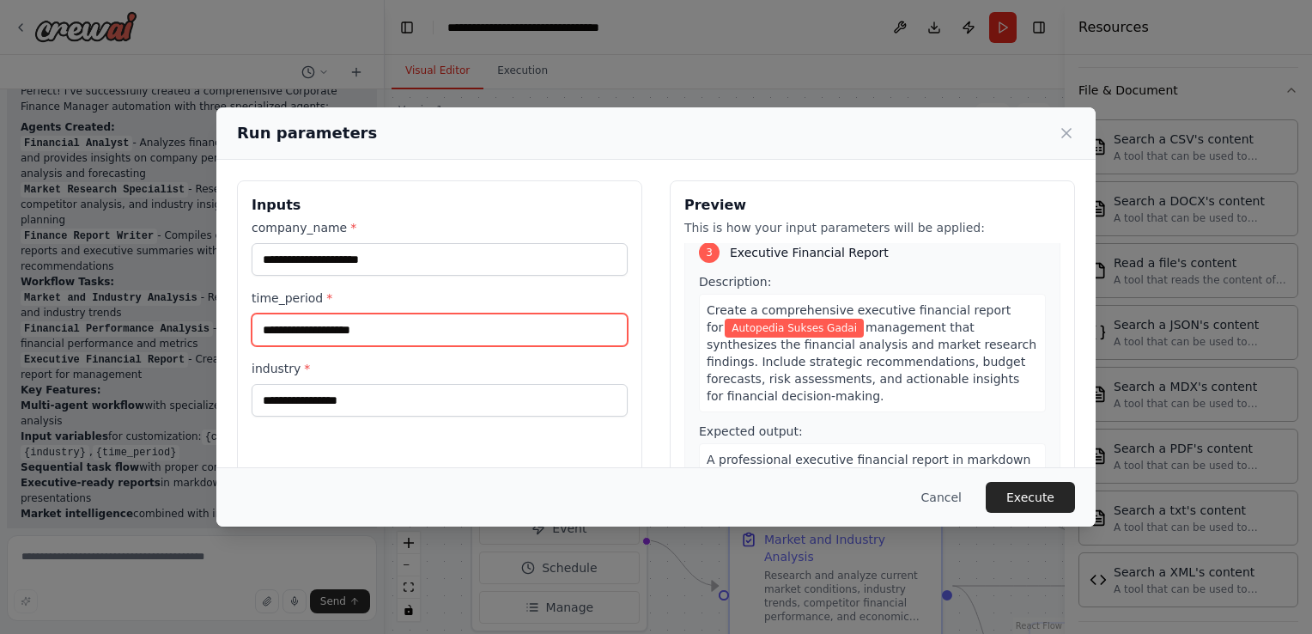
click at [359, 339] on input "time_period *" at bounding box center [440, 329] width 376 height 33
type input "*"
type input "**********"
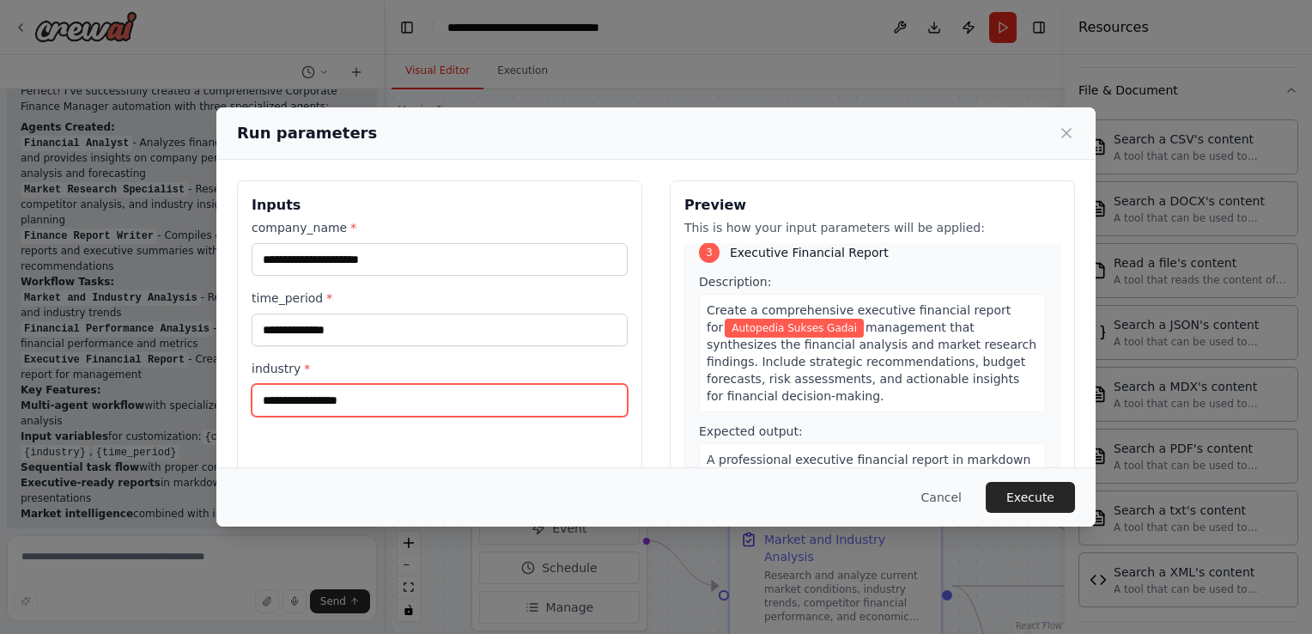
click at [337, 398] on input "industry *" at bounding box center [440, 400] width 376 height 33
type input "*"
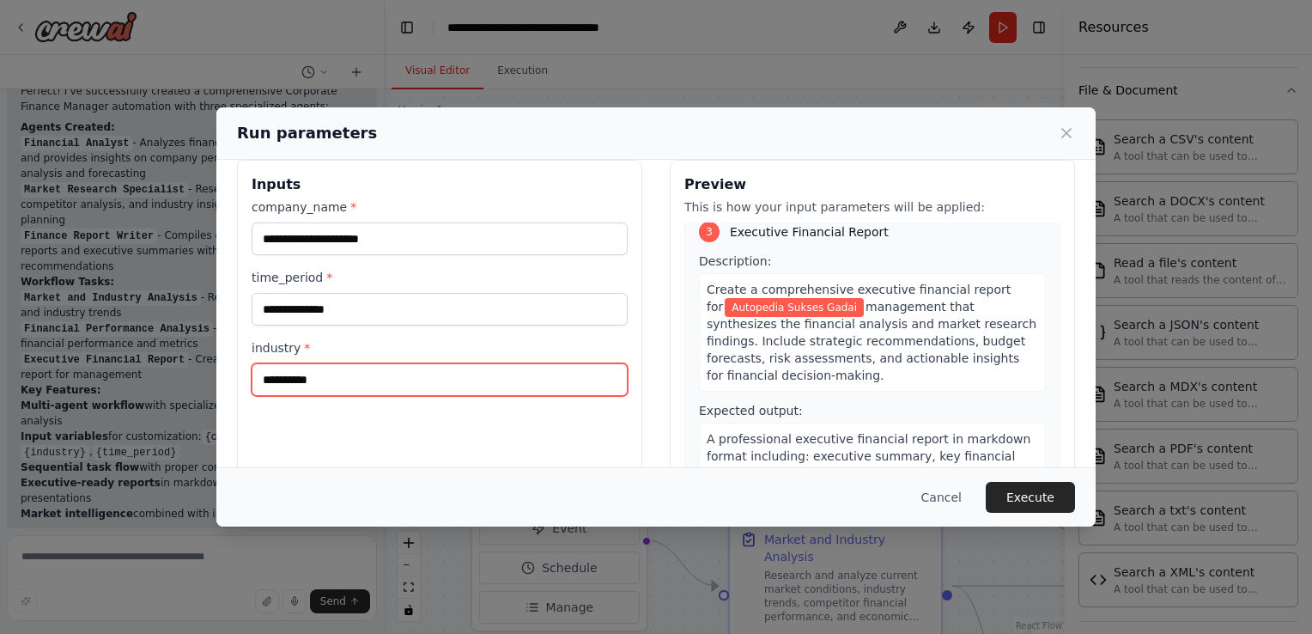
scroll to position [3, 0]
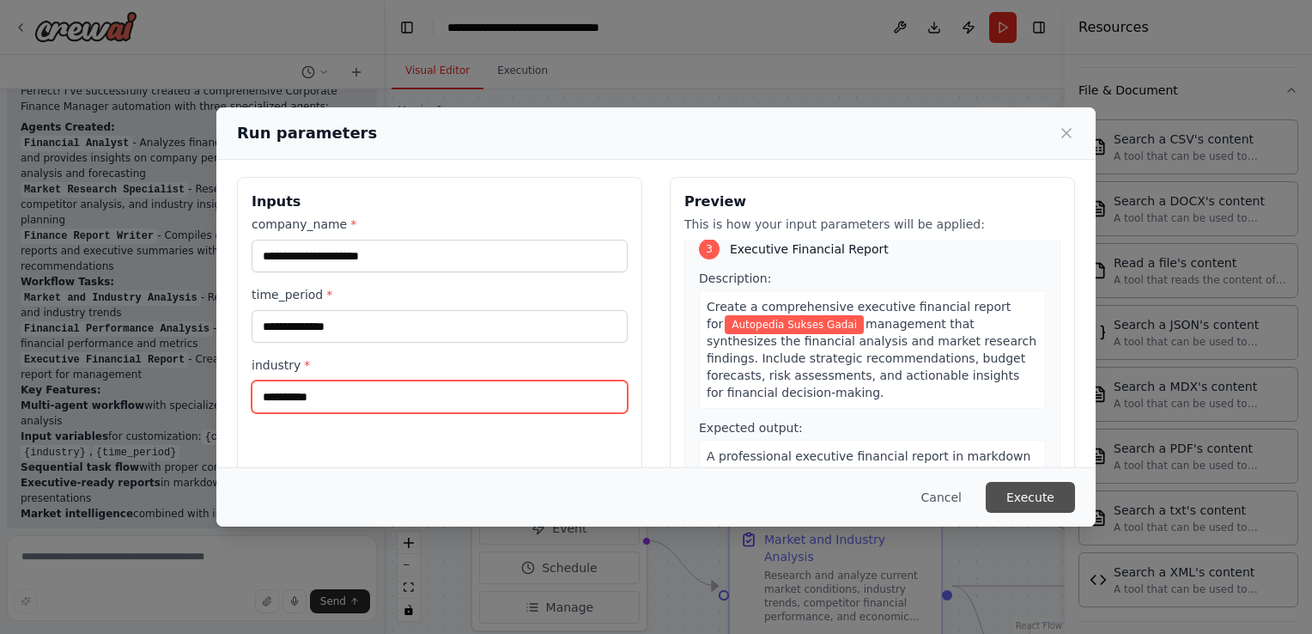
type input "**********"
click at [1030, 503] on button "Execute" at bounding box center [1029, 497] width 89 height 31
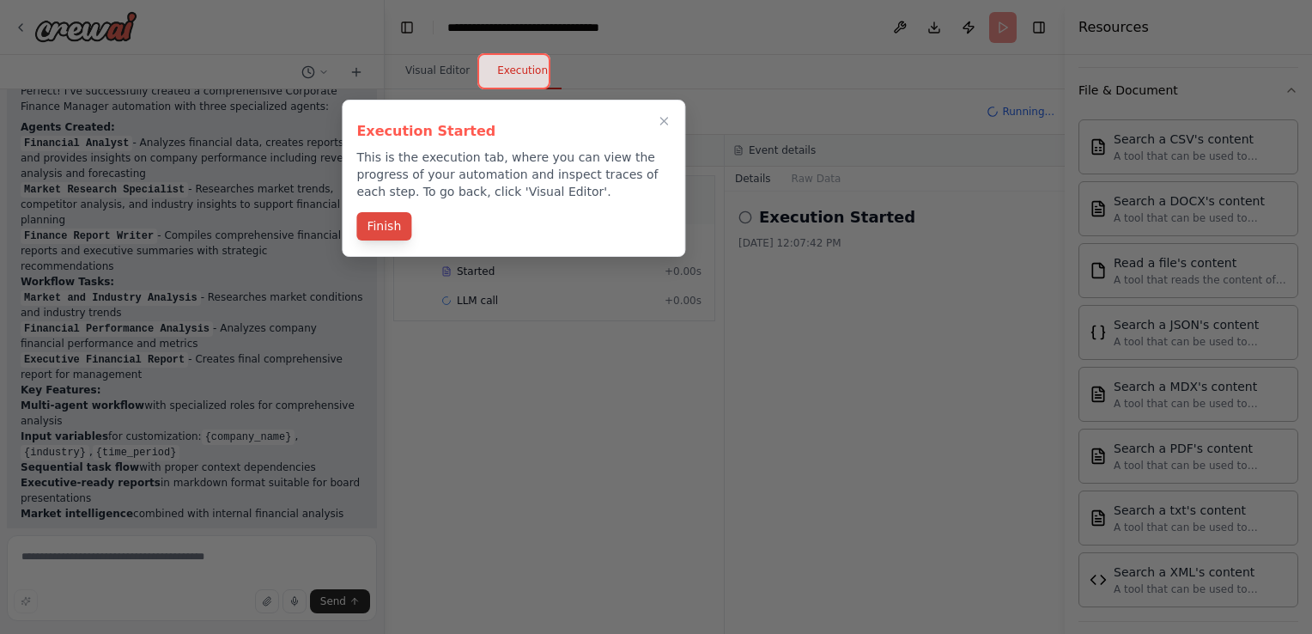
click at [378, 221] on button "Finish" at bounding box center [383, 226] width 55 height 28
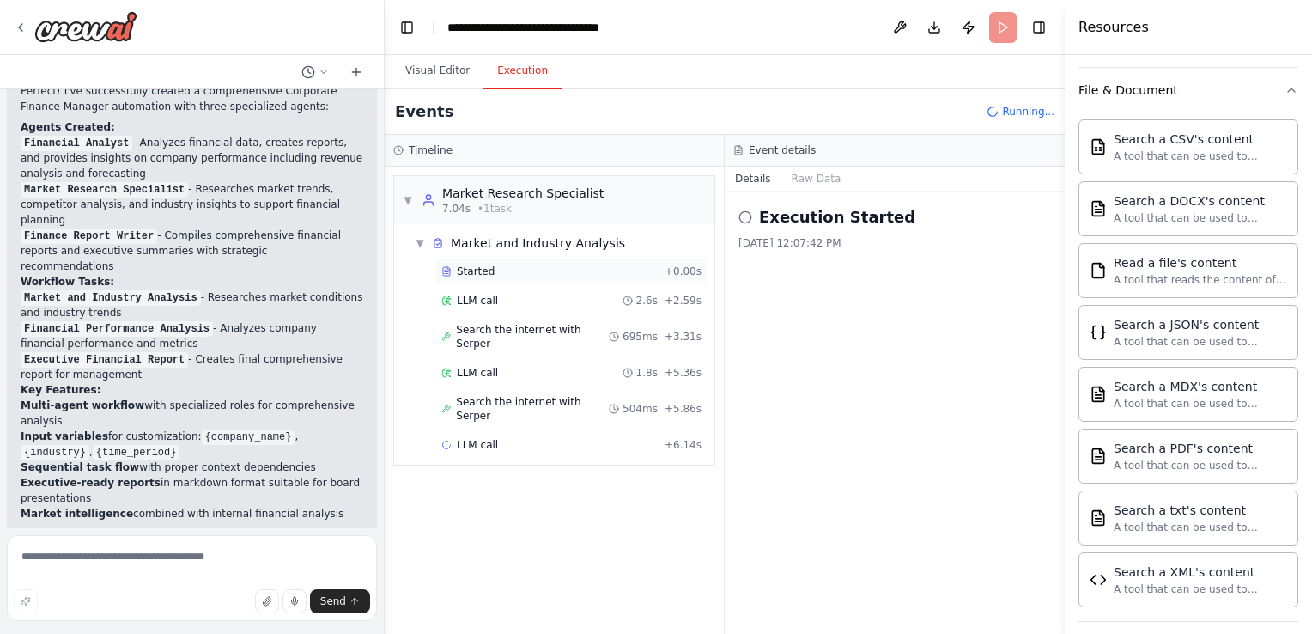
click at [468, 268] on span "Started" at bounding box center [476, 271] width 38 height 14
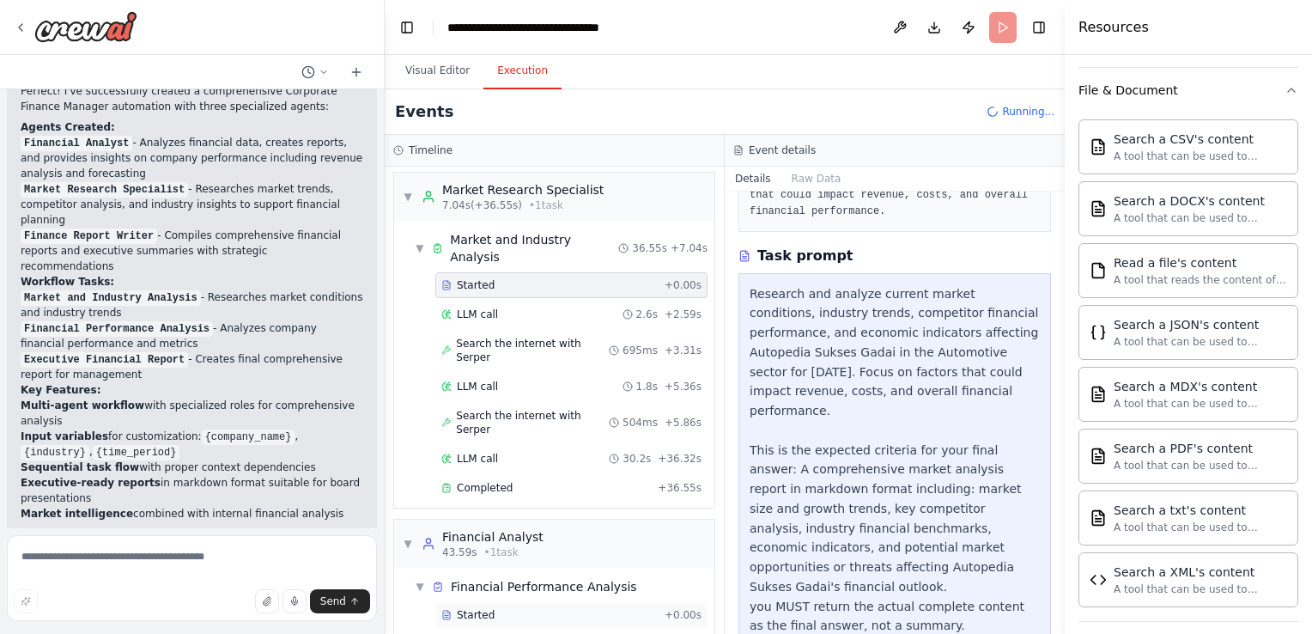
scroll to position [62, 0]
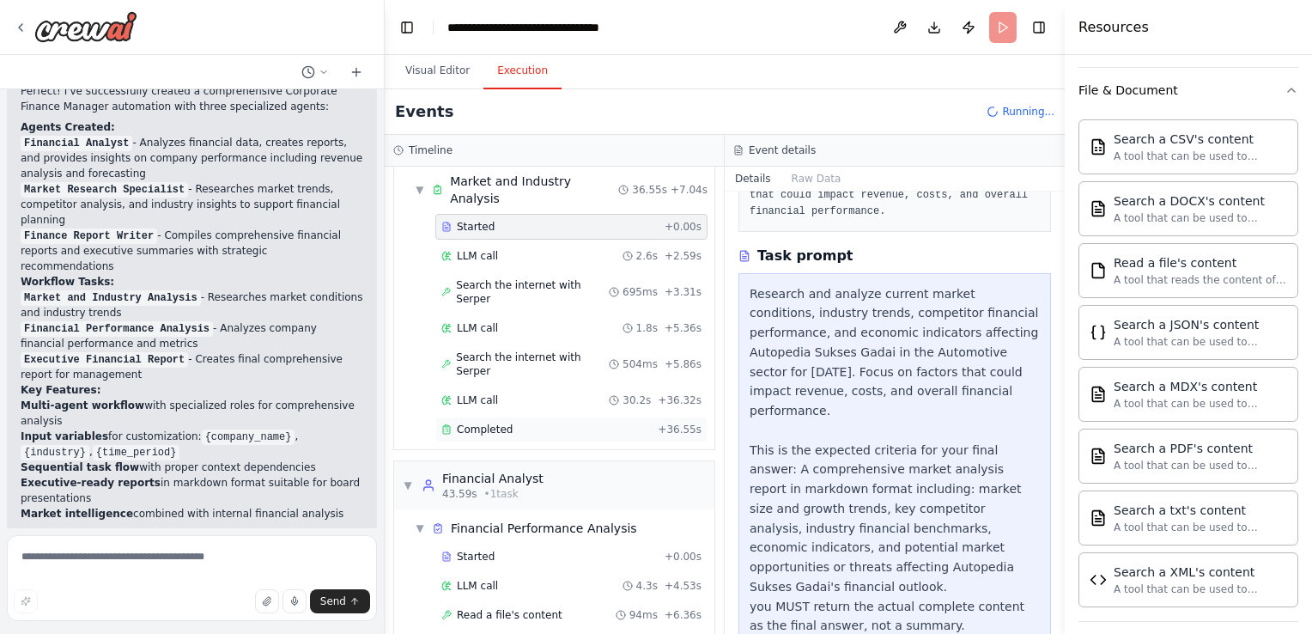
click at [543, 422] on div "Completed" at bounding box center [545, 429] width 209 height 14
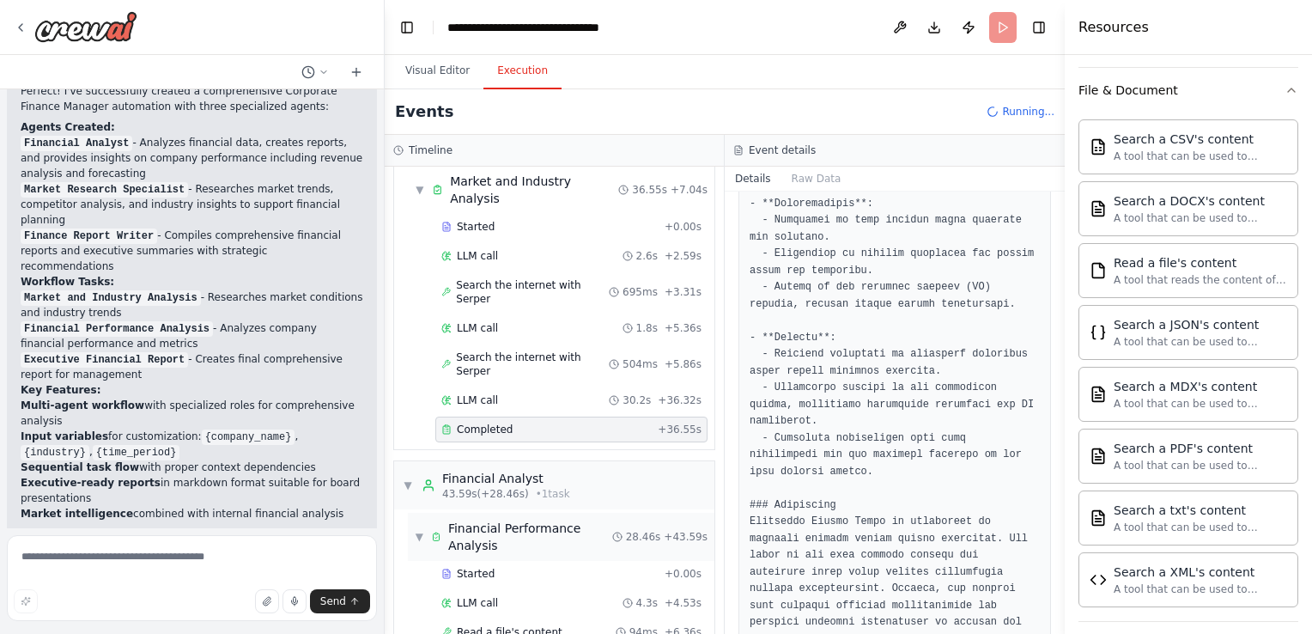
scroll to position [187, 0]
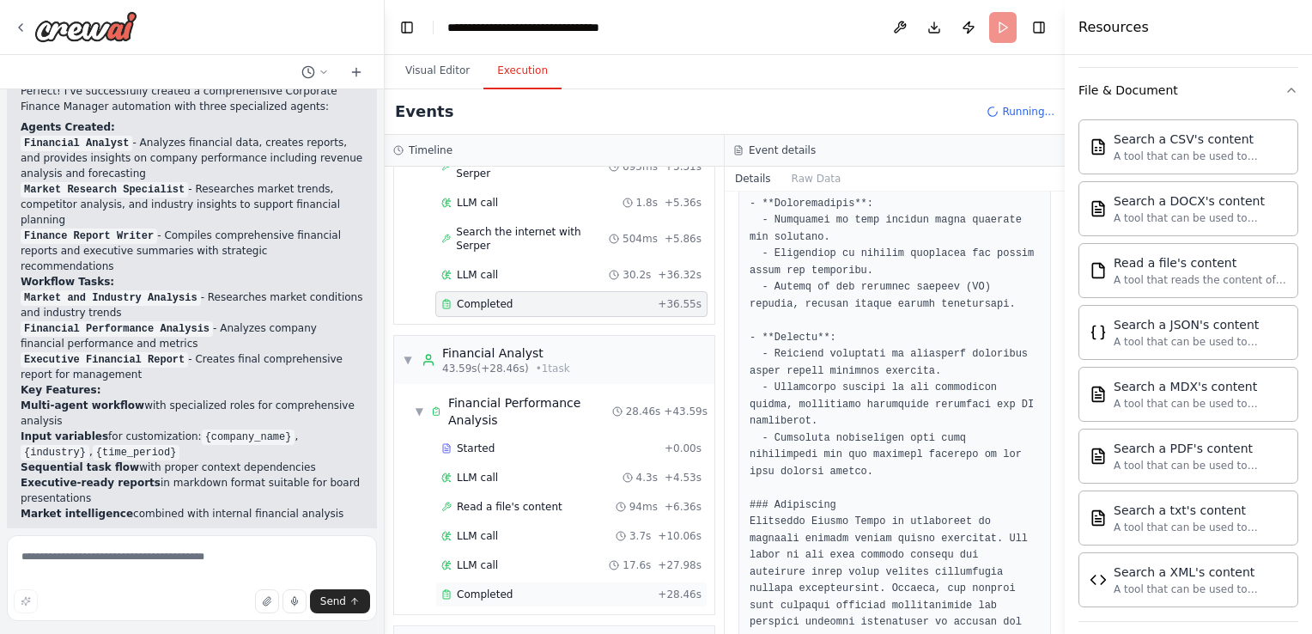
click at [549, 587] on div "Completed" at bounding box center [545, 594] width 209 height 14
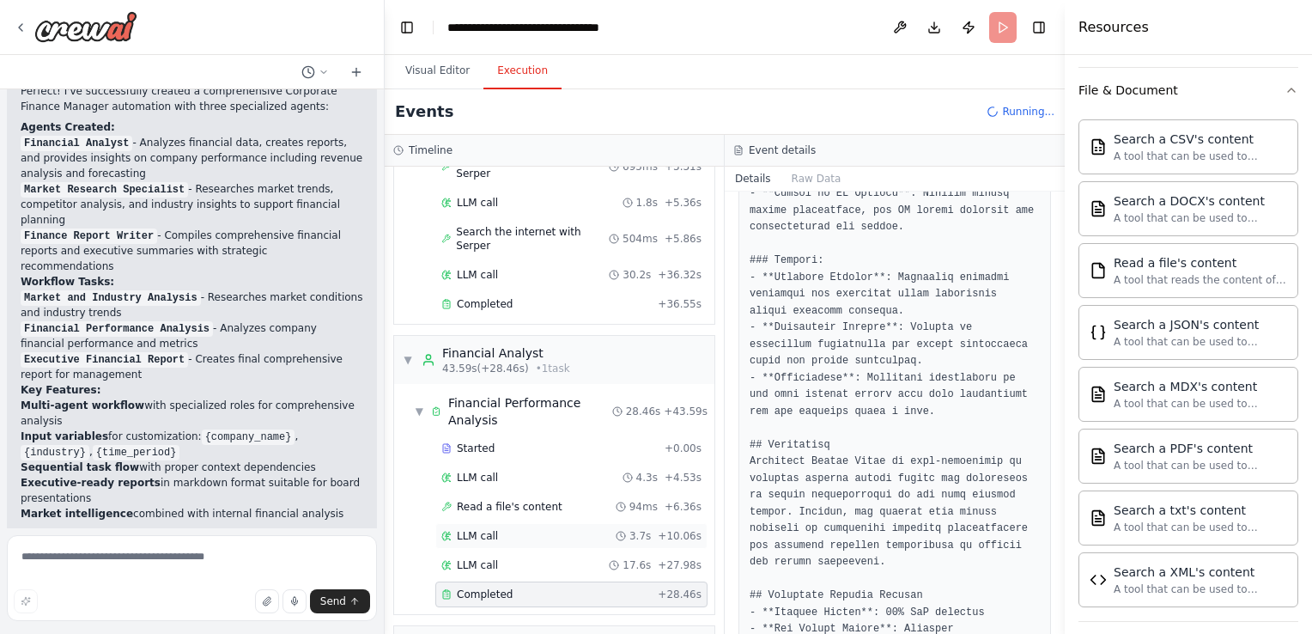
scroll to position [292, 0]
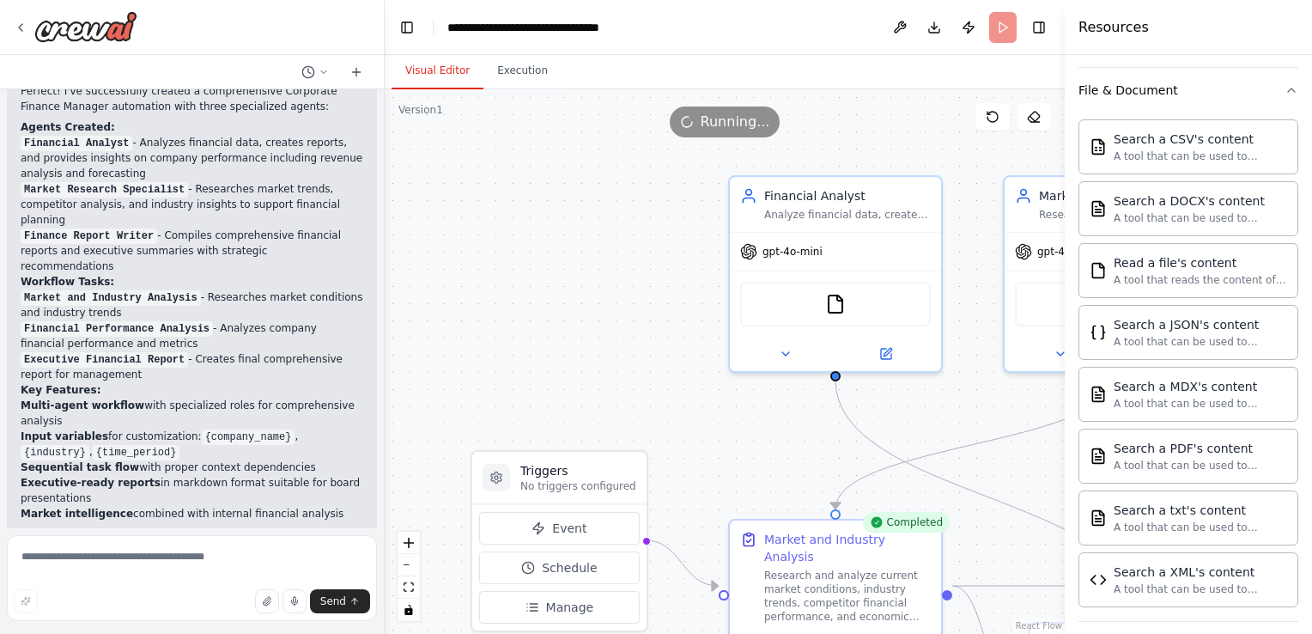
click at [437, 71] on button "Visual Editor" at bounding box center [437, 71] width 92 height 36
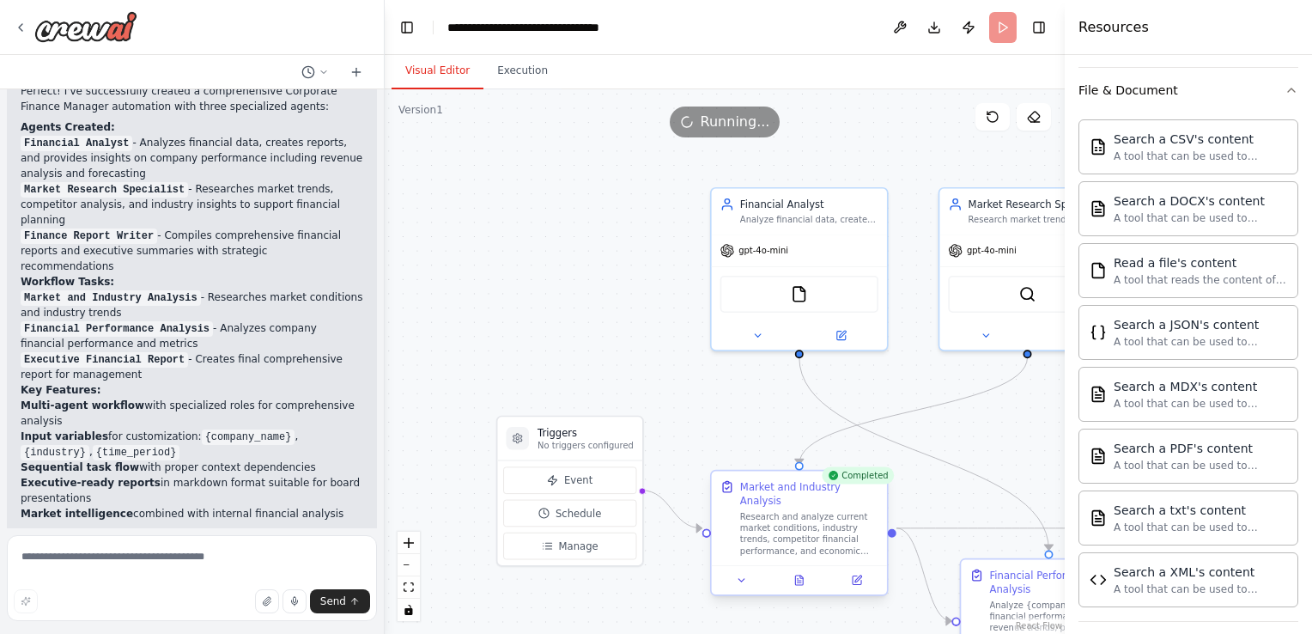
click at [807, 511] on div "Research and analyze current market conditions, industry trends, competitor fin…" at bounding box center [809, 533] width 138 height 45
click at [853, 576] on icon at bounding box center [856, 580] width 9 height 9
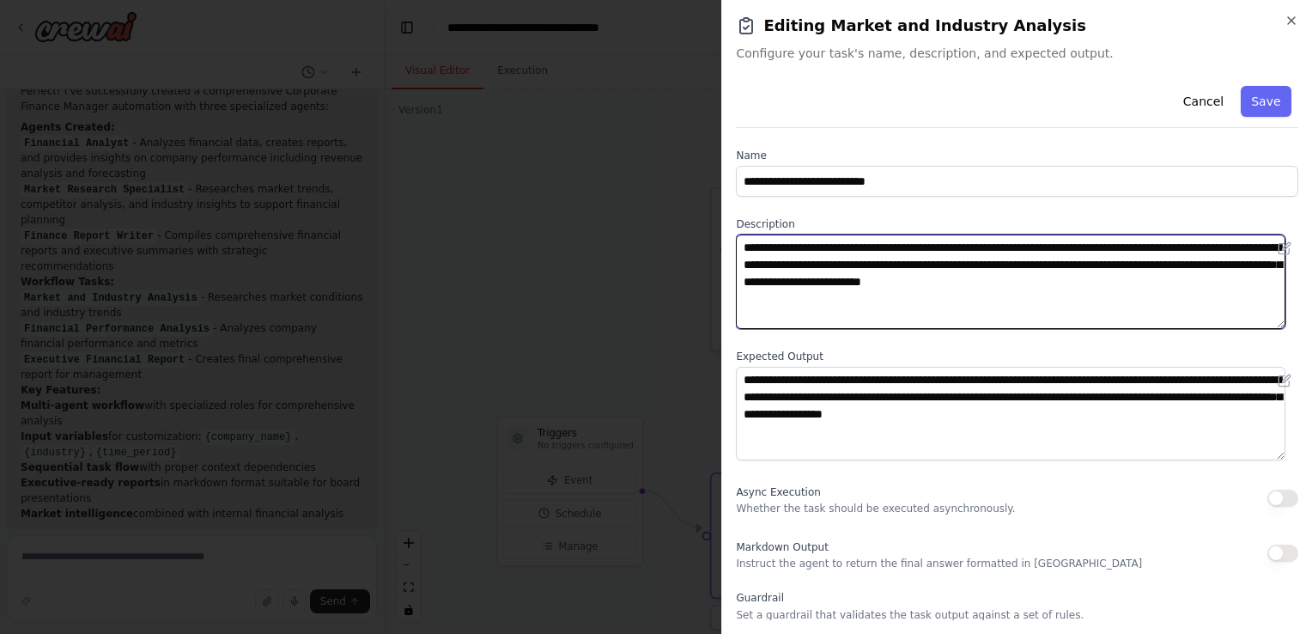
click at [832, 277] on textarea "**********" at bounding box center [1010, 281] width 549 height 94
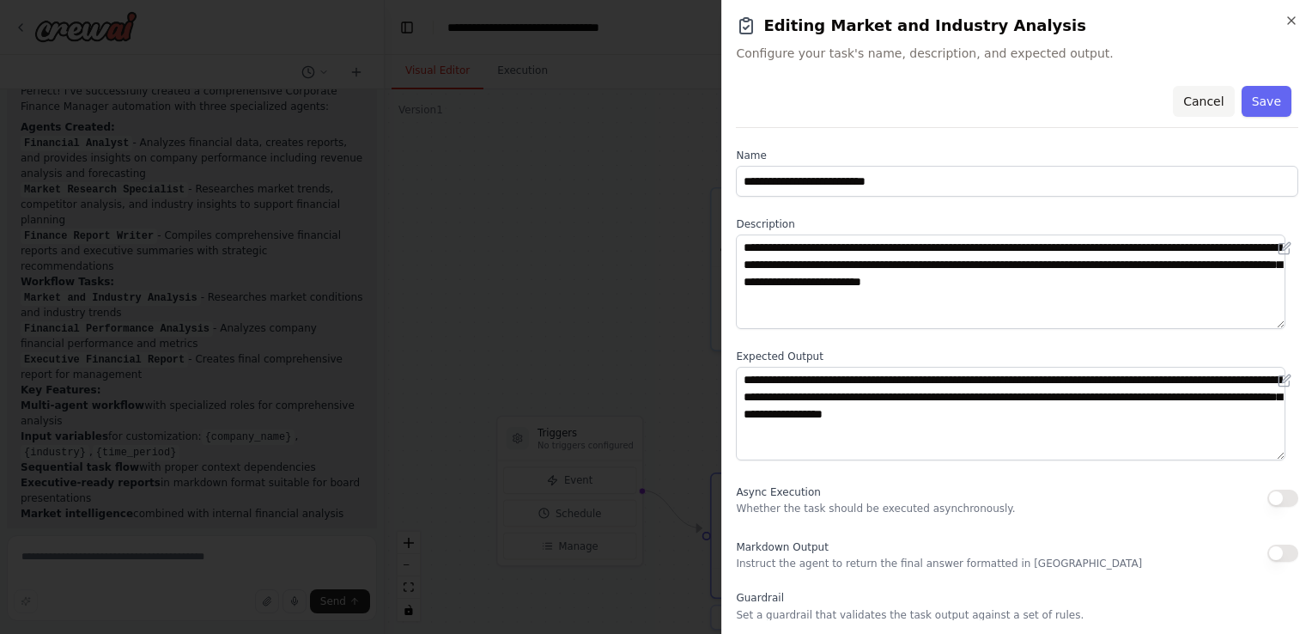
click at [1179, 93] on button "Cancel" at bounding box center [1203, 101] width 61 height 31
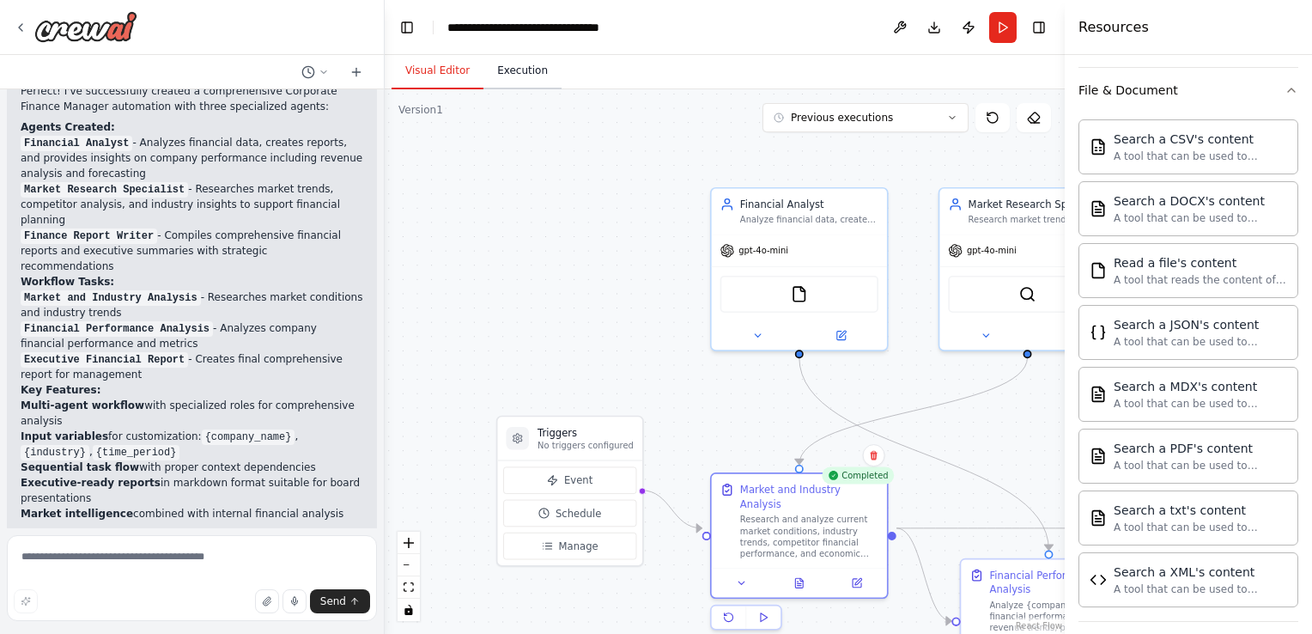
click at [509, 68] on button "Execution" at bounding box center [522, 71] width 78 height 36
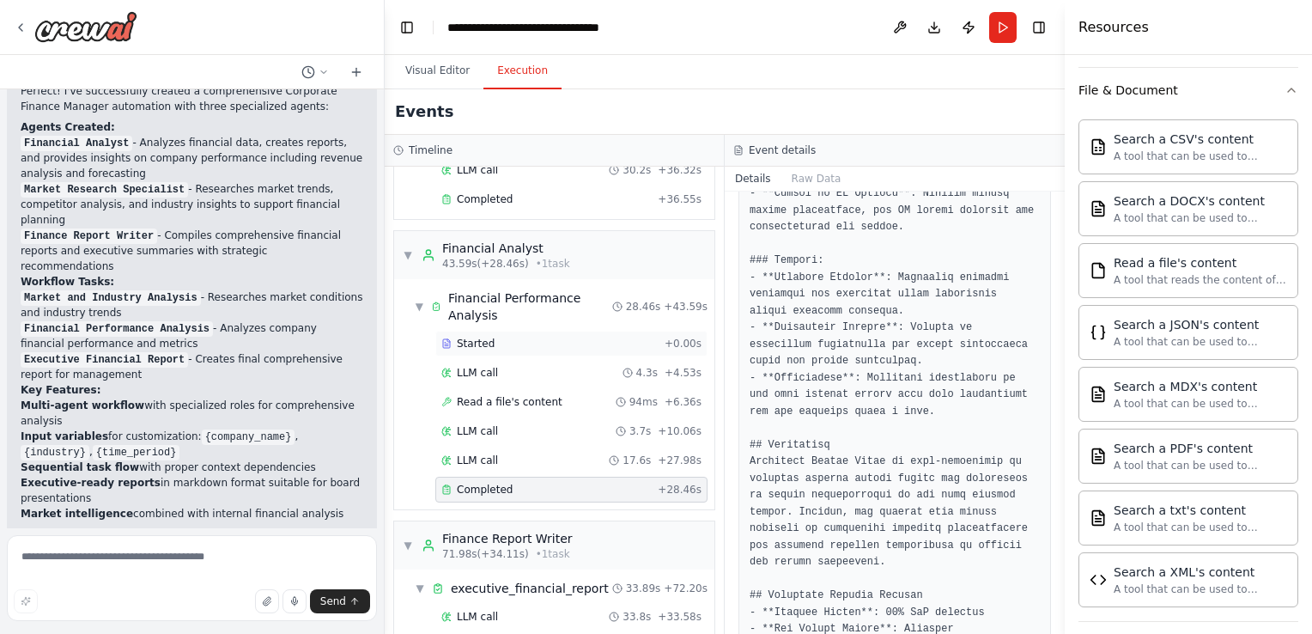
scroll to position [320, 0]
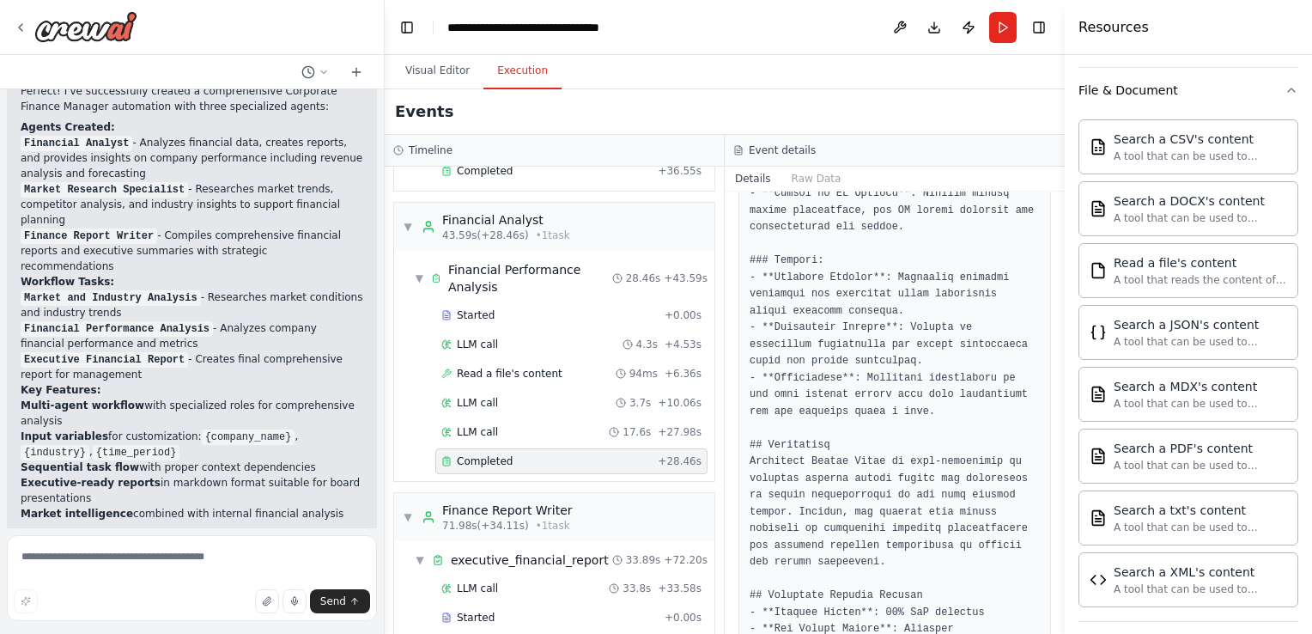
click at [507, 633] on div "Completed" at bounding box center [545, 647] width 209 height 14
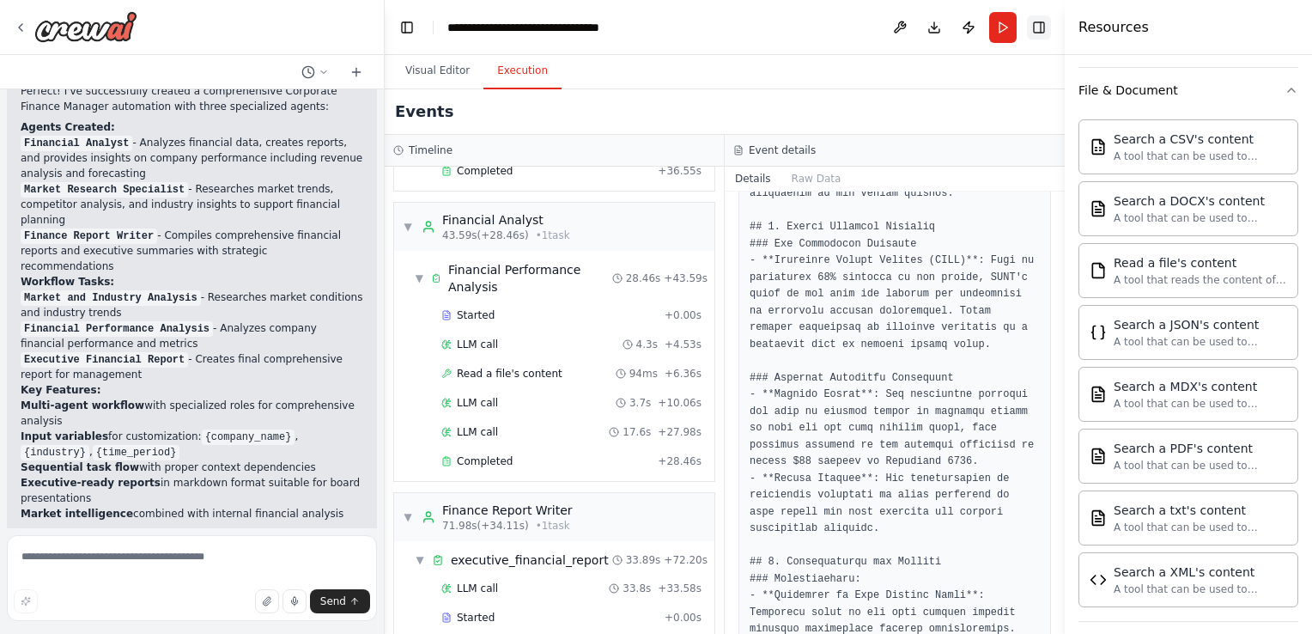
click at [1037, 27] on button "Toggle Right Sidebar" at bounding box center [1039, 27] width 24 height 24
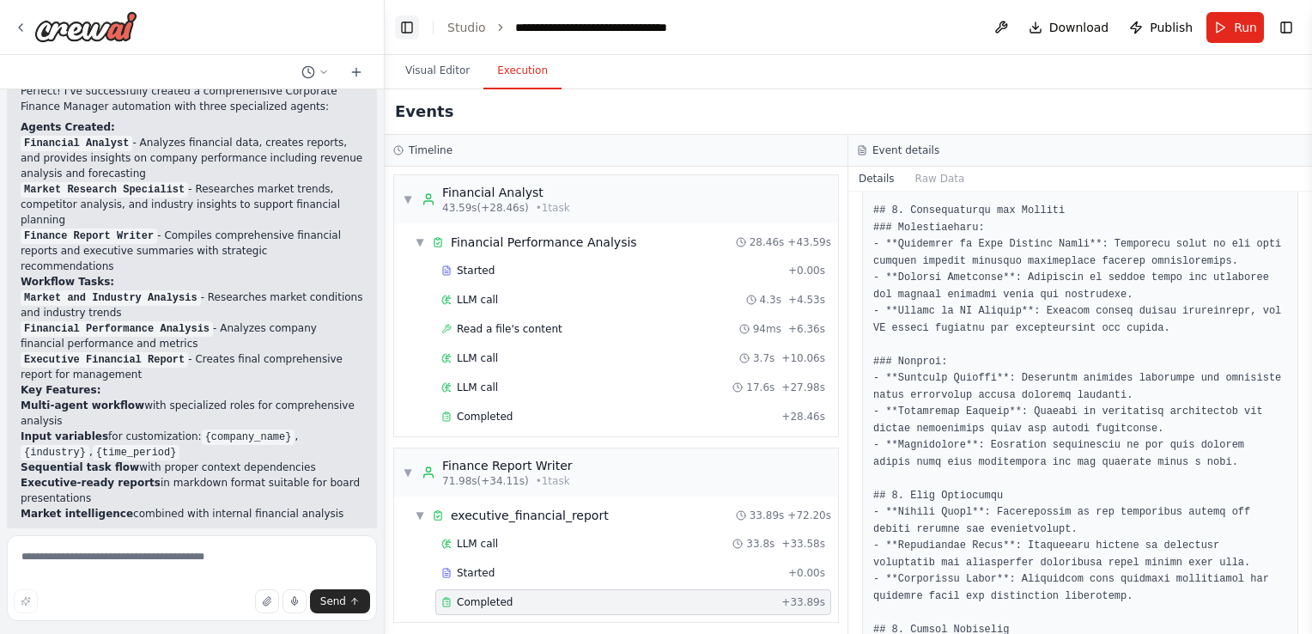
click at [412, 30] on button "Toggle Left Sidebar" at bounding box center [407, 27] width 24 height 24
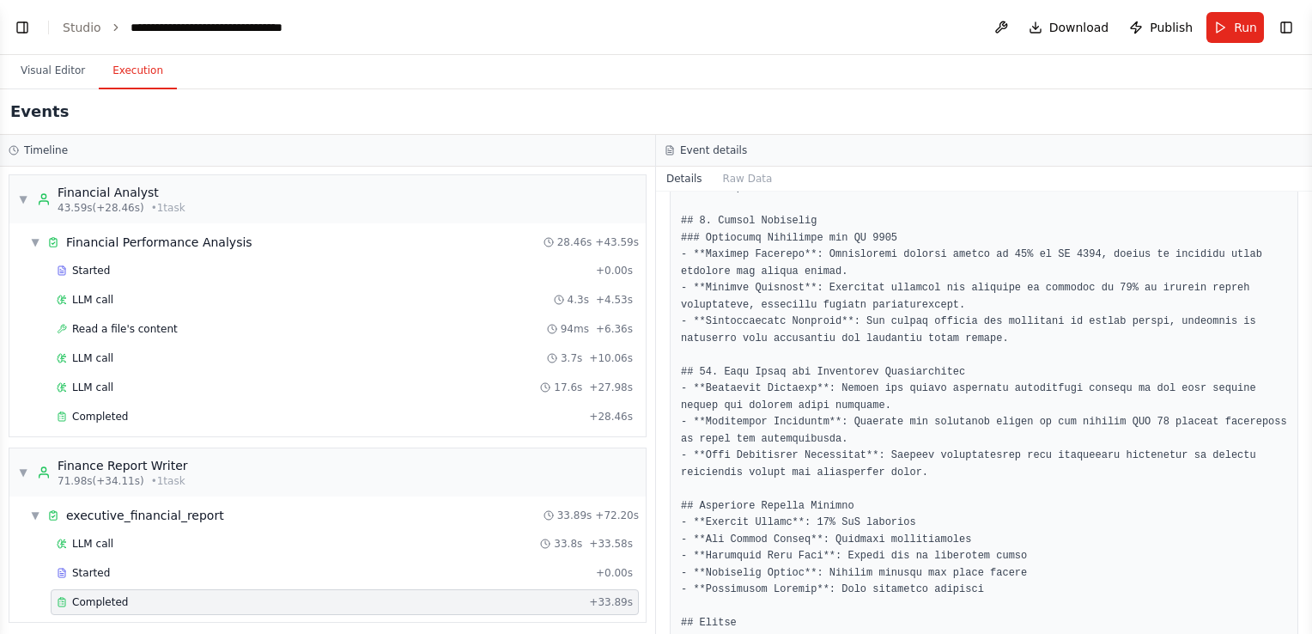
scroll to position [1741, 0]
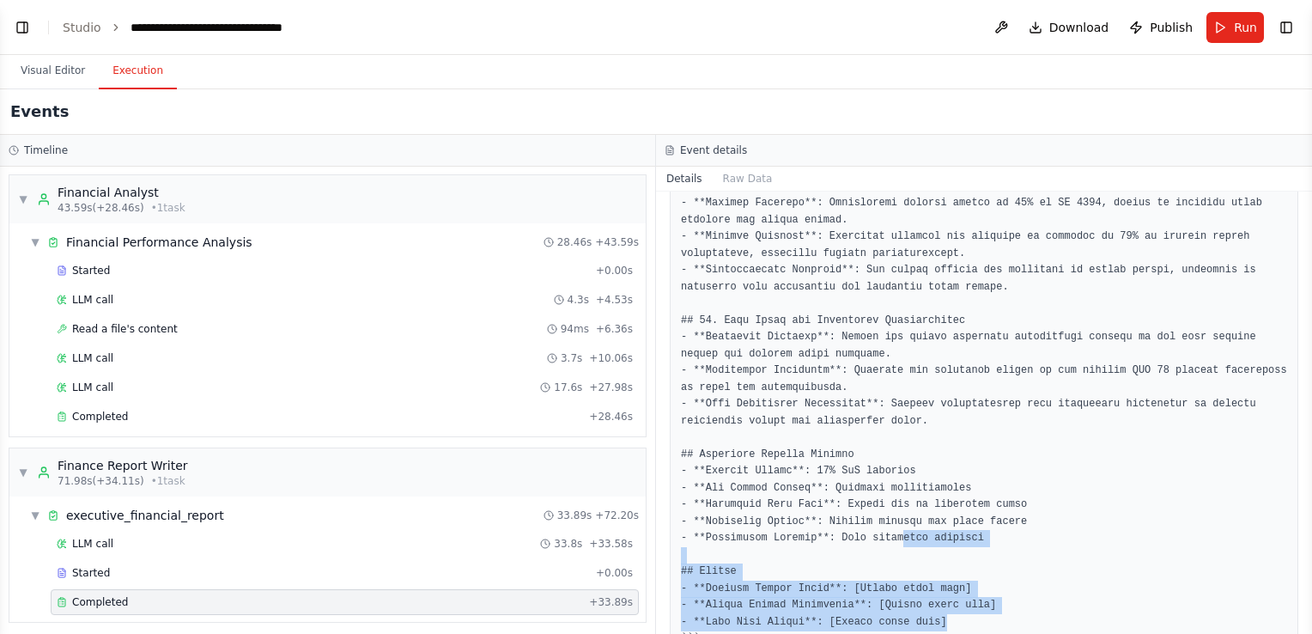
drag, startPoint x: 934, startPoint y: 572, endPoint x: 851, endPoint y: 434, distance: 161.4
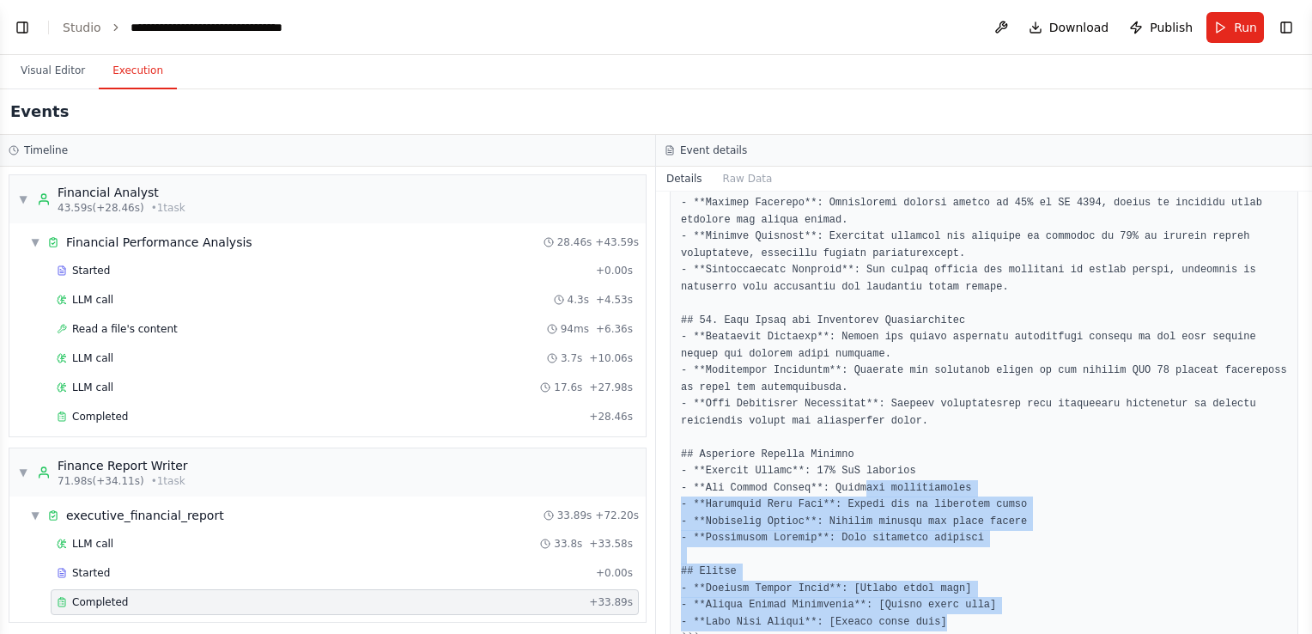
drag, startPoint x: 851, startPoint y: 434, endPoint x: 1027, endPoint y: 452, distance: 177.0
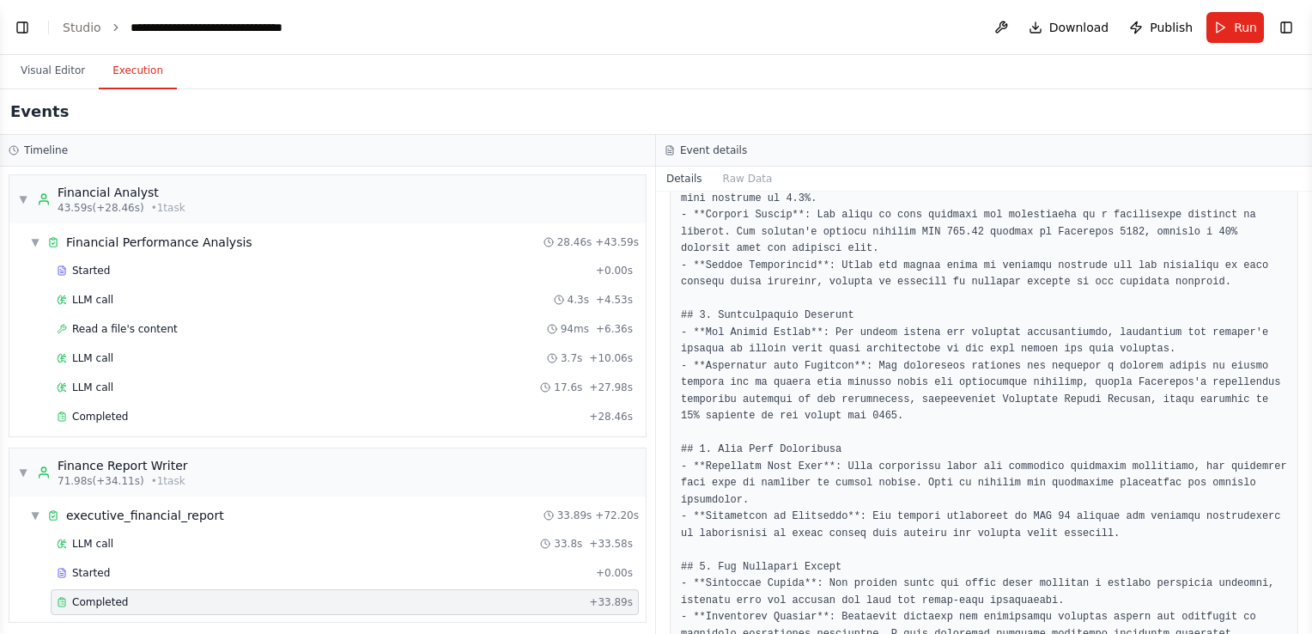
scroll to position [0, 0]
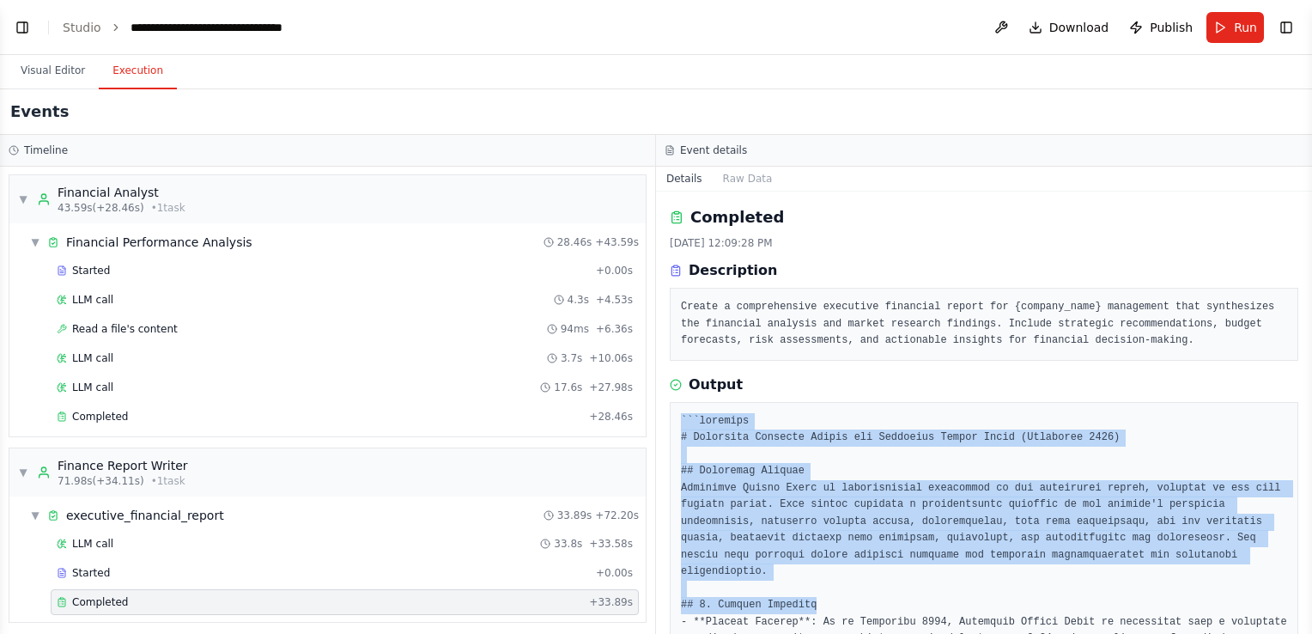
drag, startPoint x: 677, startPoint y: 414, endPoint x: 935, endPoint y: 580, distance: 306.7
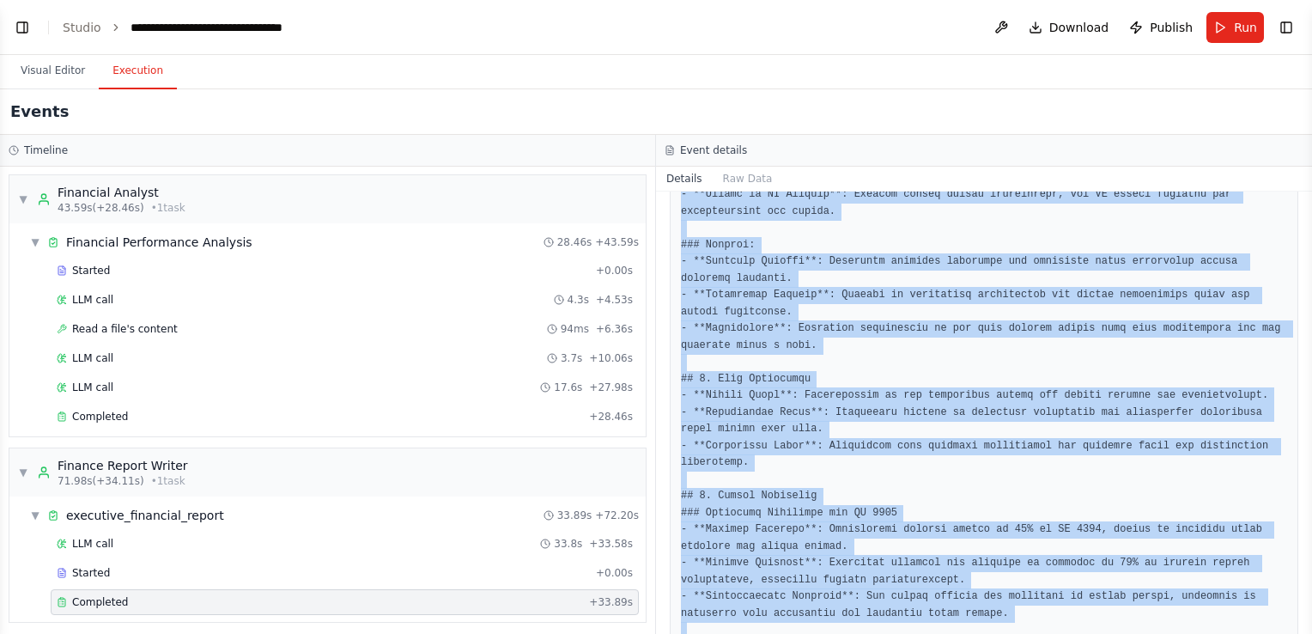
scroll to position [1741, 0]
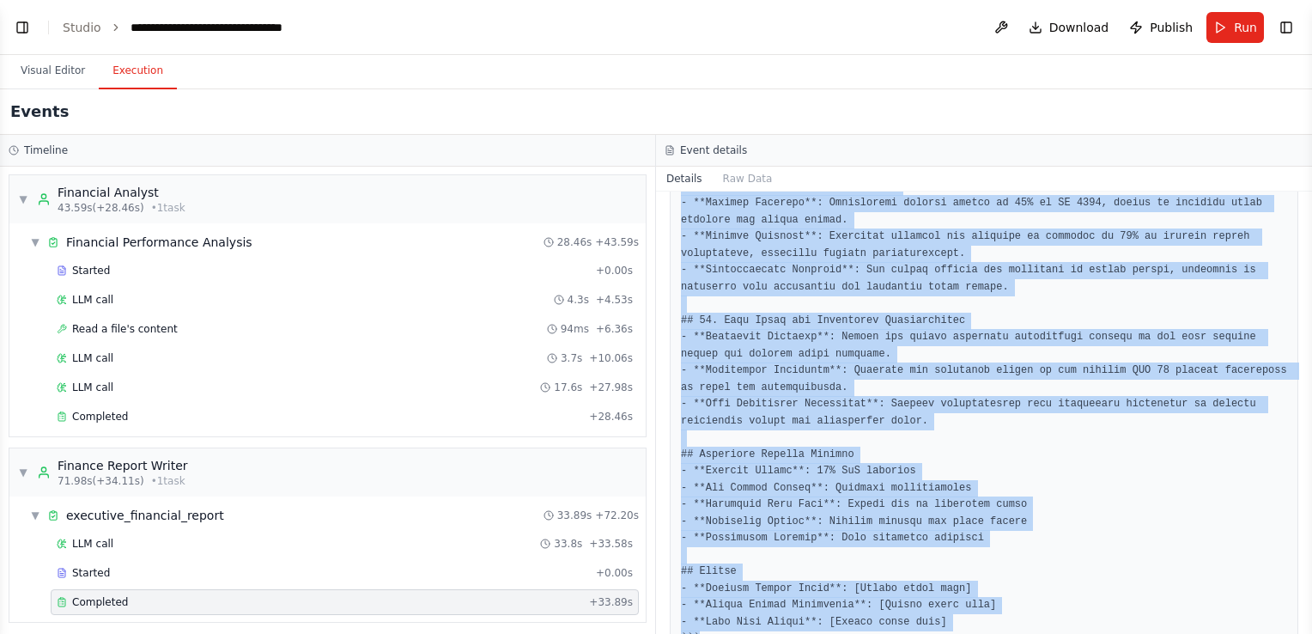
drag, startPoint x: 679, startPoint y: 417, endPoint x: 1065, endPoint y: 633, distance: 442.3
click at [1065, 633] on div "Completed 10/6/2025, 12:09:28 PM Description Create a comprehensive executive f…" at bounding box center [984, 412] width 656 height 442
copy pre "```markdown # Financial Analysis Report for Autopedia Sukses Gadai (September 2…"
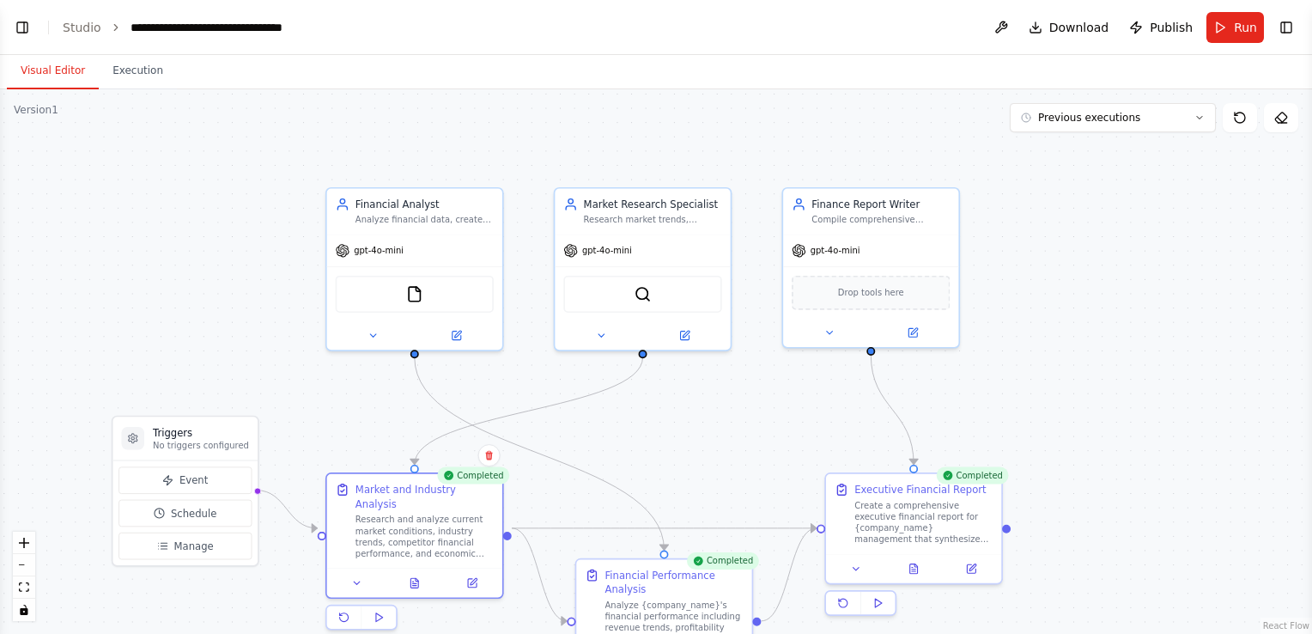
click at [58, 68] on button "Visual Editor" at bounding box center [53, 71] width 92 height 36
click at [934, 537] on div "Create a comprehensive executive financial report for {company_name} management…" at bounding box center [923, 518] width 138 height 45
click at [975, 572] on button at bounding box center [971, 565] width 49 height 17
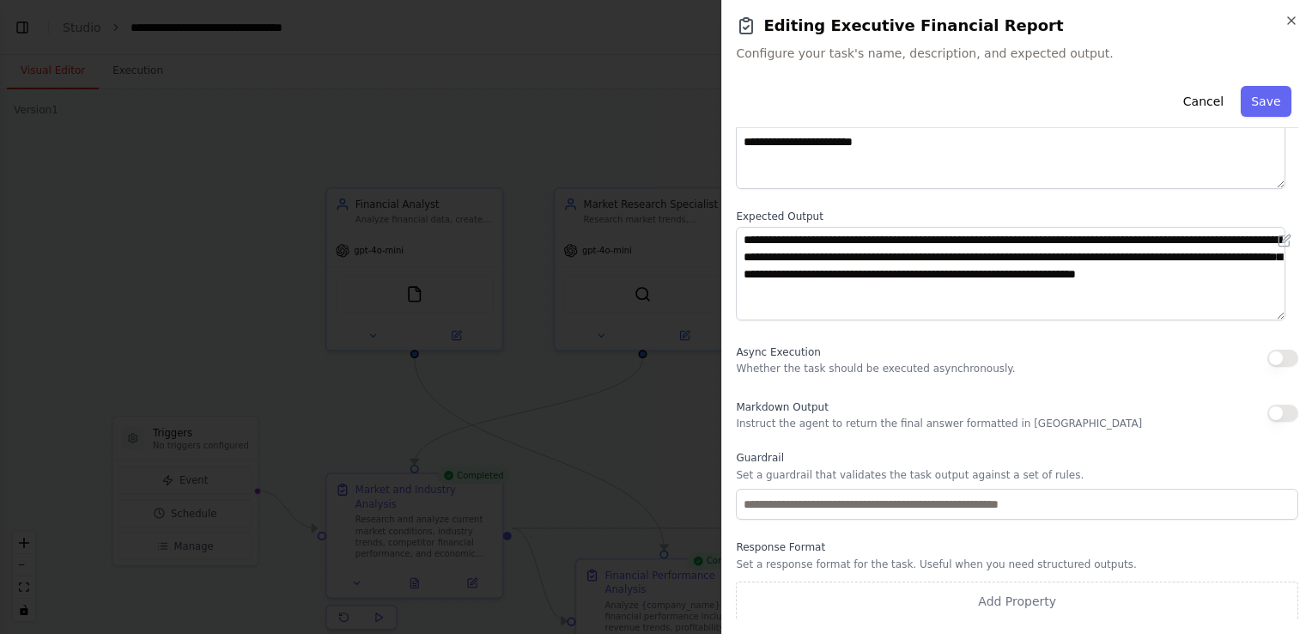
scroll to position [136, 0]
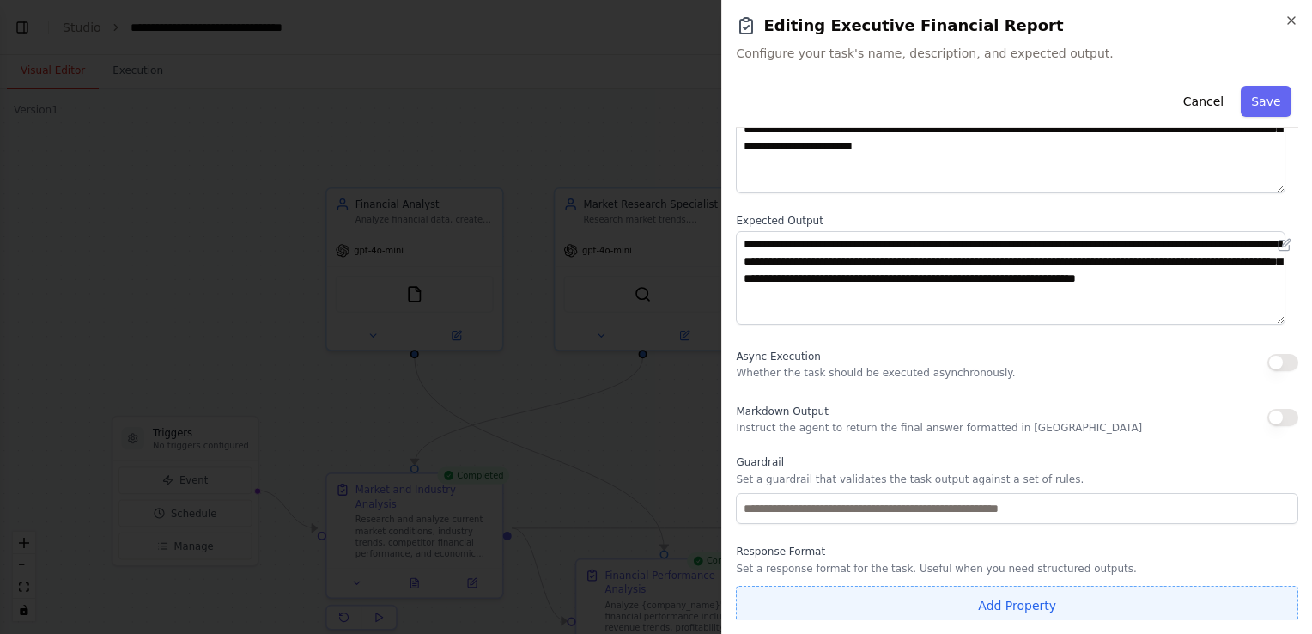
click at [1050, 598] on button "Add Property" at bounding box center [1017, 604] width 562 height 39
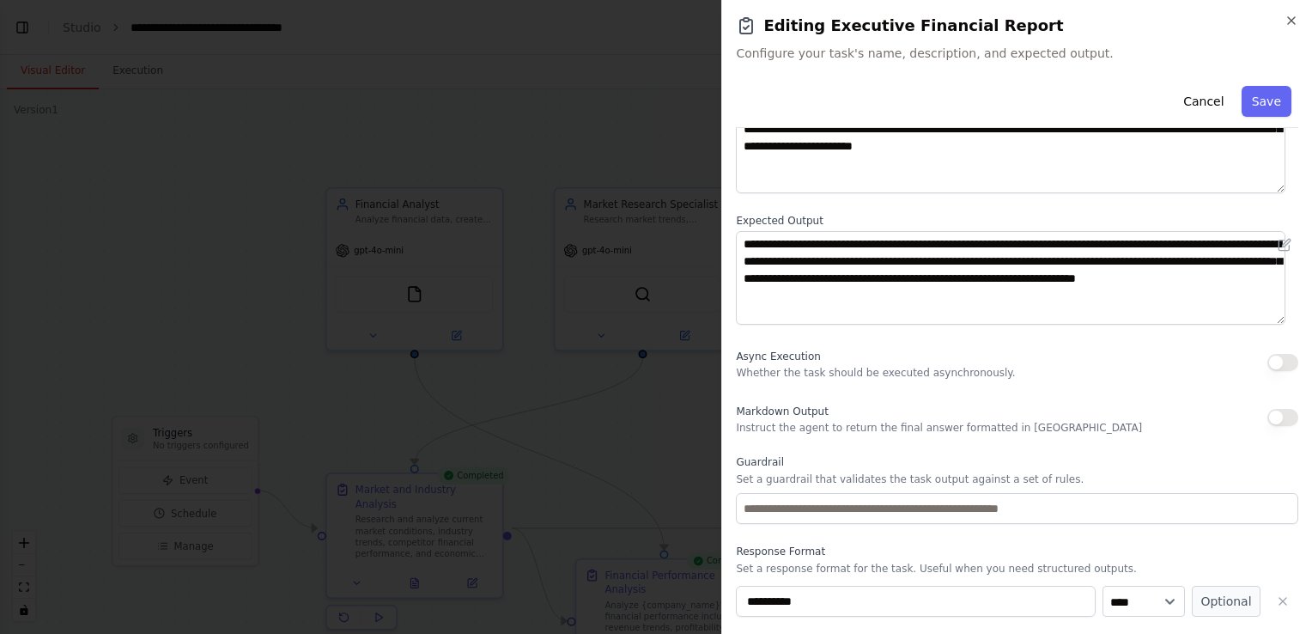
scroll to position [185, 0]
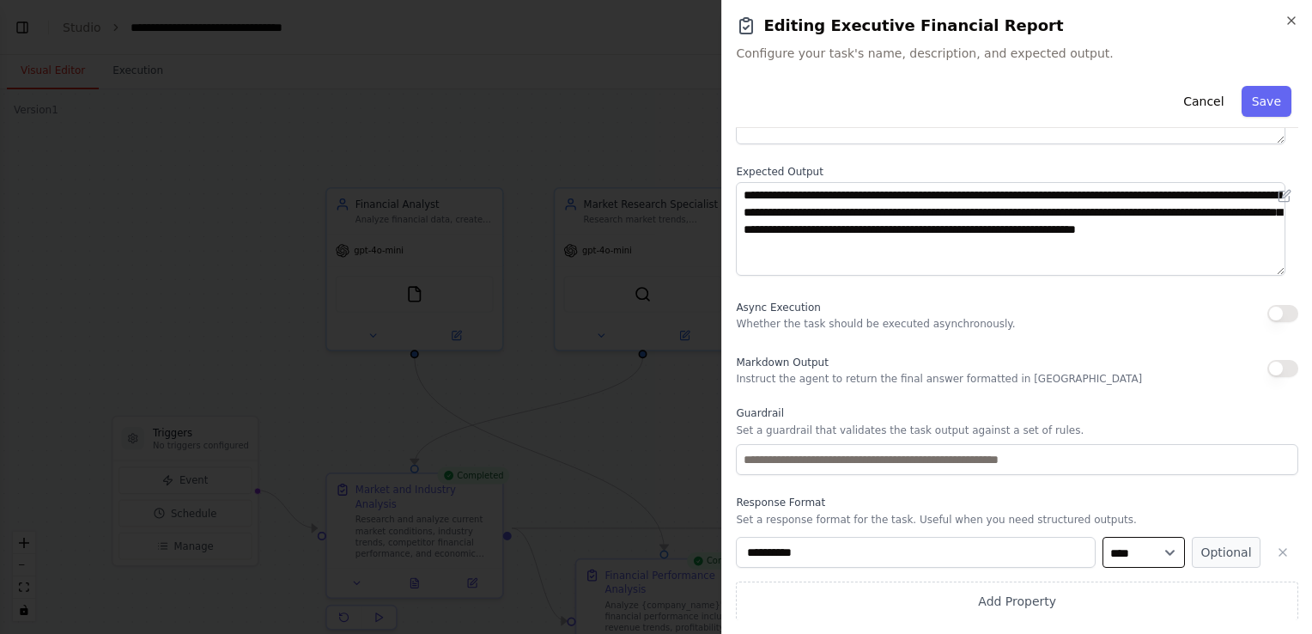
click at [1133, 558] on select "**** ******* ******* **** ******" at bounding box center [1143, 552] width 82 height 31
click at [1276, 551] on icon "button" at bounding box center [1283, 552] width 14 height 14
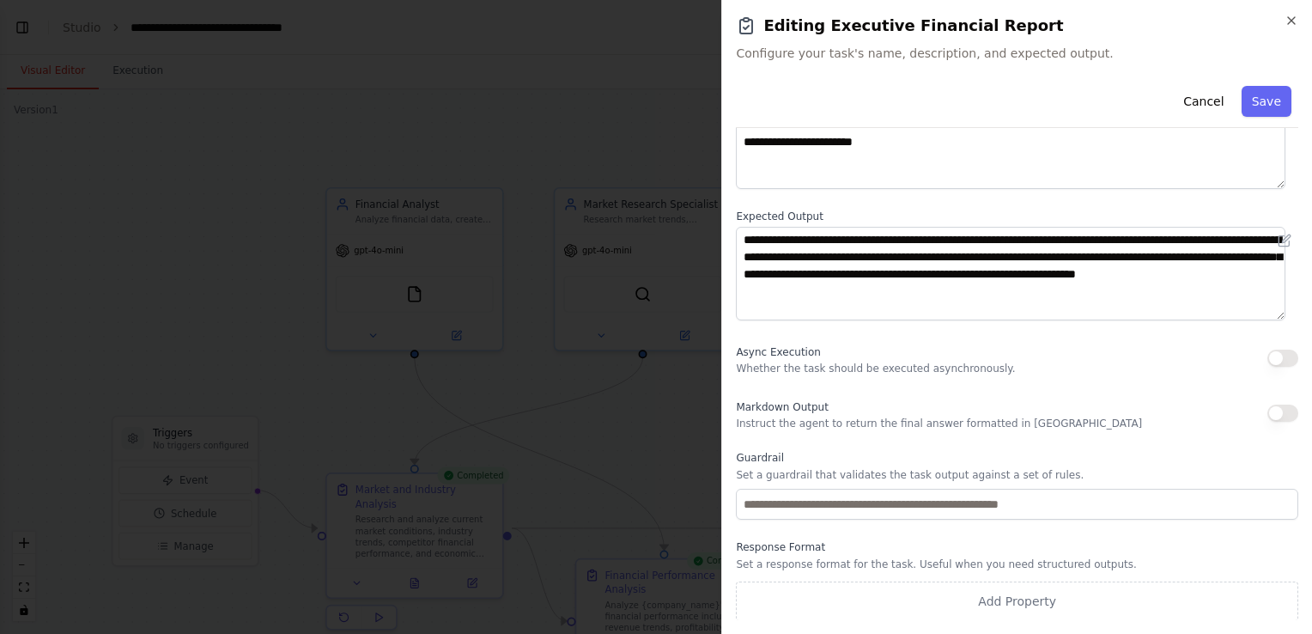
click at [1267, 410] on button "button" at bounding box center [1282, 412] width 31 height 17
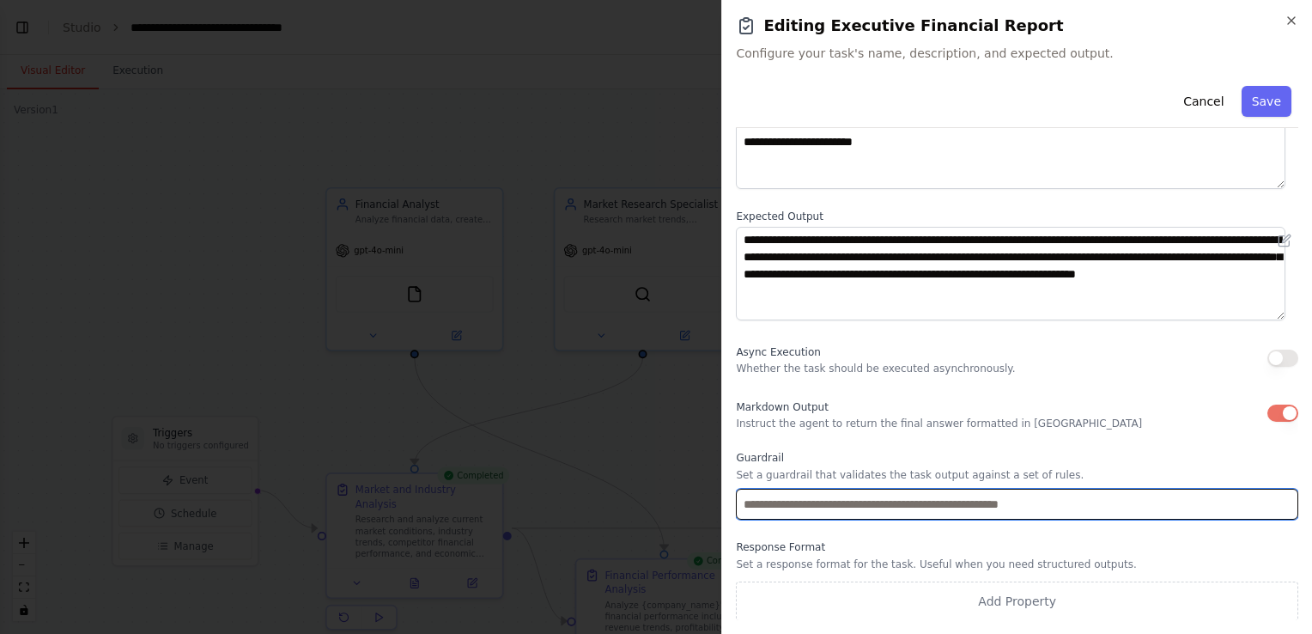
click at [1125, 500] on input "text" at bounding box center [1017, 503] width 562 height 31
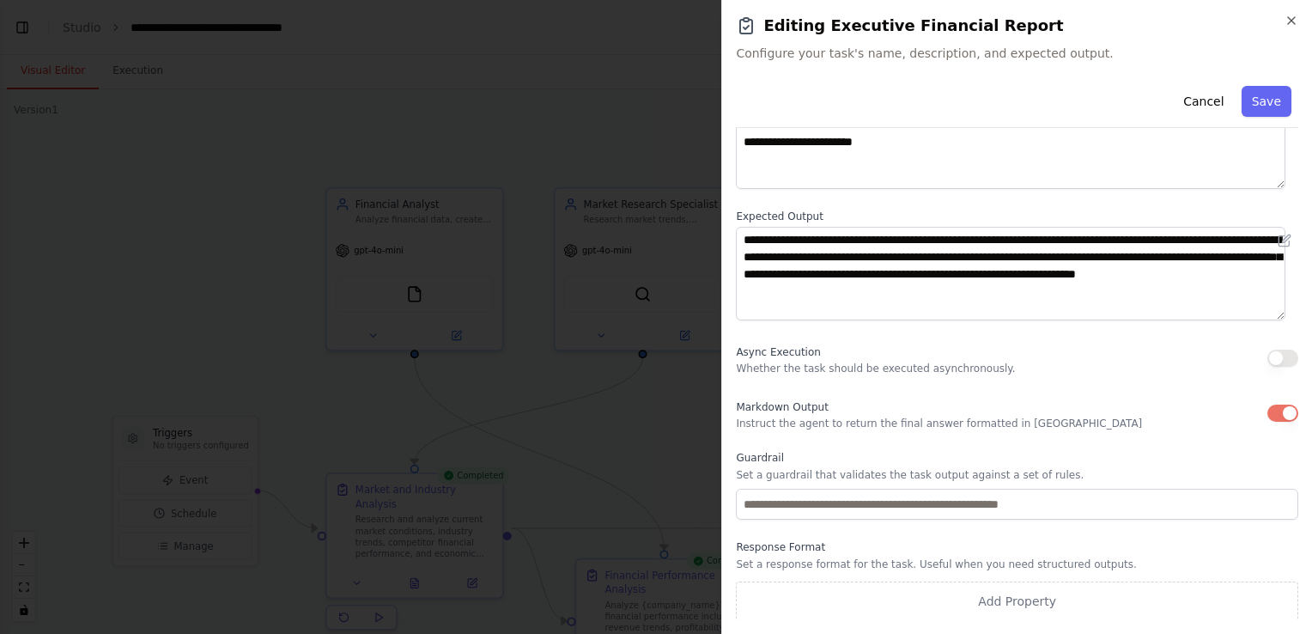
click at [1267, 409] on button "button" at bounding box center [1282, 412] width 31 height 17
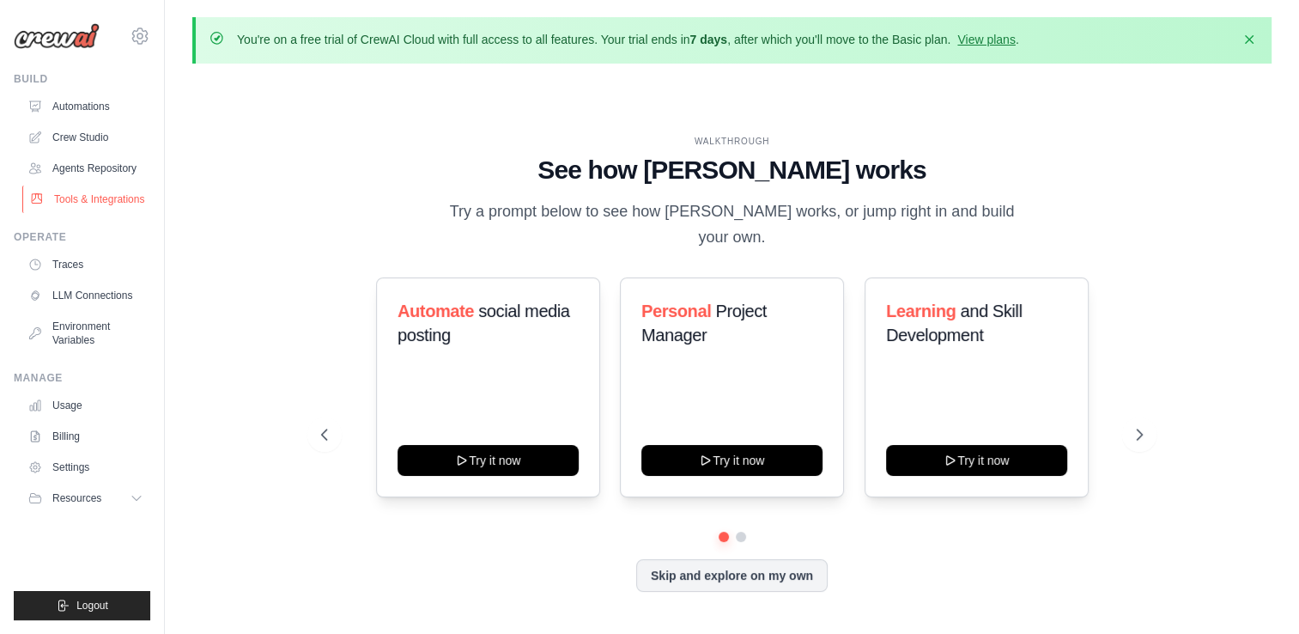
click at [103, 195] on link "Tools & Integrations" at bounding box center [87, 198] width 130 height 27
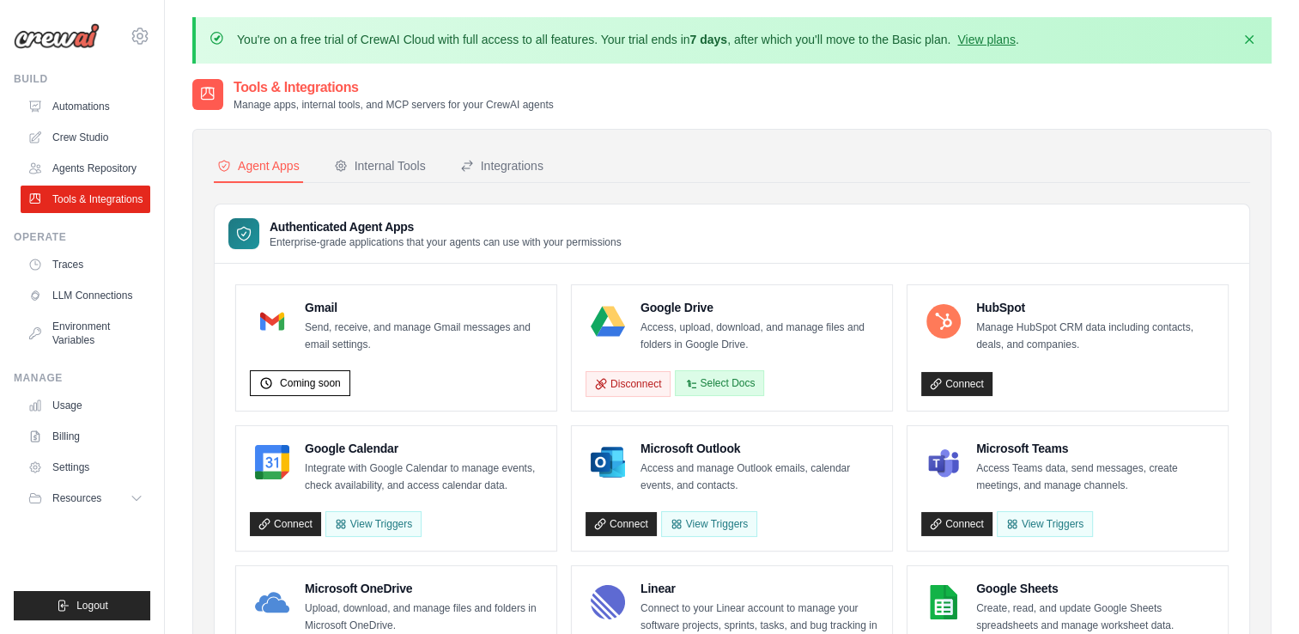
click at [726, 379] on button "Select Docs" at bounding box center [719, 383] width 89 height 26
